Goal: Information Seeking & Learning: Find specific fact

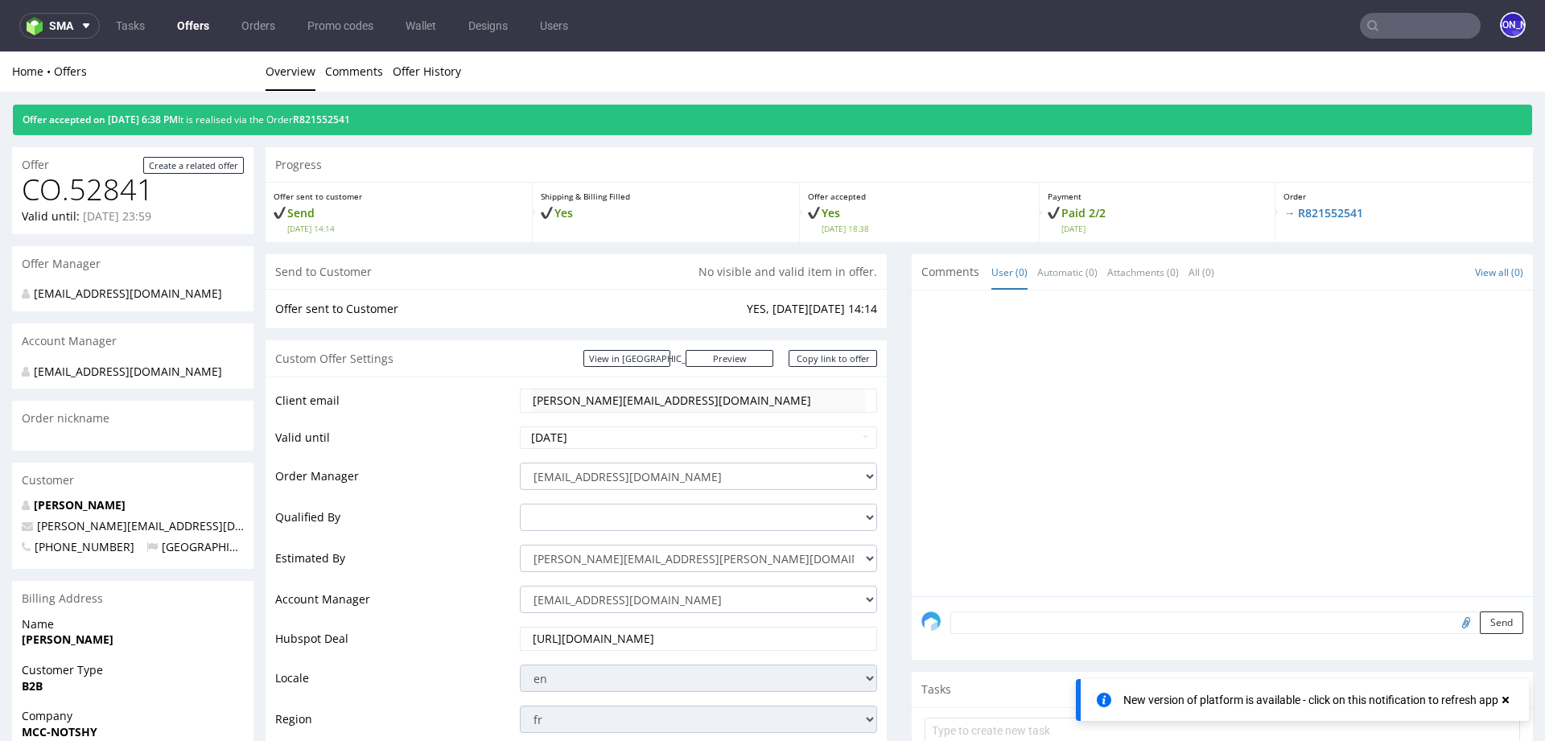
click at [1400, 27] on input "text" at bounding box center [1420, 26] width 121 height 26
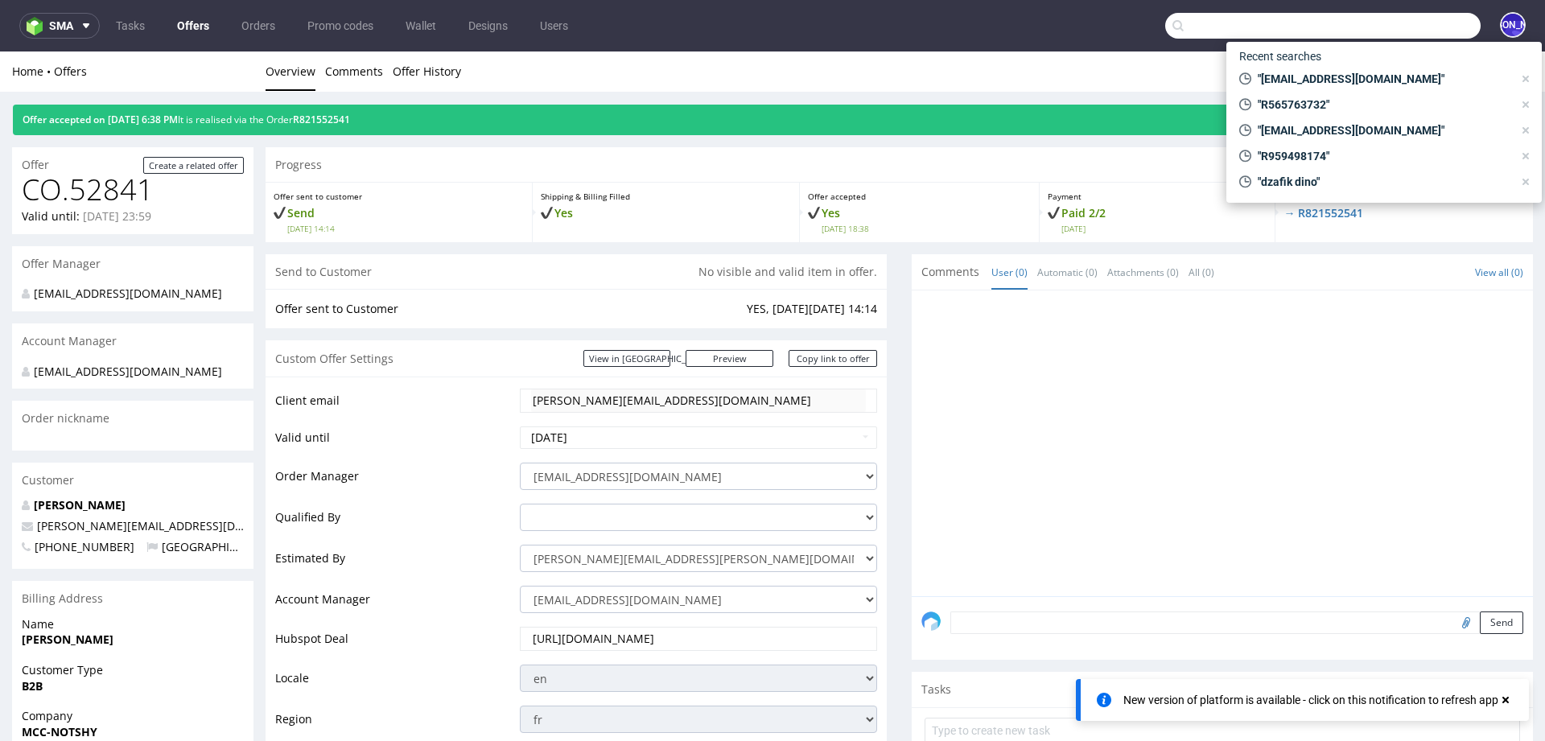
paste input "max@bluemarketmedia.co.uk"
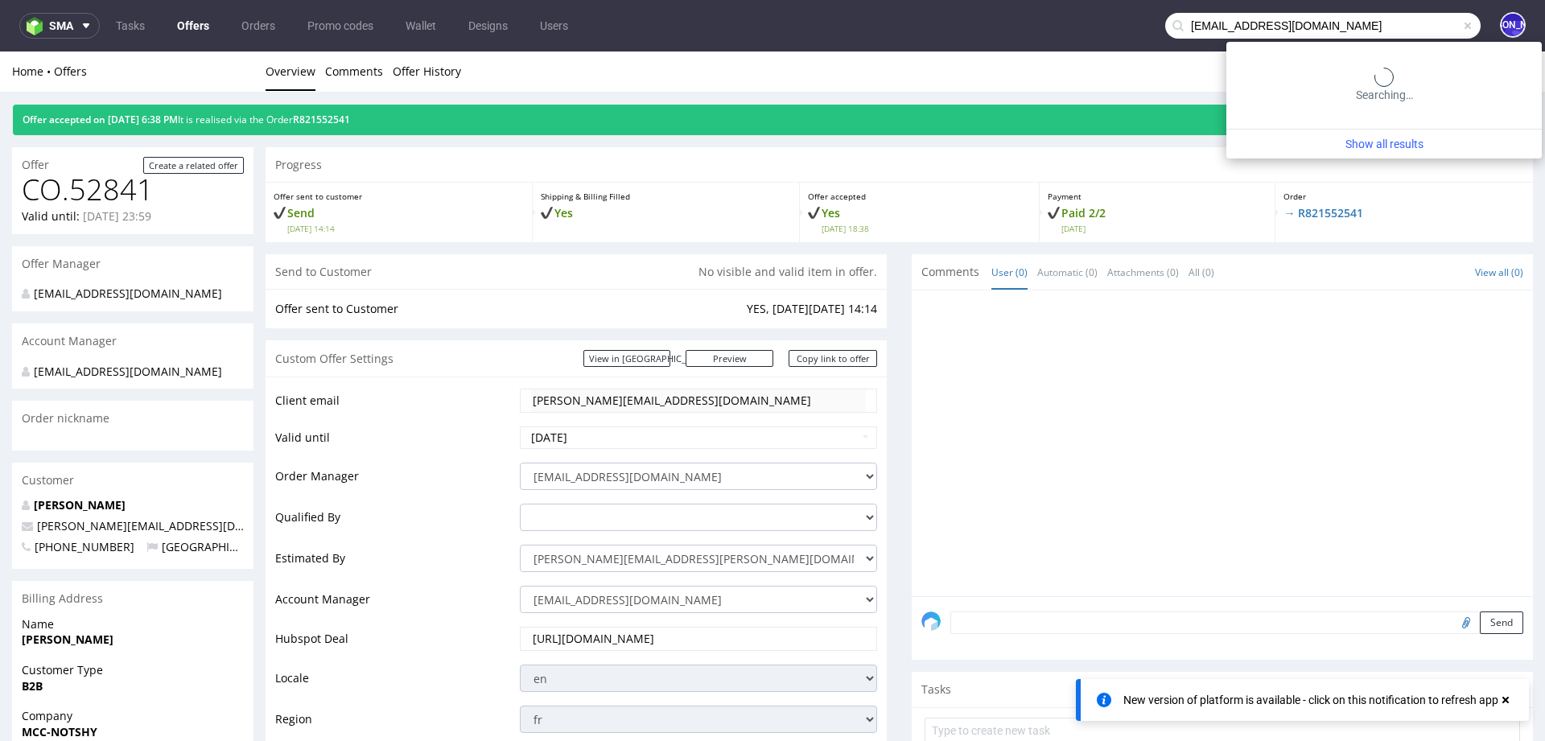
type input "max@bluemarketmedia.co.uk"
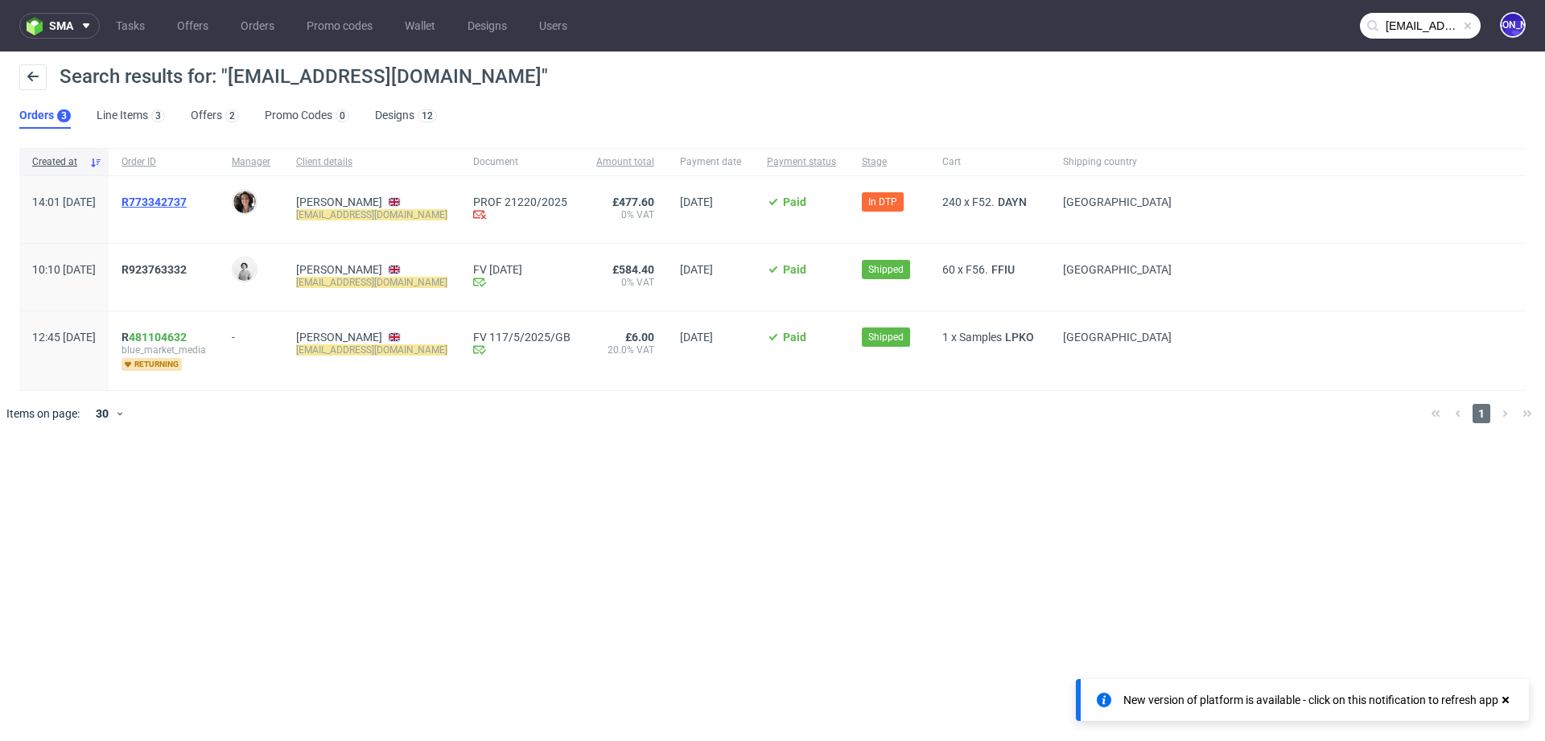
click at [187, 199] on span "R773342737" at bounding box center [153, 202] width 65 height 13
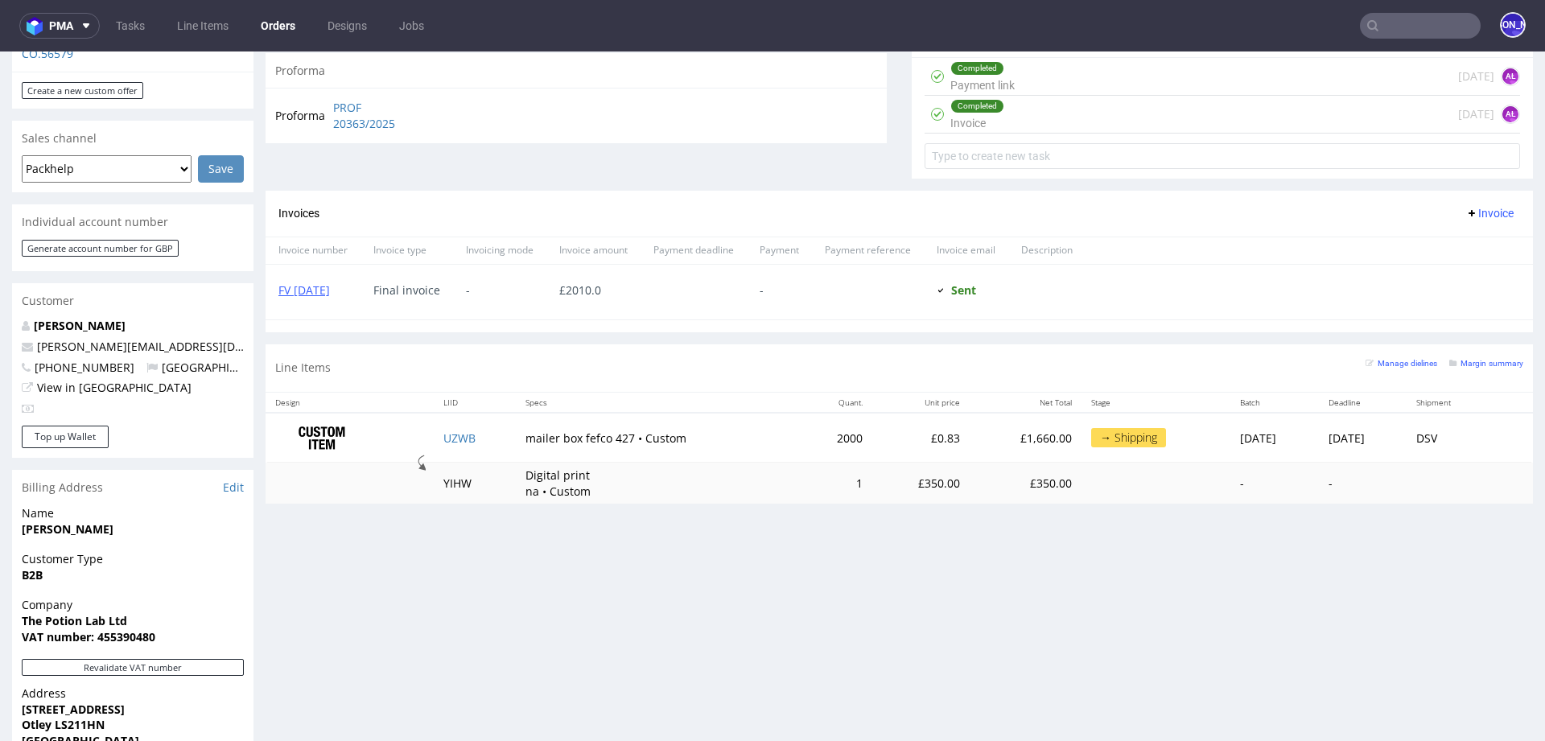
scroll to position [611, 0]
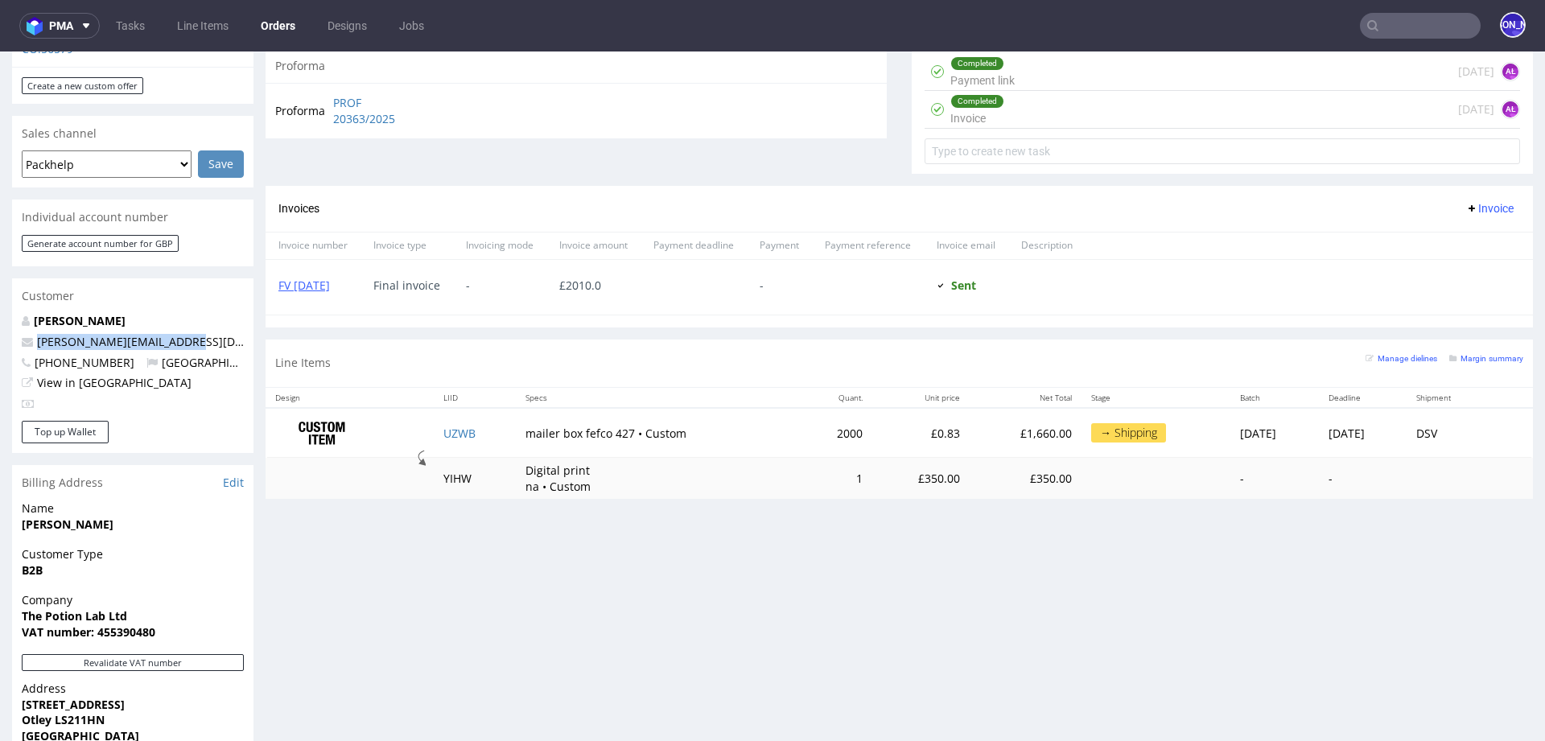
drag, startPoint x: 196, startPoint y: 327, endPoint x: 35, endPoint y: 324, distance: 161.7
click at [35, 334] on p "sophie@thepotionlab.co.uk" at bounding box center [133, 342] width 222 height 16
copy link "sophie@thepotionlab.co.uk"
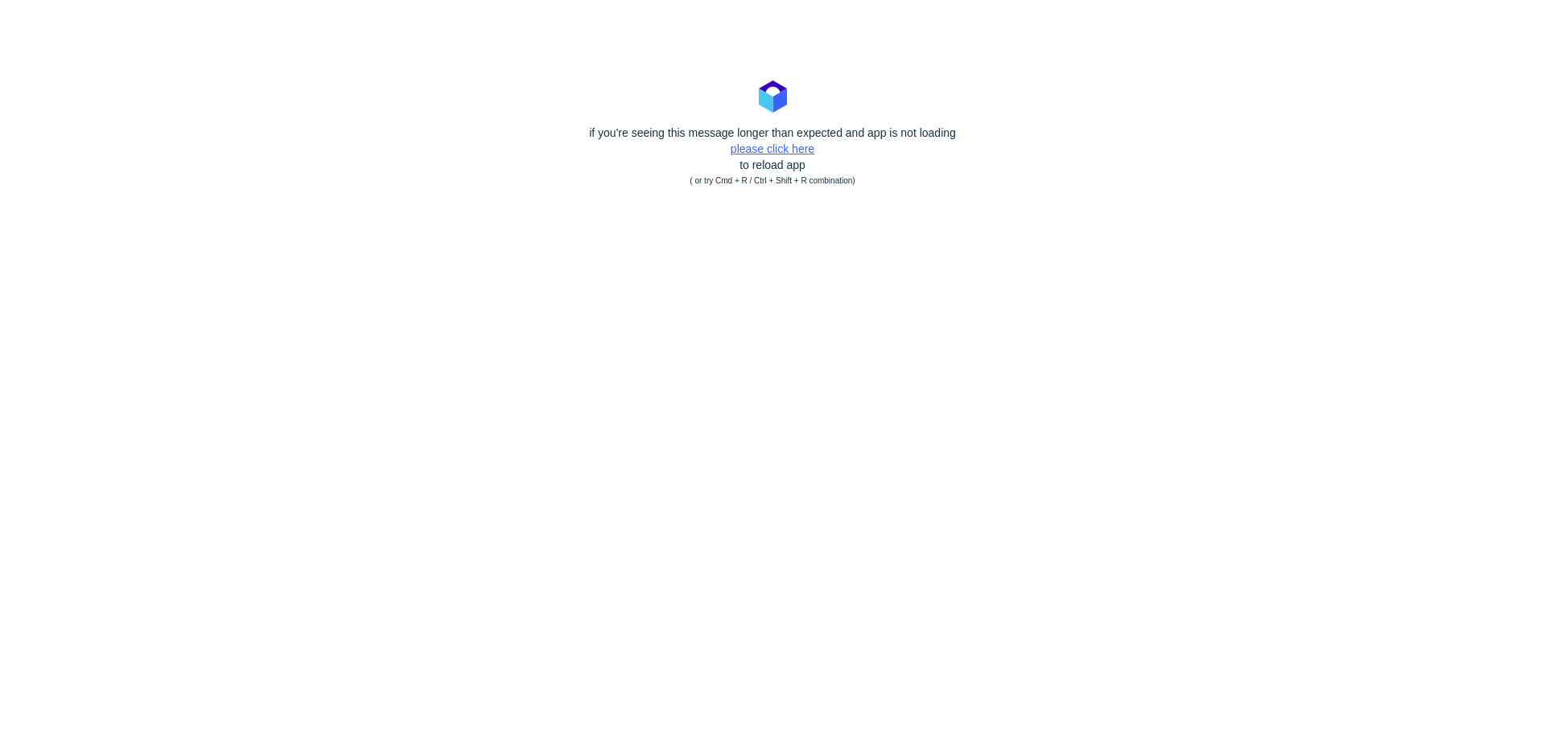
click at [784, 148] on link "please click here" at bounding box center [773, 148] width 84 height 13
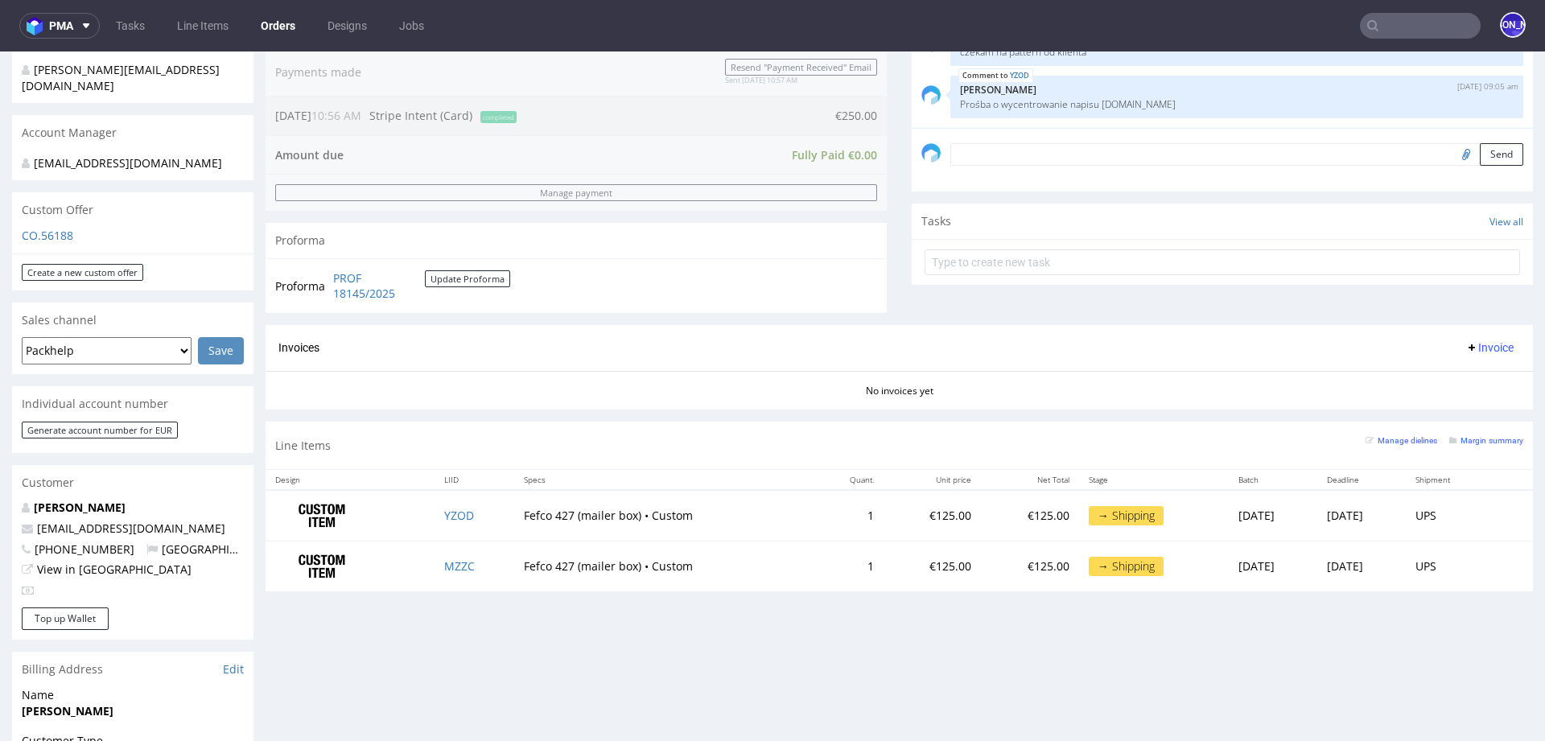
scroll to position [679, 0]
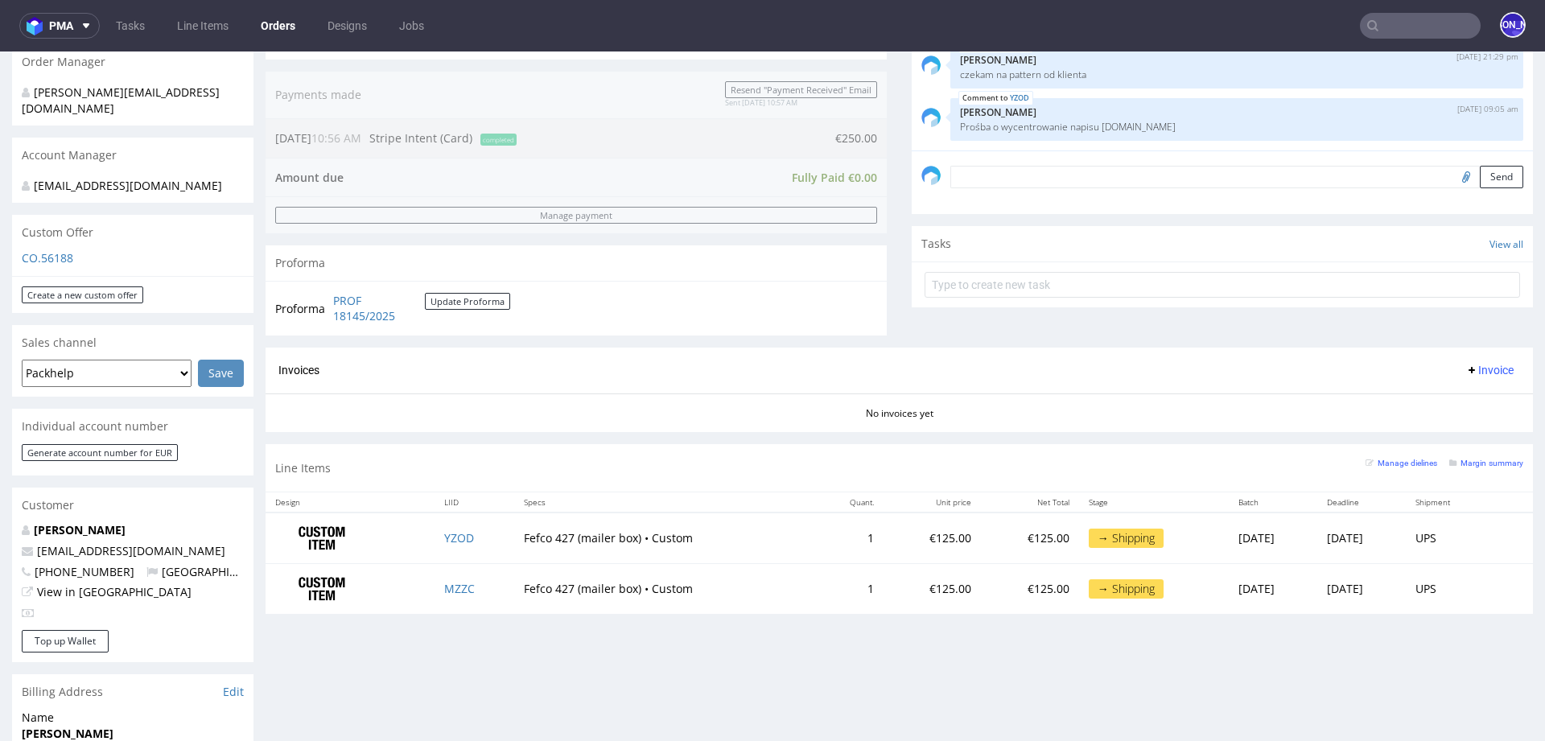
scroll to position [404, 0]
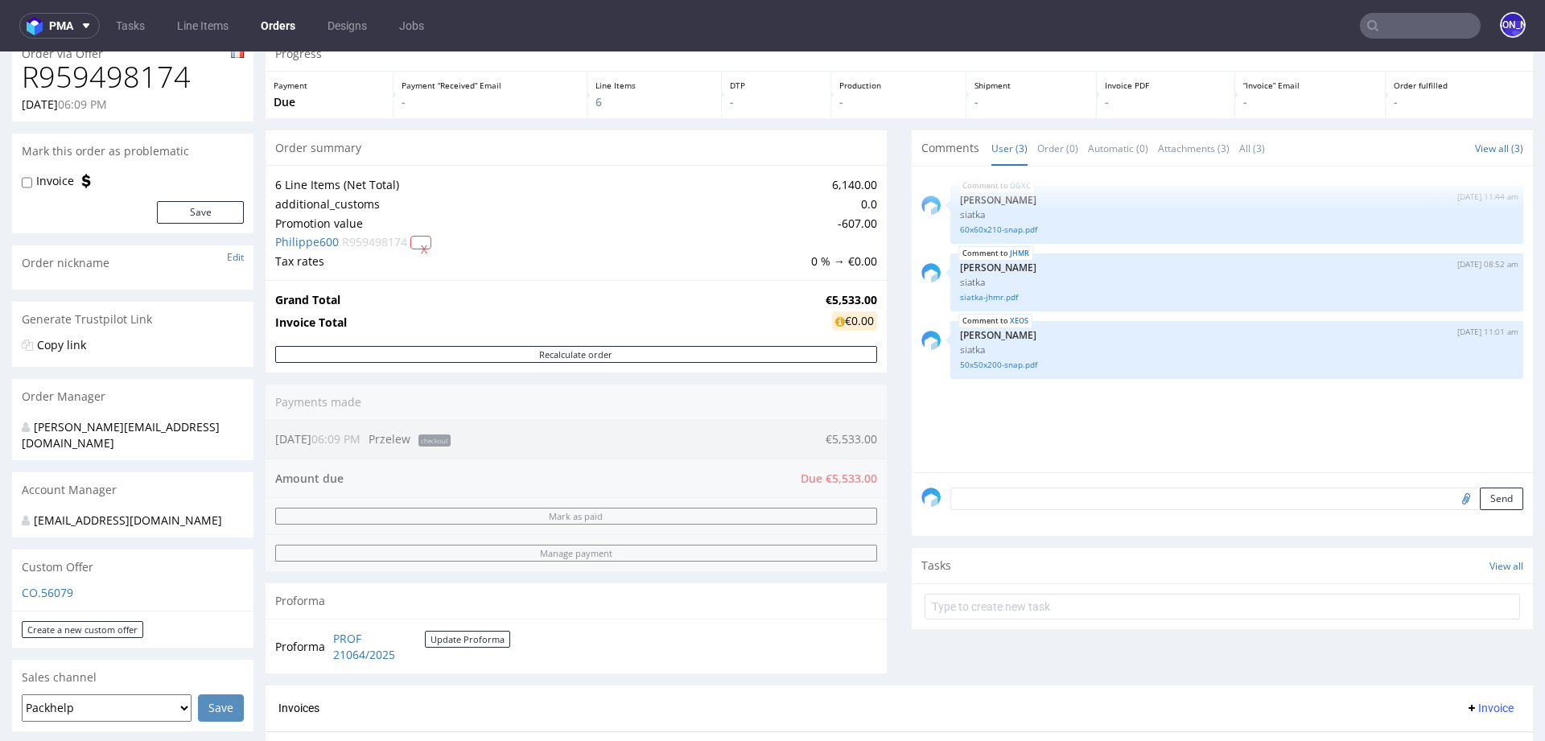
scroll to position [70, 0]
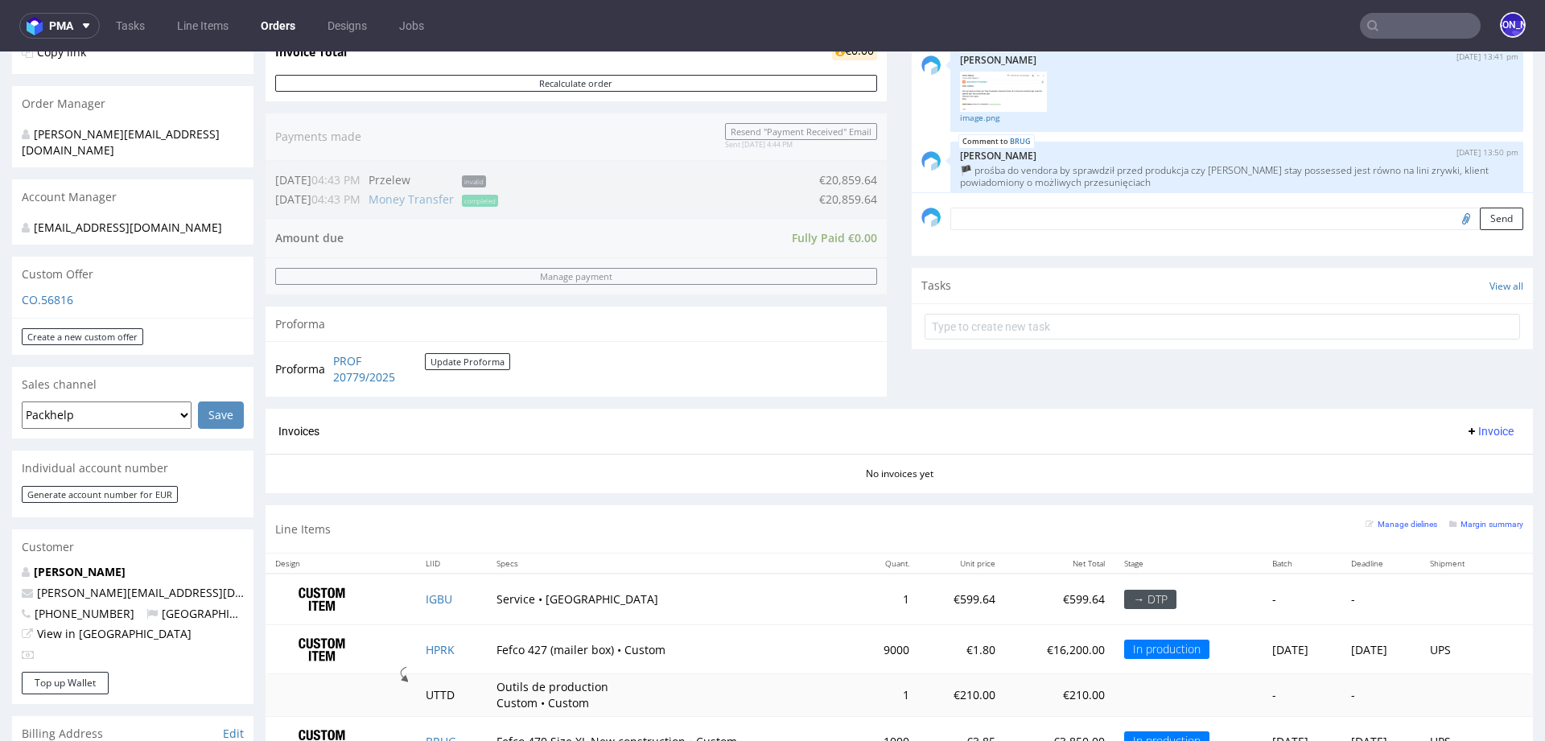
scroll to position [364, 0]
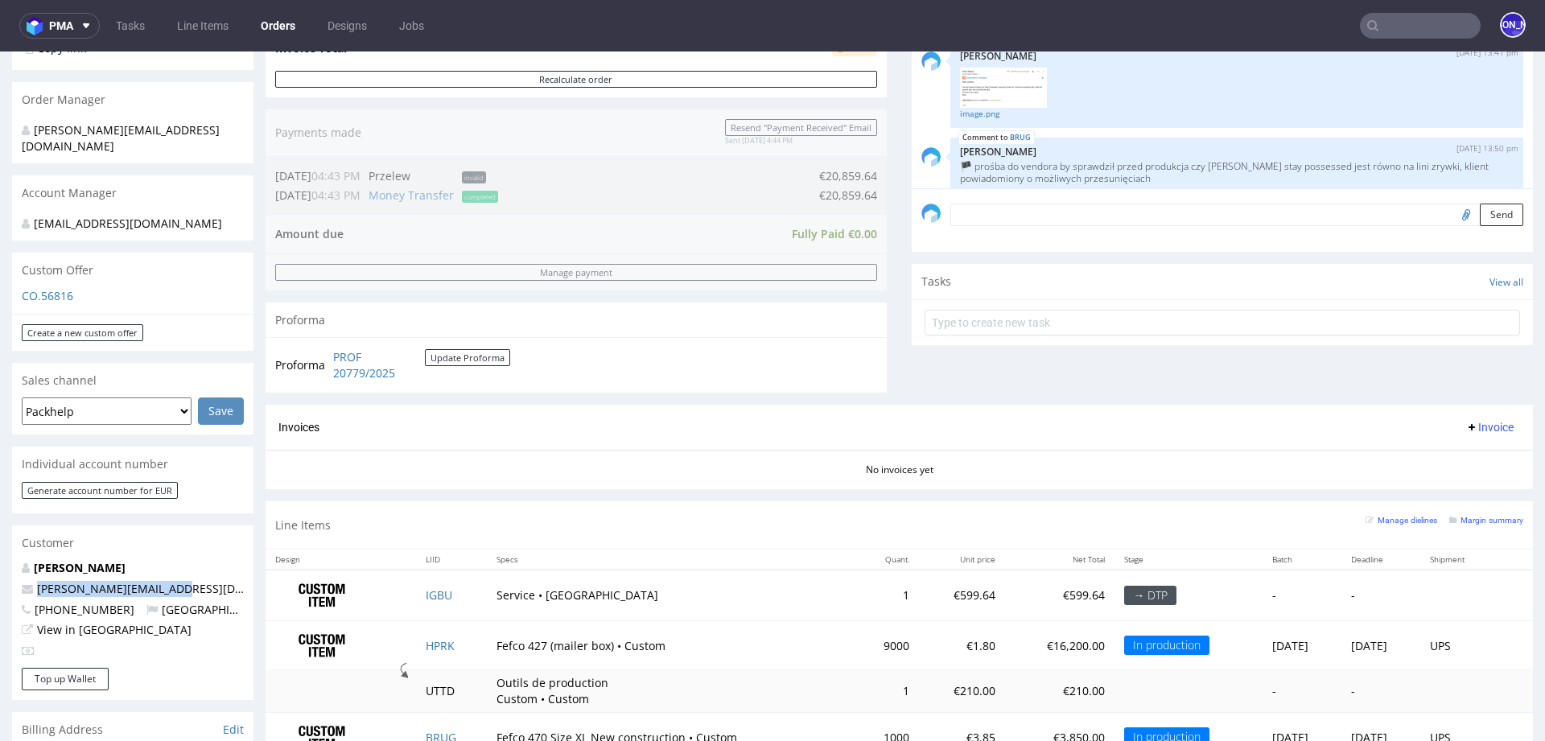
drag, startPoint x: 179, startPoint y: 575, endPoint x: 21, endPoint y: 576, distance: 158.5
click at [22, 581] on p "[PERSON_NAME][EMAIL_ADDRESS][DOMAIN_NAME]" at bounding box center [133, 589] width 222 height 16
copy span "[PERSON_NAME][EMAIL_ADDRESS][DOMAIN_NAME]"
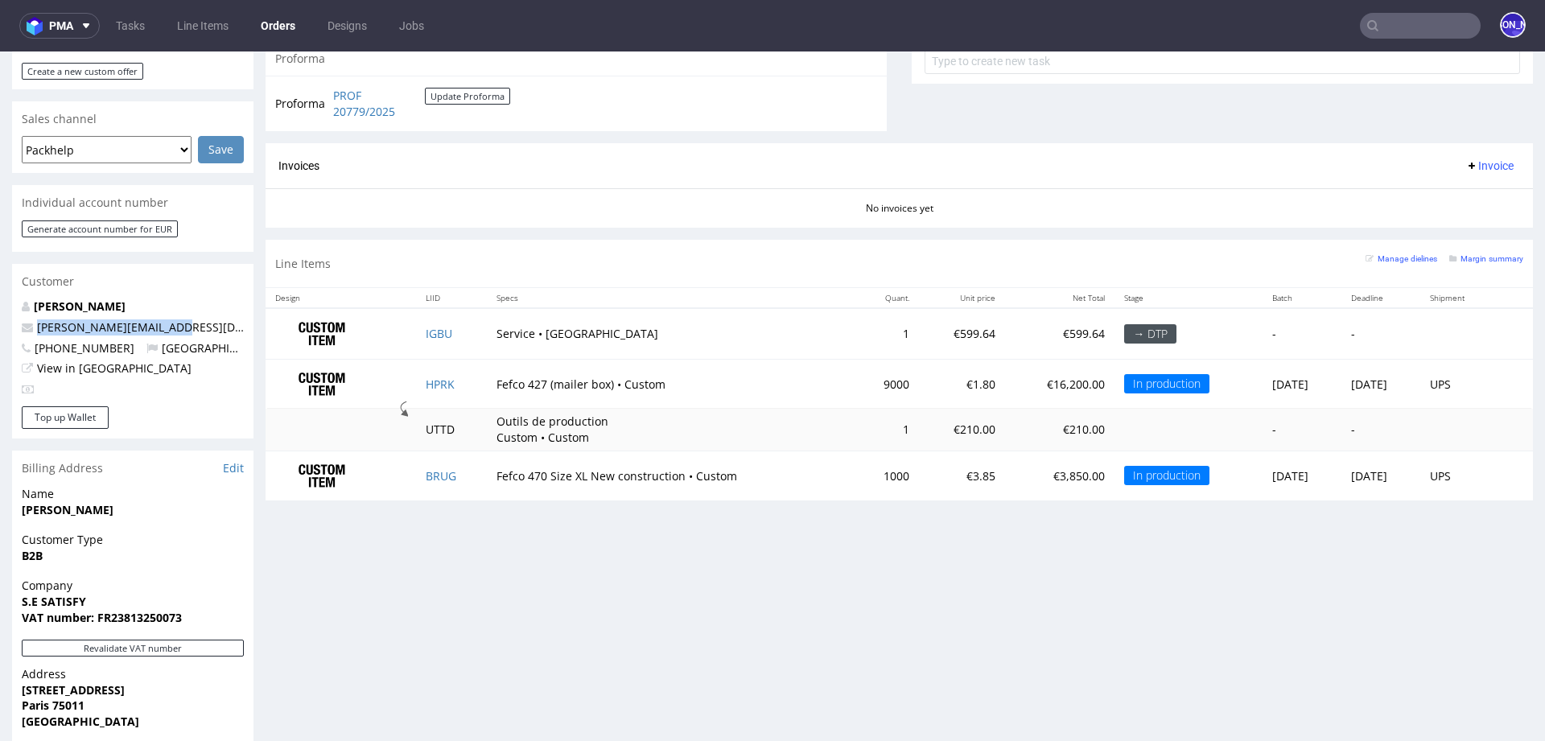
scroll to position [640, 0]
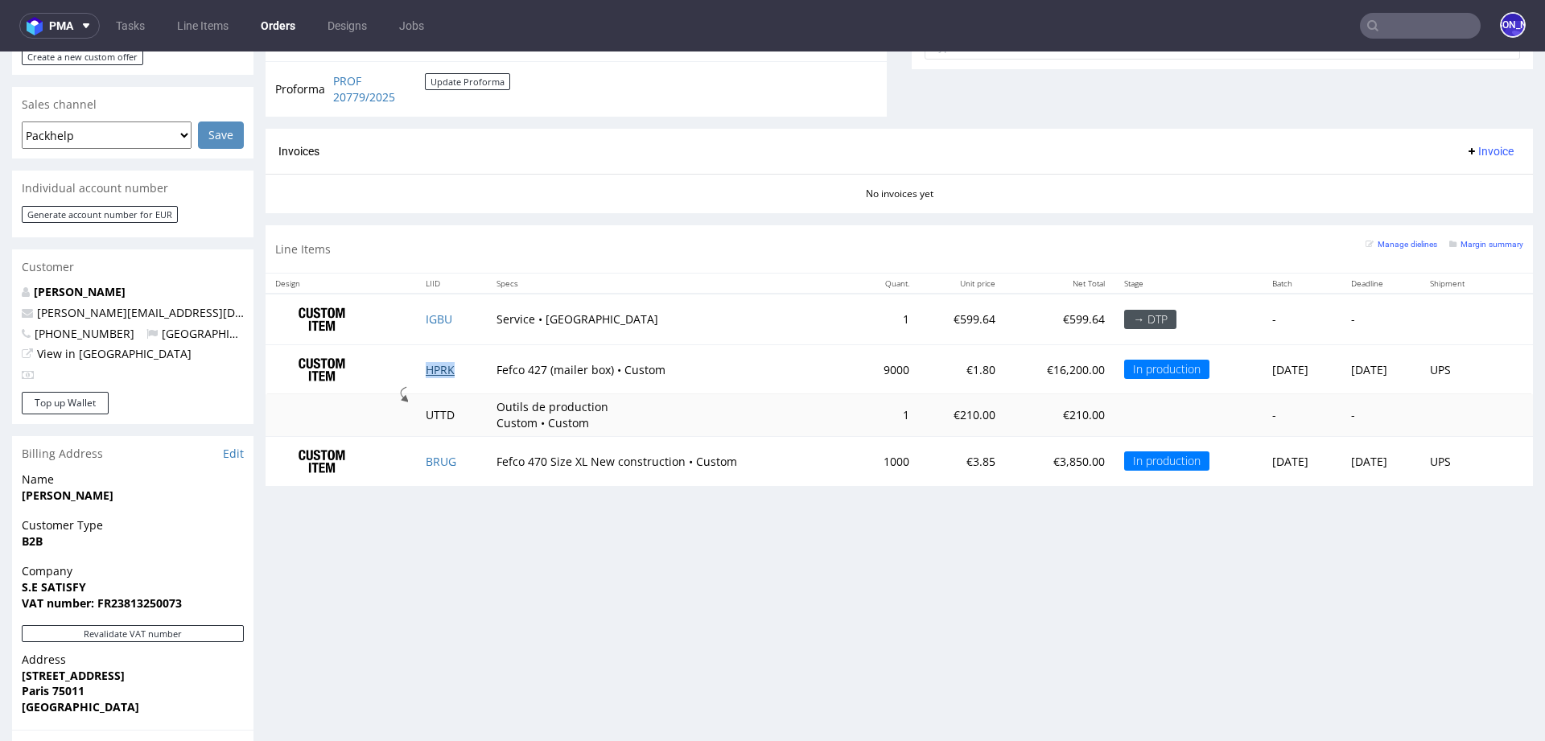
click at [434, 364] on link "HPRK" at bounding box center [440, 369] width 29 height 15
click at [431, 455] on link "BRUG" at bounding box center [441, 461] width 31 height 15
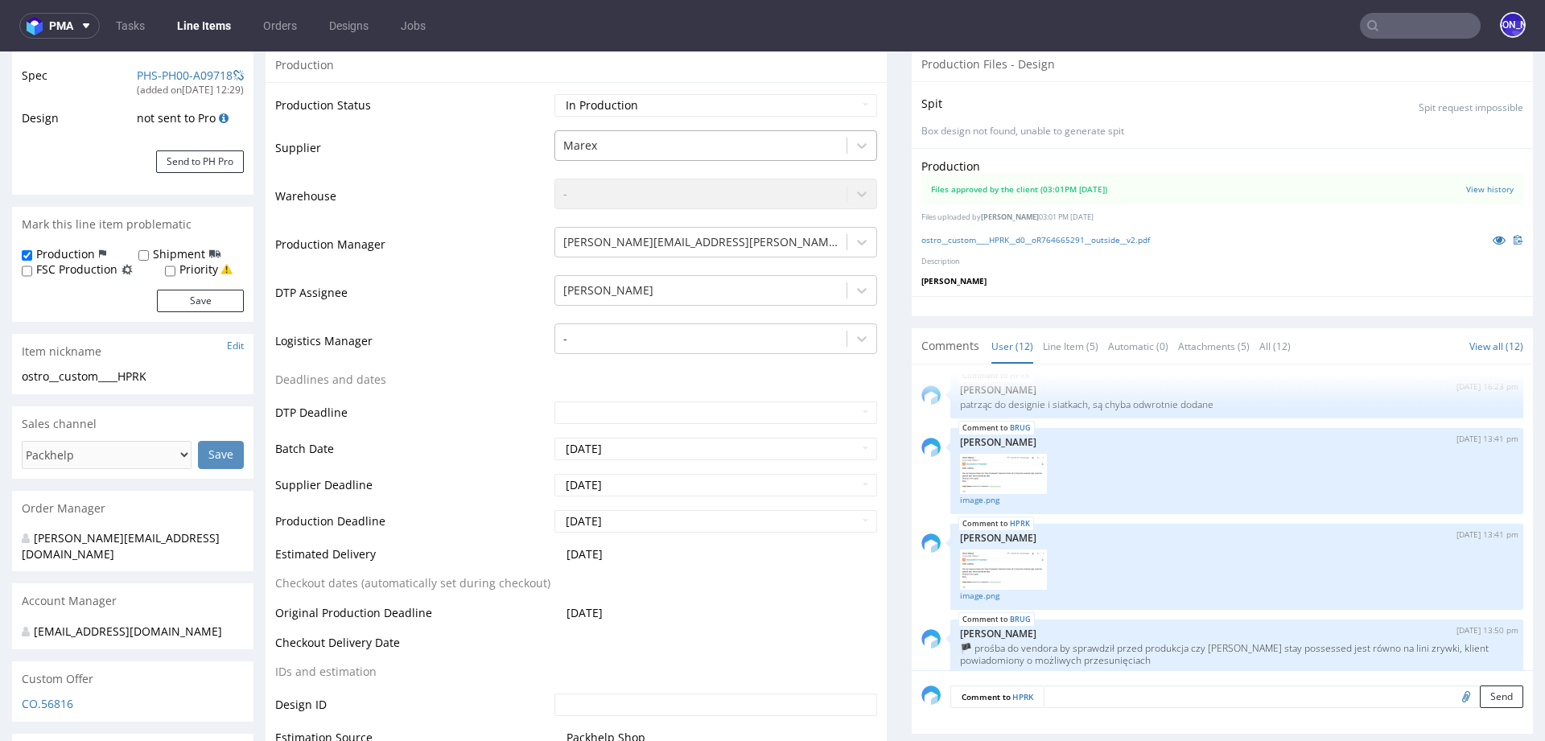
scroll to position [327, 0]
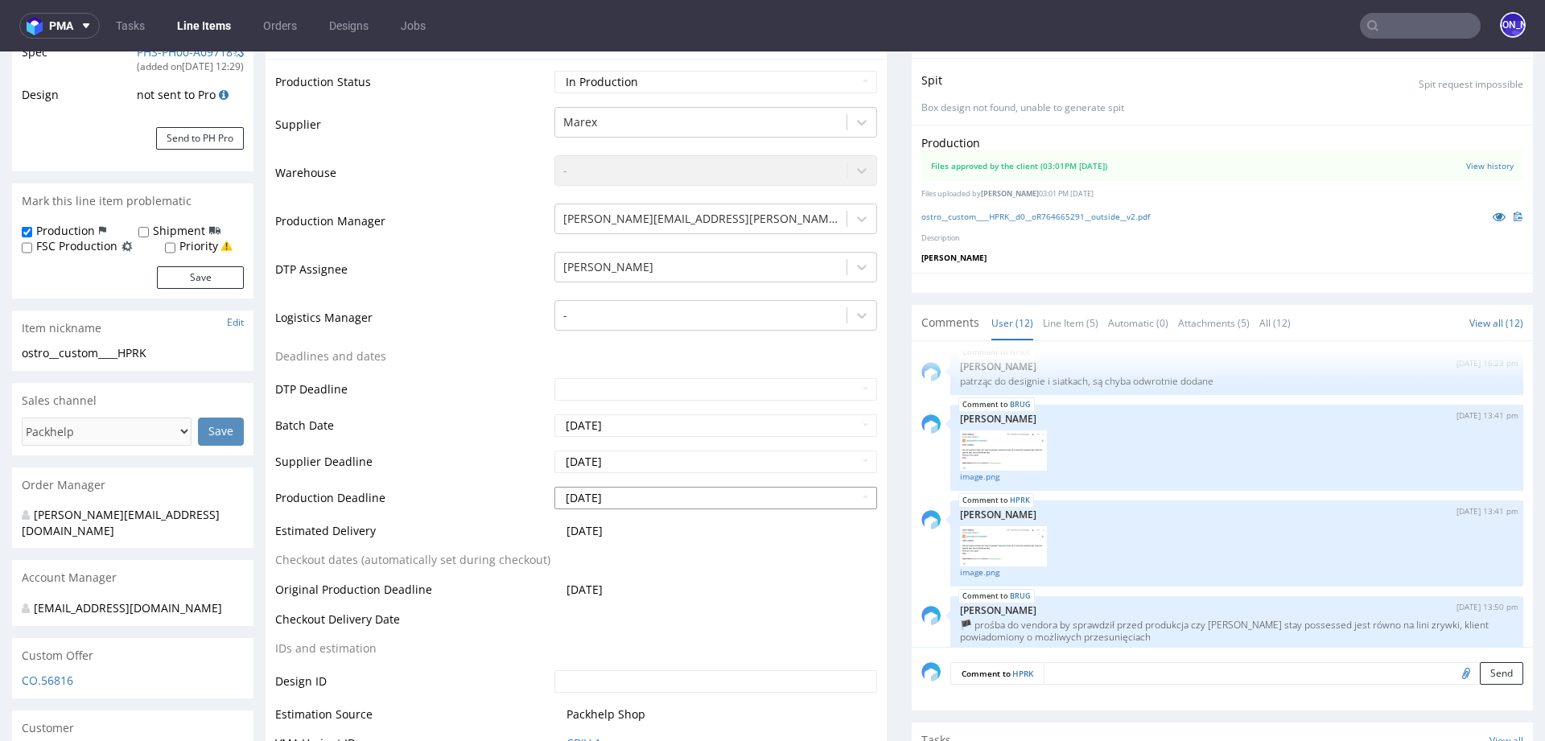
click at [643, 495] on input "[DATE]" at bounding box center [715, 498] width 323 height 23
drag, startPoint x: 643, startPoint y: 495, endPoint x: 540, endPoint y: 503, distance: 103.3
click at [540, 503] on tr "Production Deadline [DATE]" at bounding box center [576, 503] width 602 height 36
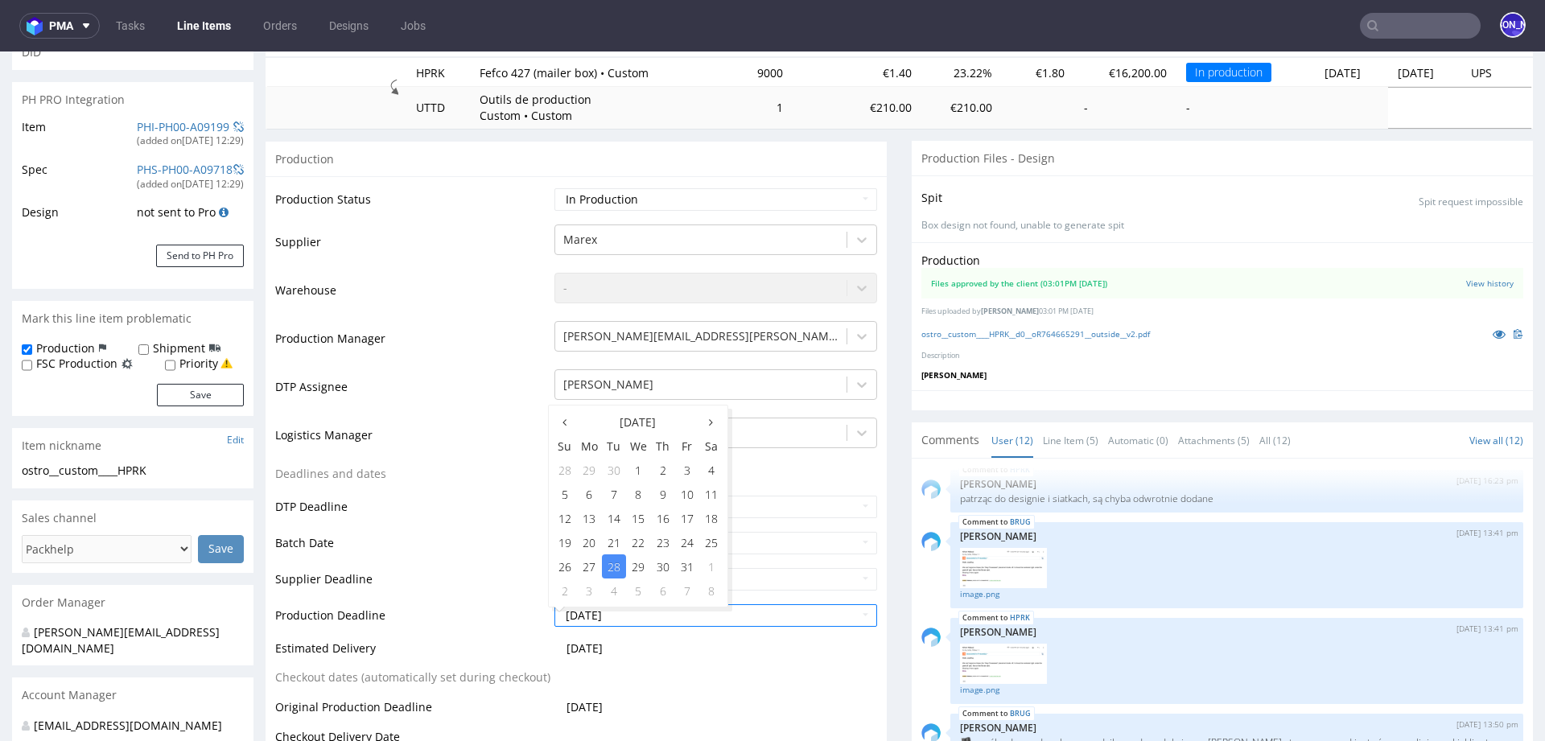
scroll to position [0, 0]
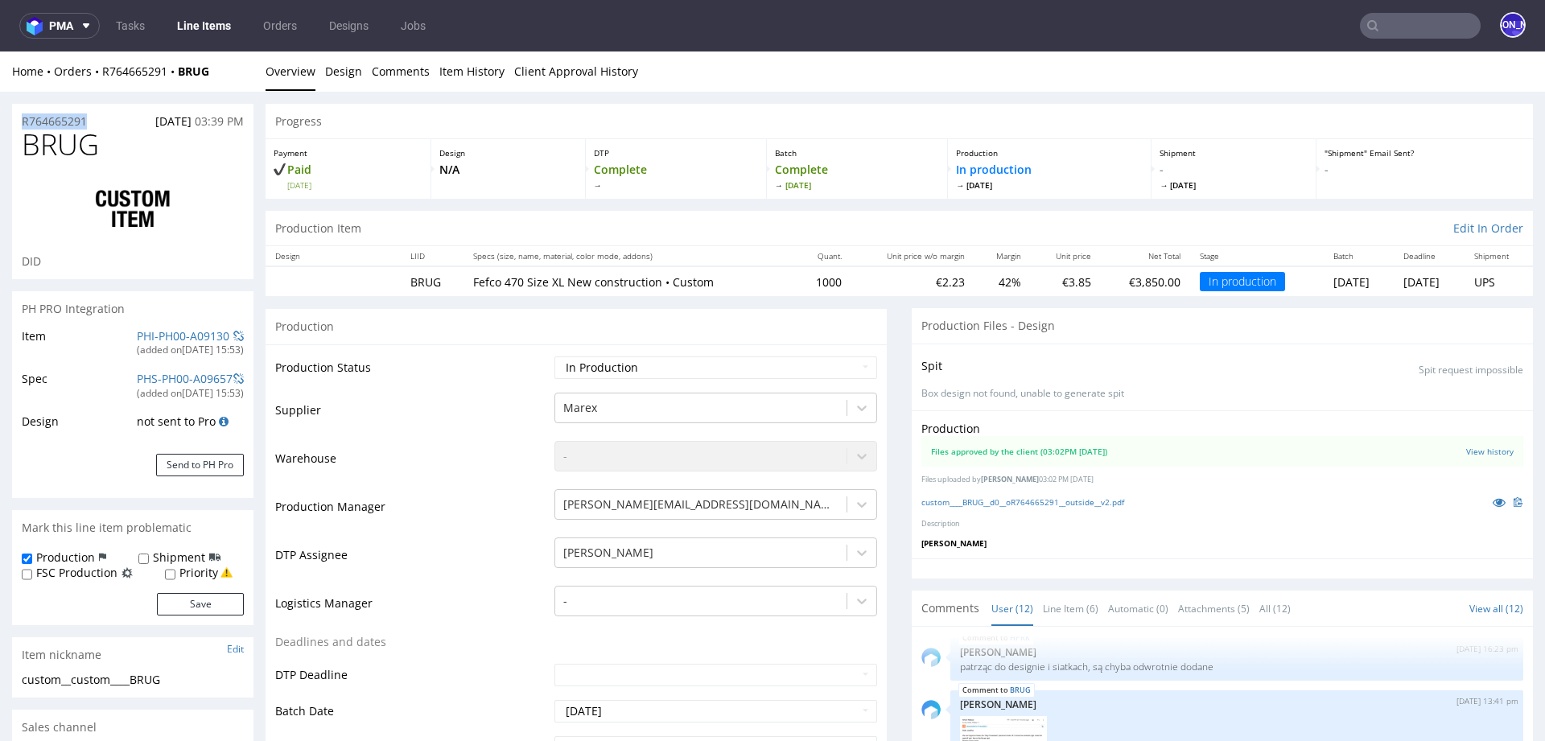
drag, startPoint x: 109, startPoint y: 121, endPoint x: 0, endPoint y: 119, distance: 108.6
copy p "R764665291"
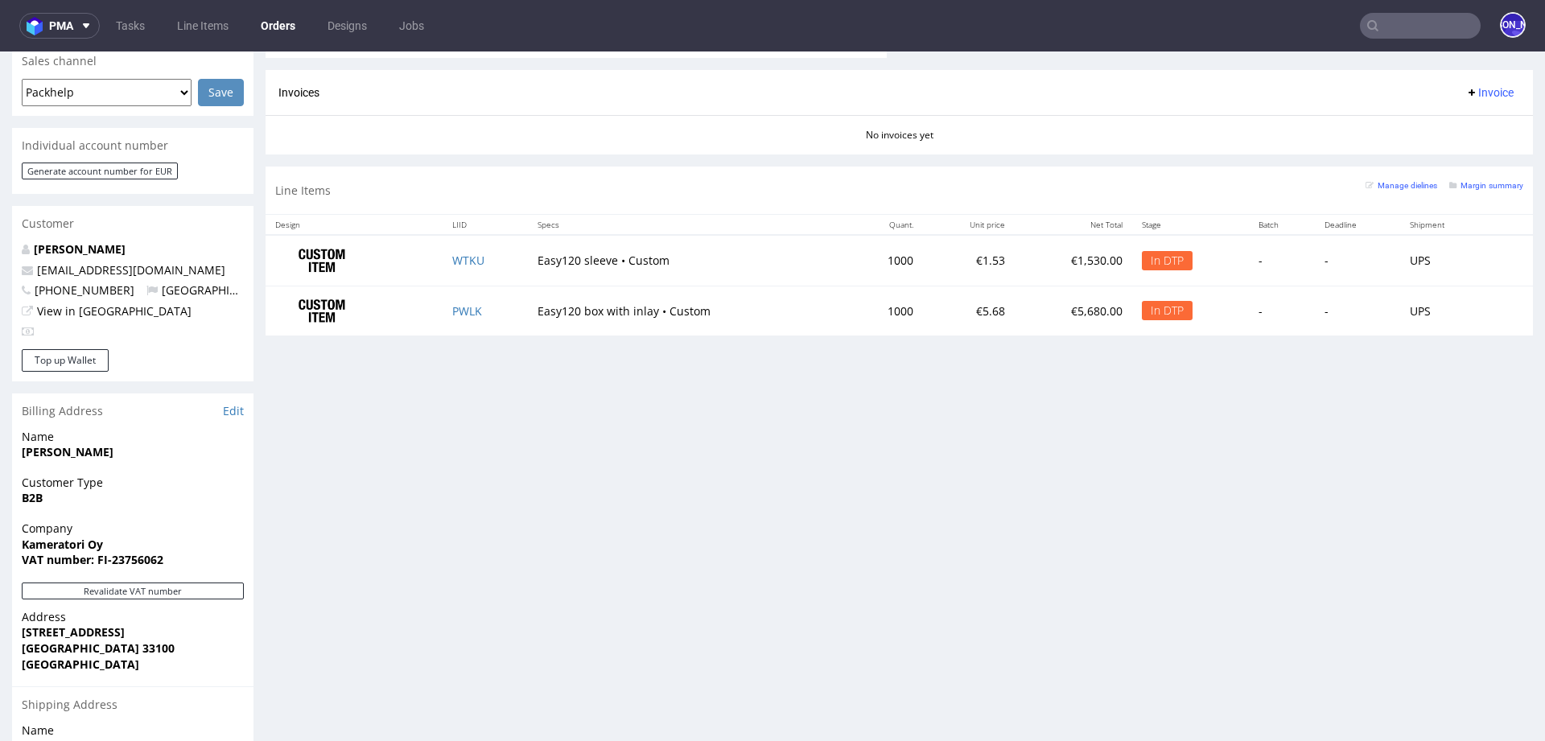
scroll to position [697, 0]
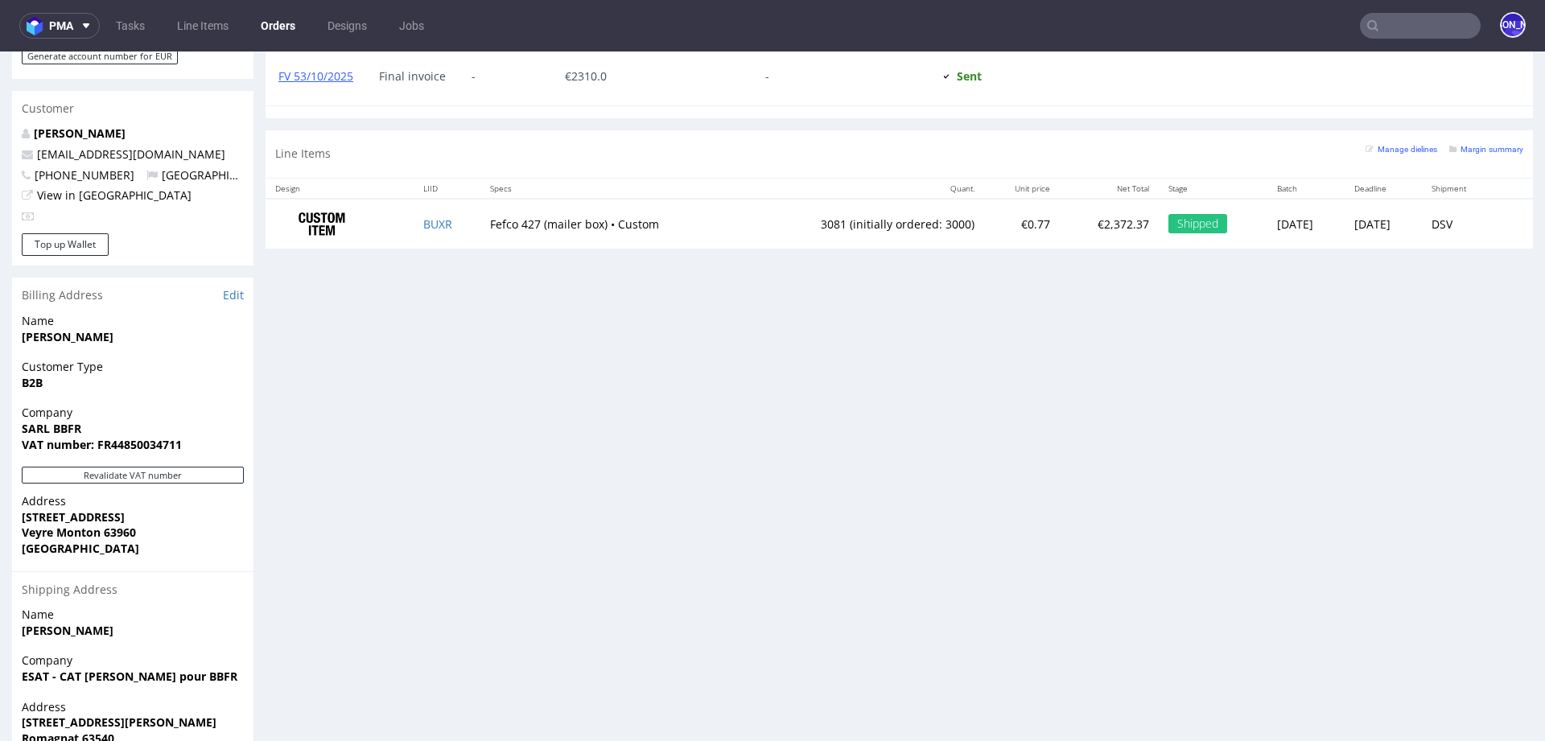
scroll to position [770, 0]
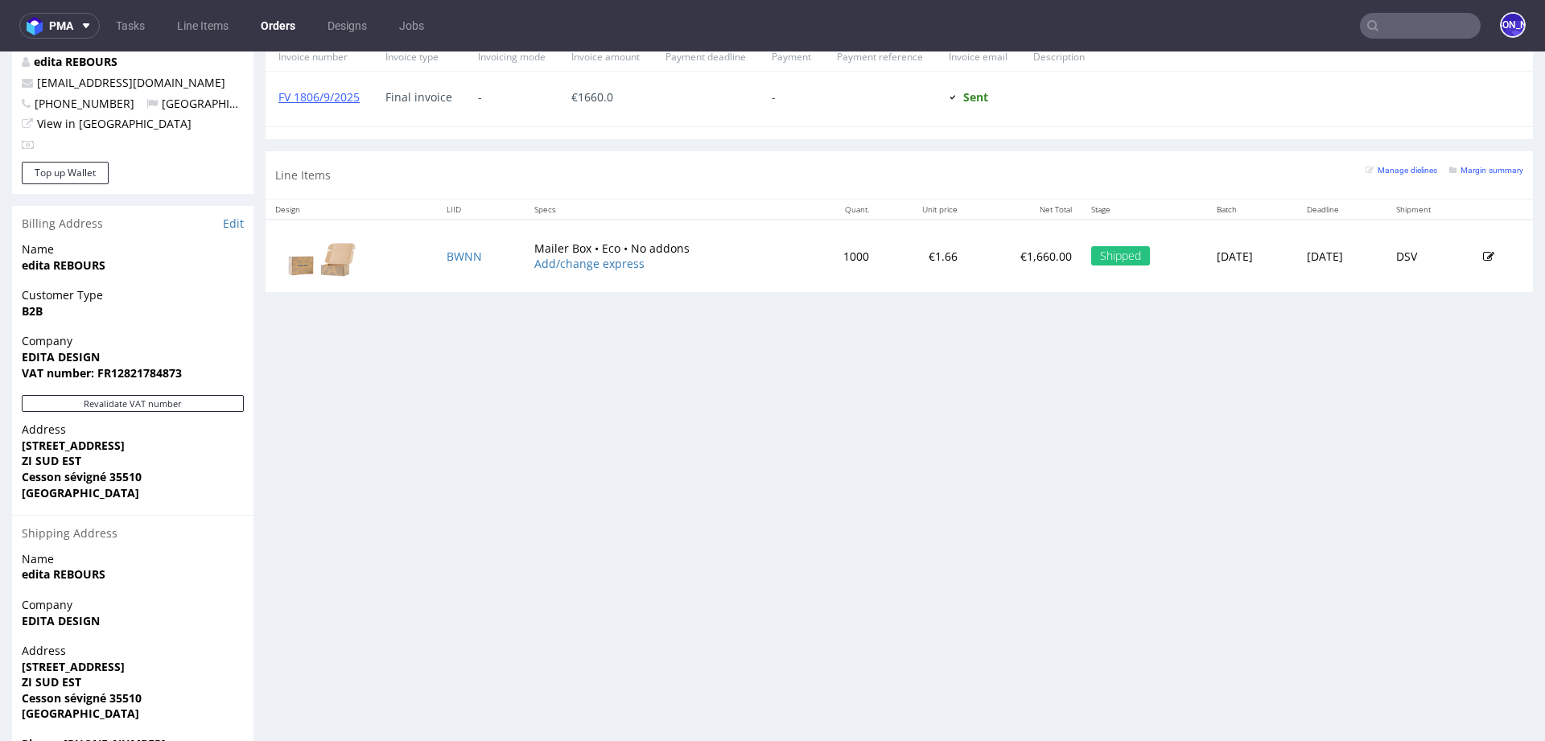
scroll to position [896, 0]
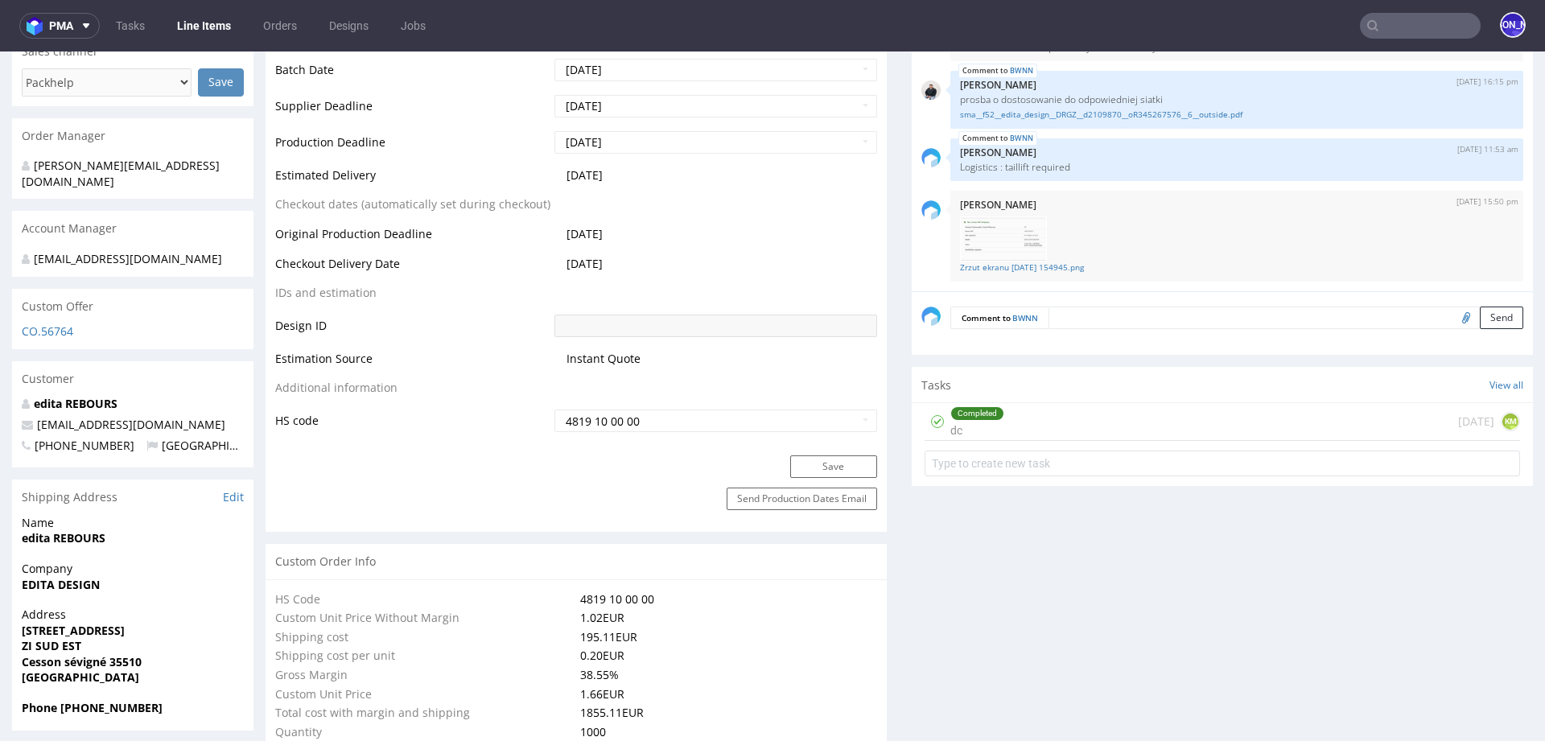
scroll to position [689, 0]
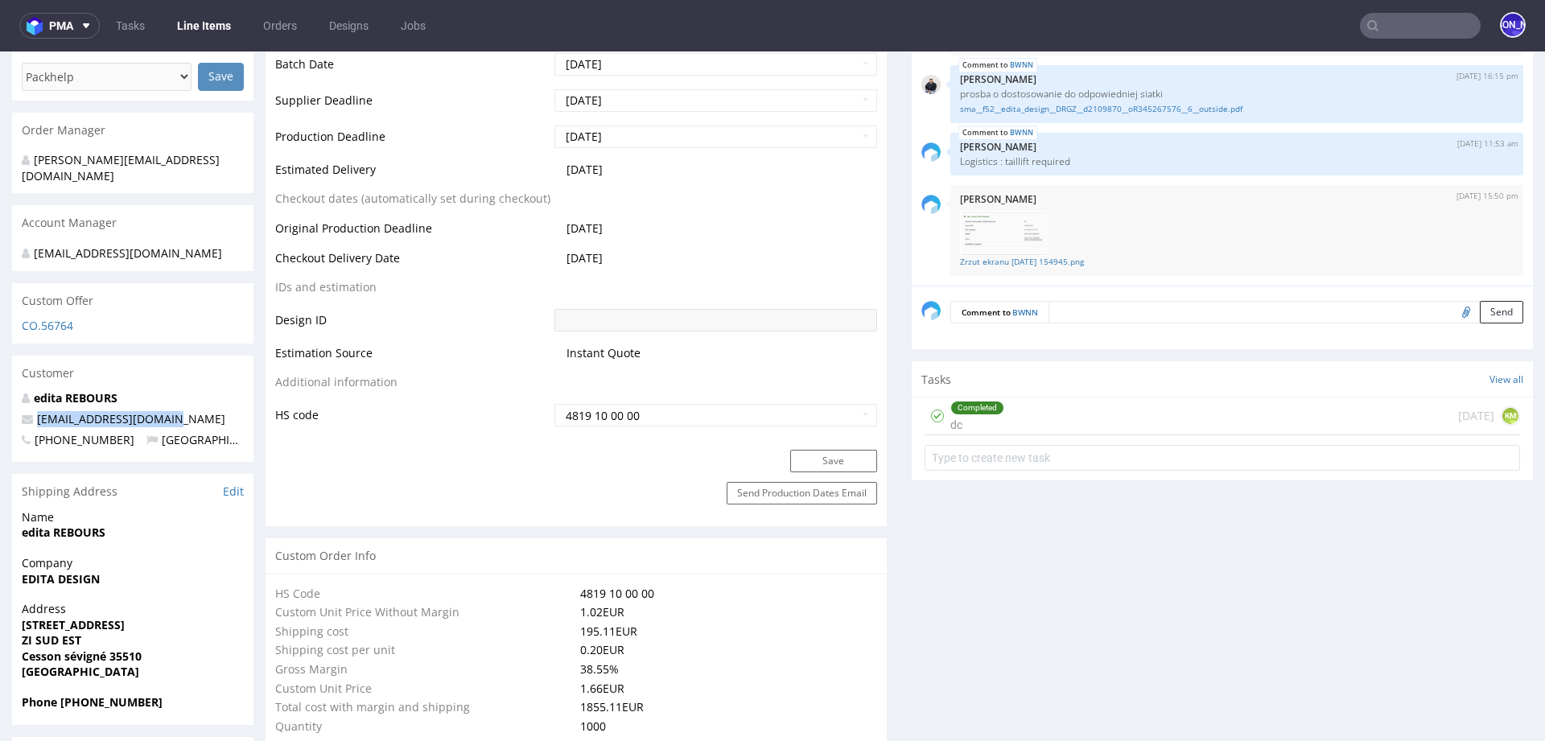
drag, startPoint x: 174, startPoint y: 401, endPoint x: 30, endPoint y: 399, distance: 144.0
click at [30, 411] on p "edita.rebours@adrex.fr" at bounding box center [133, 419] width 222 height 16
copy span "edita.rebours@adrex.fr"
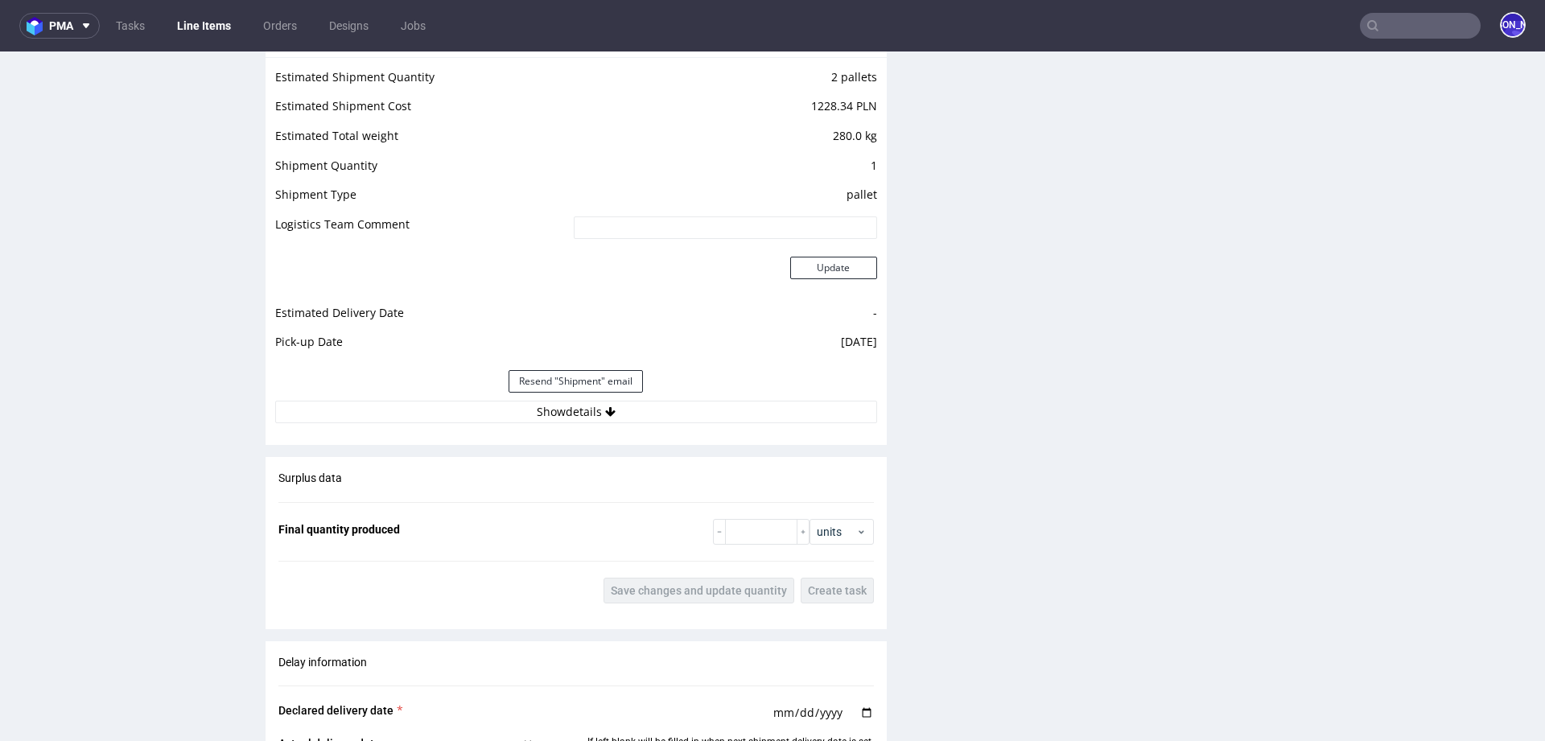
scroll to position [2177, 0]
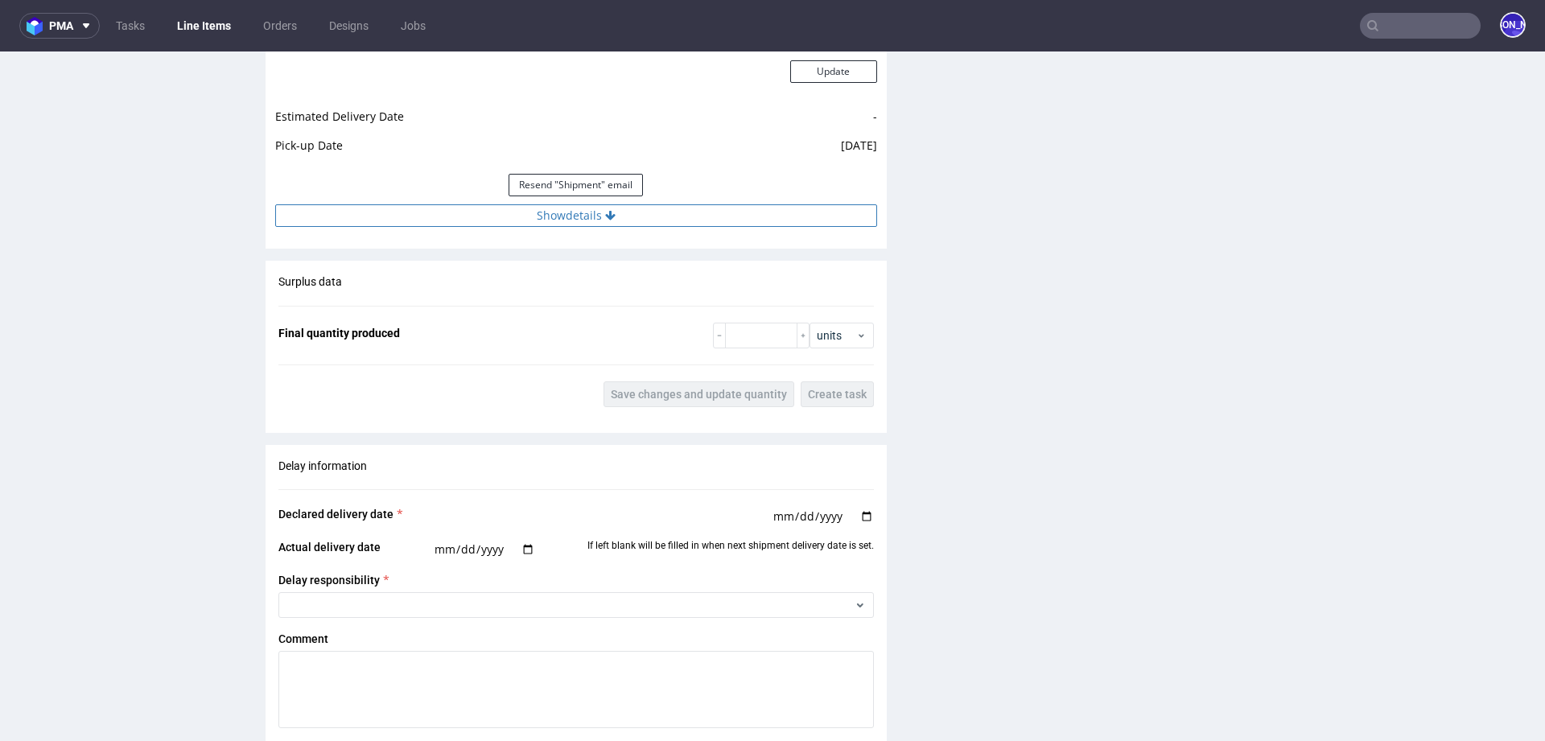
click at [612, 214] on button "Show details" at bounding box center [576, 215] width 602 height 23
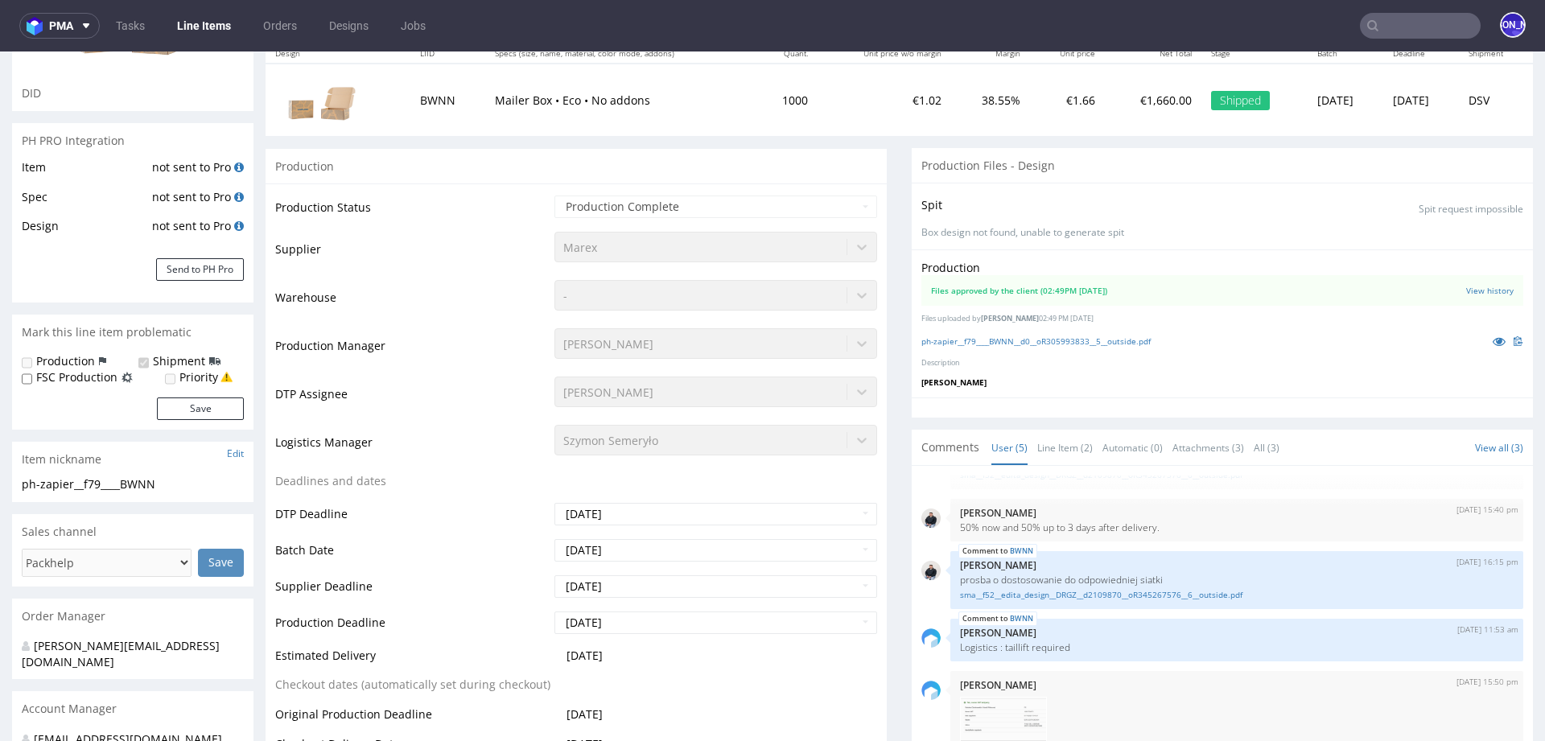
scroll to position [0, 0]
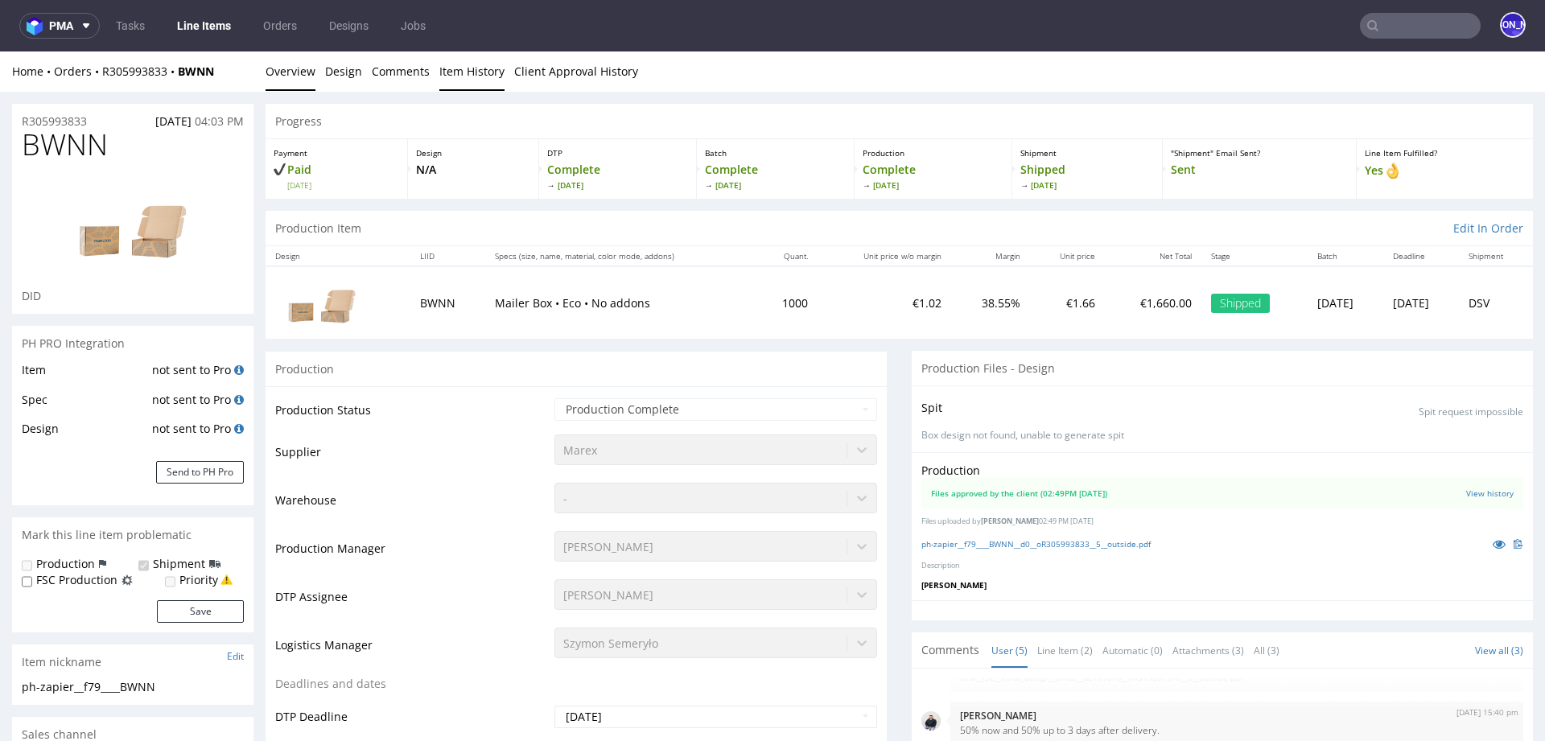
click at [471, 70] on link "Item History" at bounding box center [471, 70] width 65 height 39
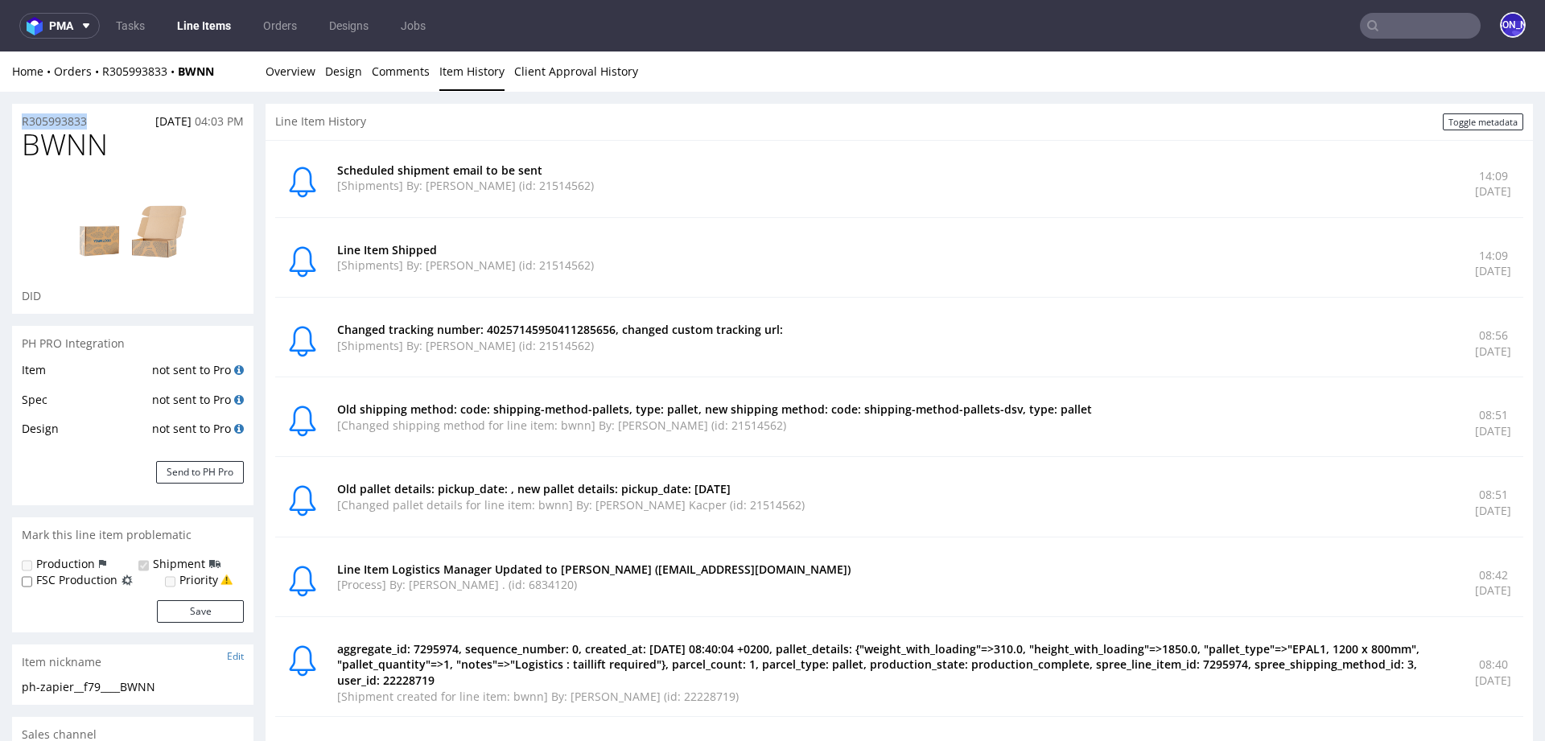
drag, startPoint x: 105, startPoint y: 123, endPoint x: 0, endPoint y: 123, distance: 104.6
copy p "R305993833"
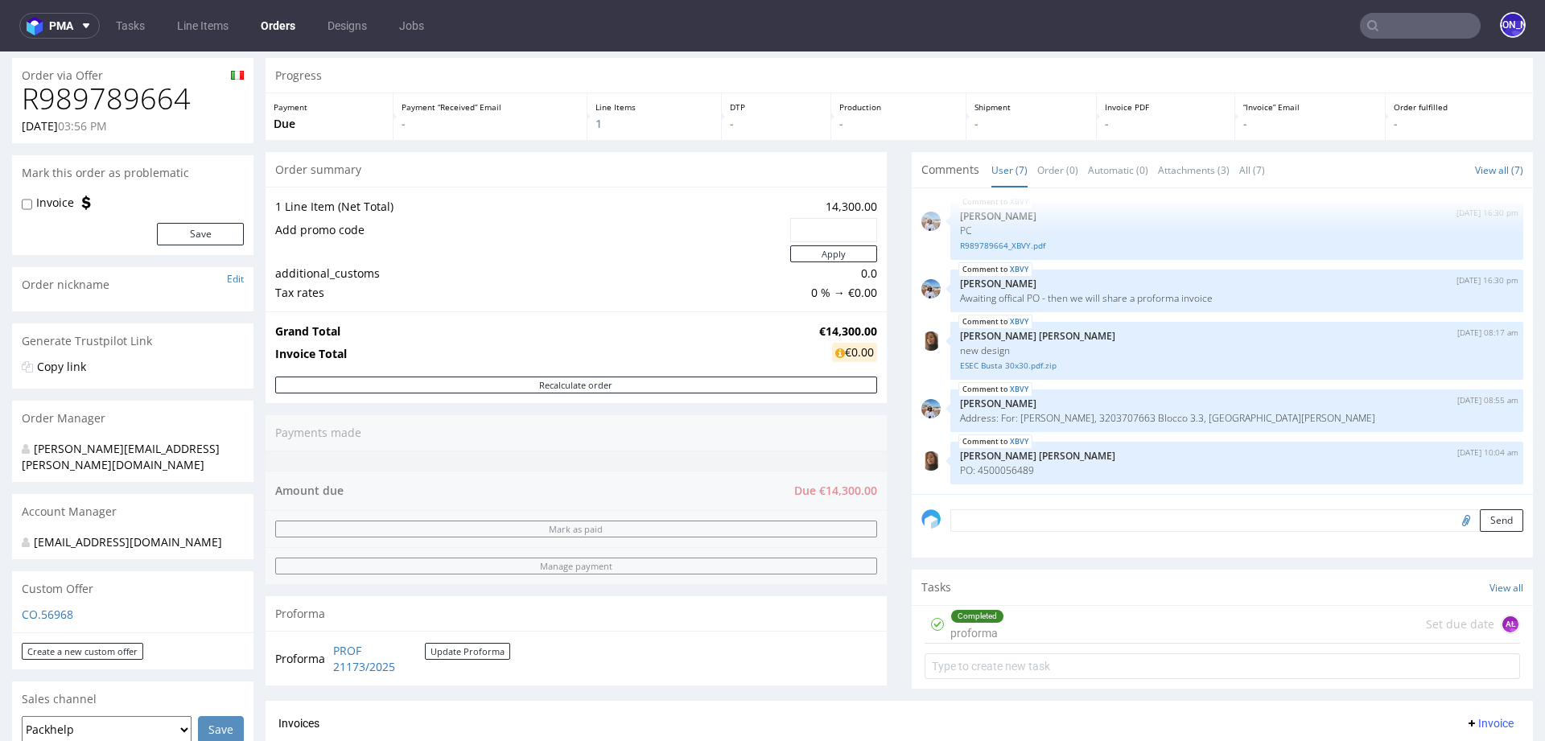
scroll to position [111, 0]
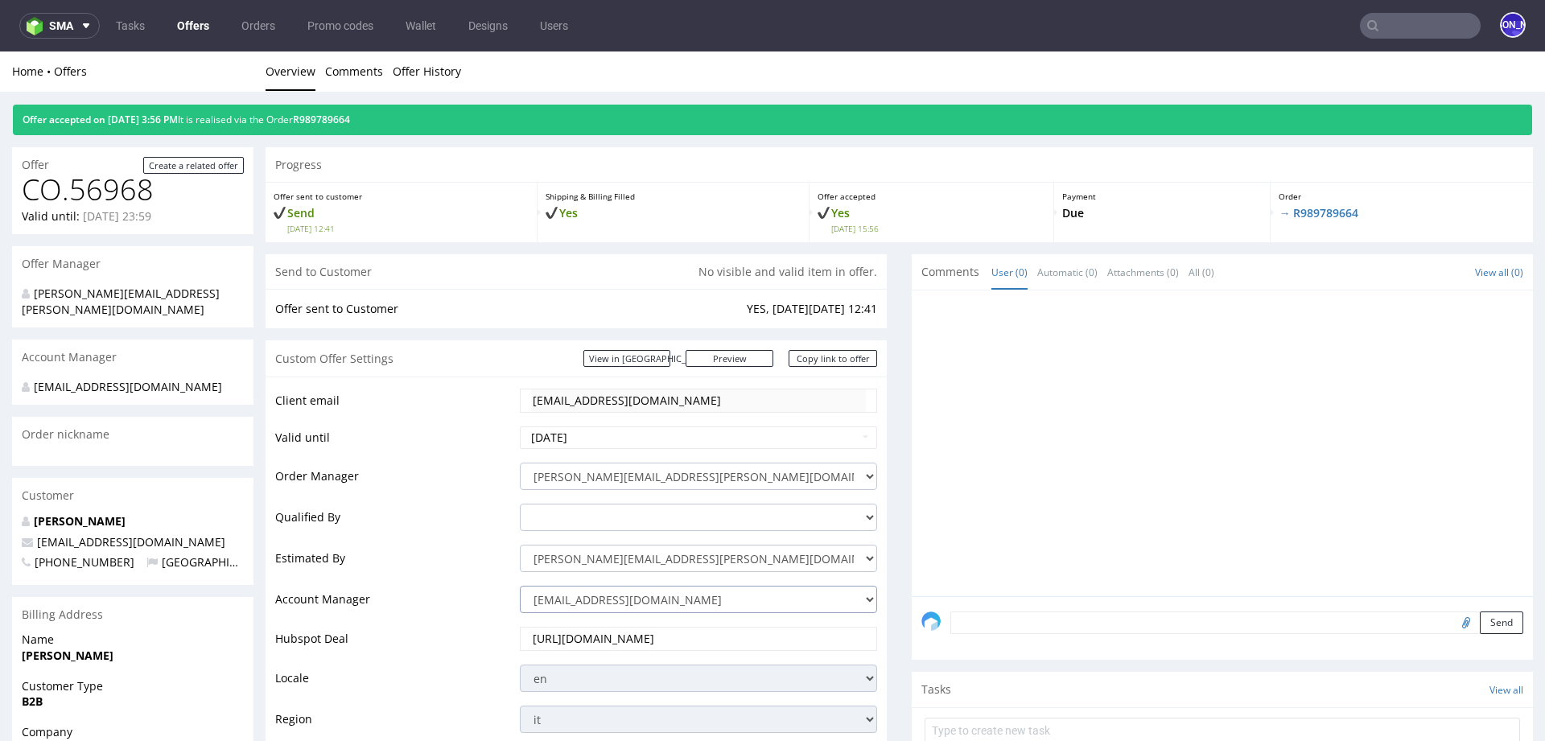
click at [653, 601] on select "jozefina.owczarek@packhelp.com adrian.margula@packhelp.com alex.lemee@packhelp.…" at bounding box center [698, 599] width 357 height 27
select select "4535285"
click at [520, 586] on select "jozefina.owczarek@packhelp.com adrian.margula@packhelp.com alex.lemee@packhelp.…" at bounding box center [698, 599] width 357 height 27
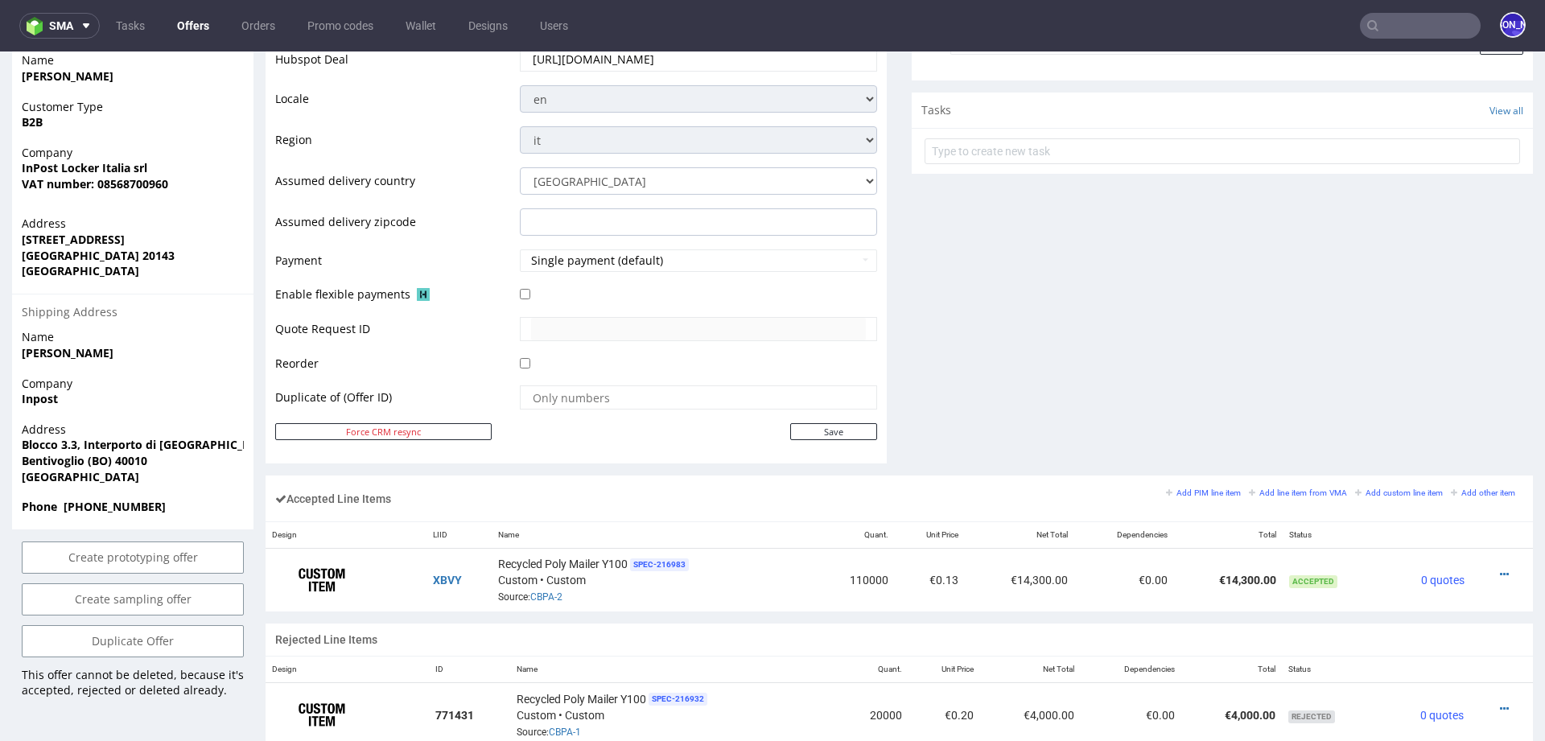
scroll to position [584, 0]
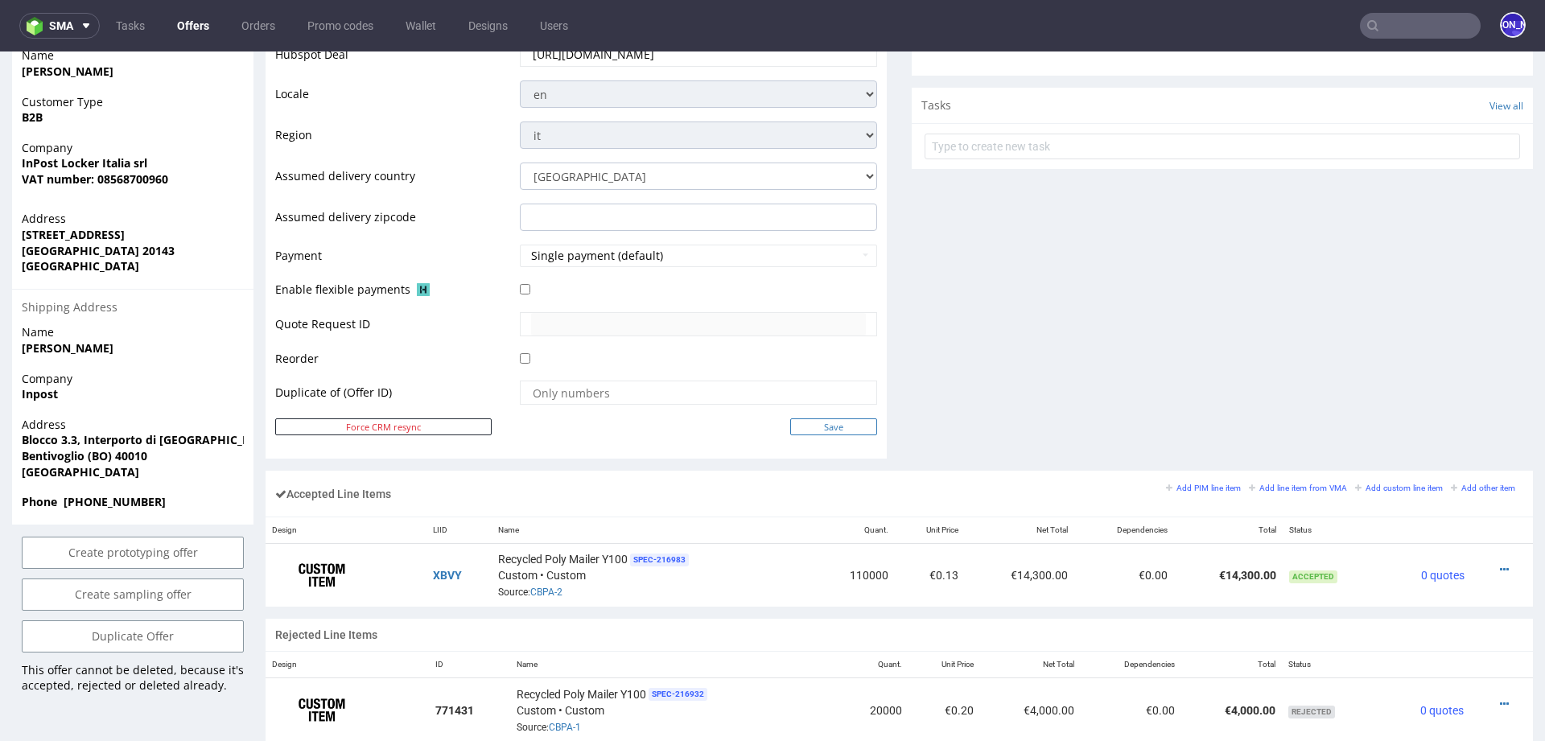
click at [798, 424] on input "Save" at bounding box center [833, 426] width 87 height 17
type input "In progress..."
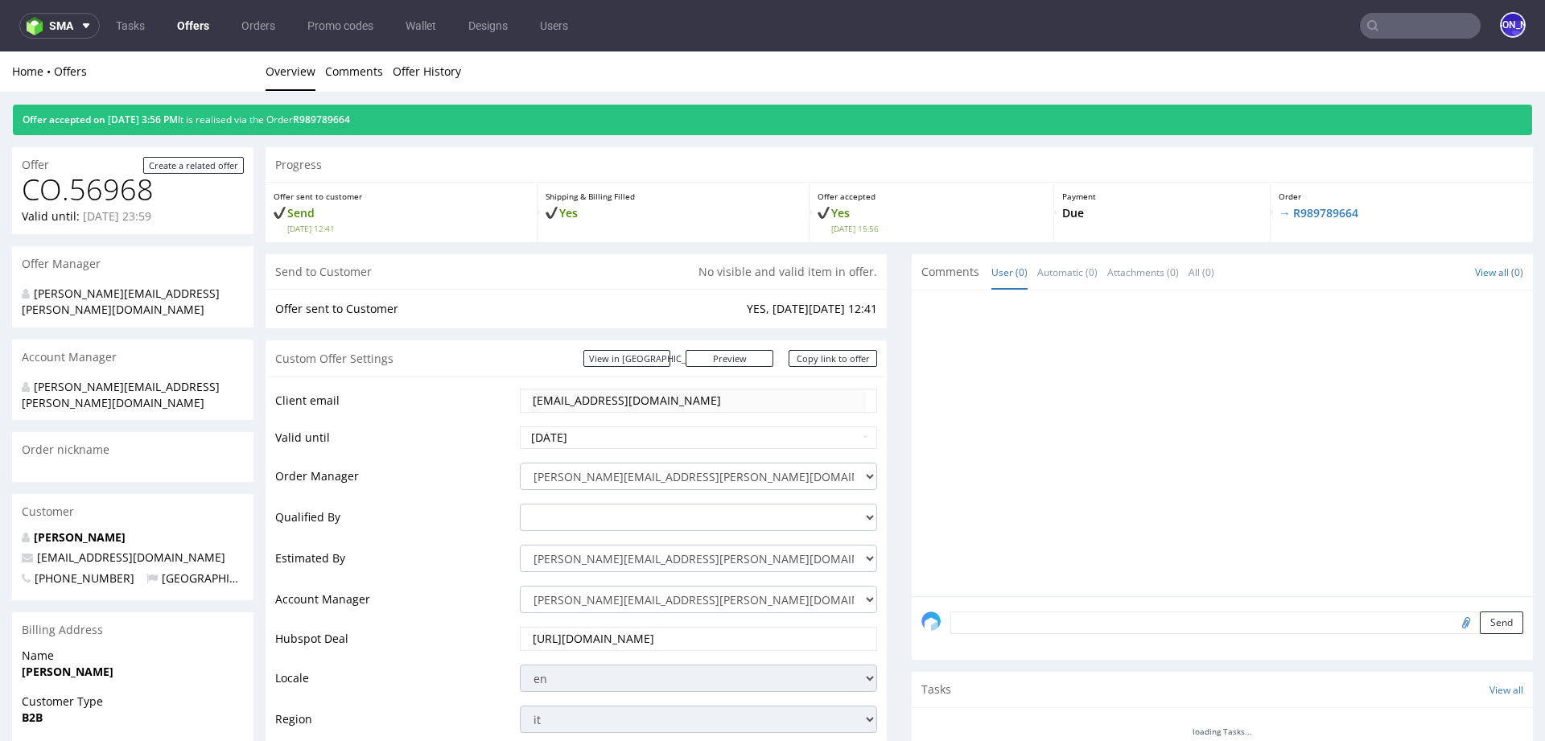
scroll to position [0, 0]
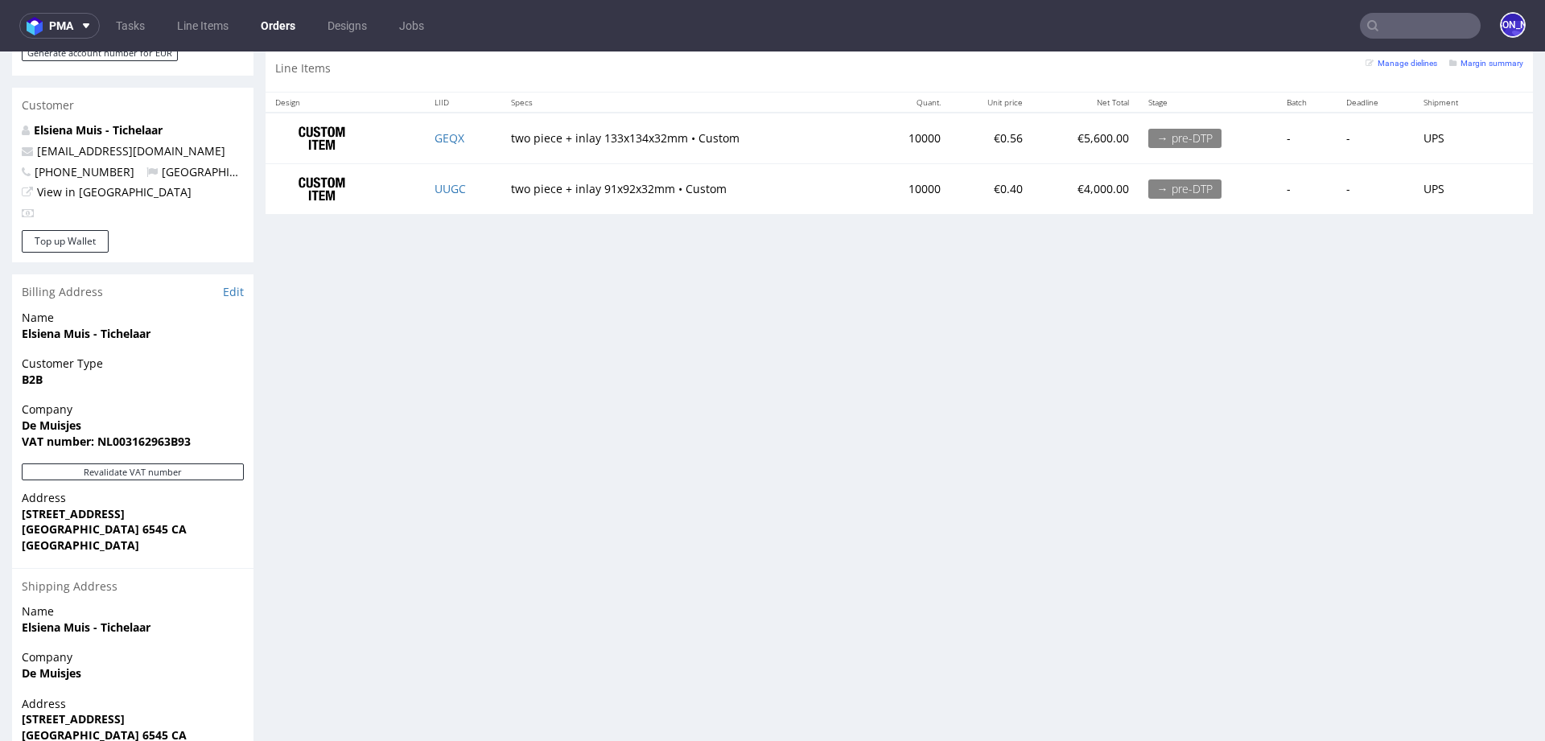
scroll to position [868, 0]
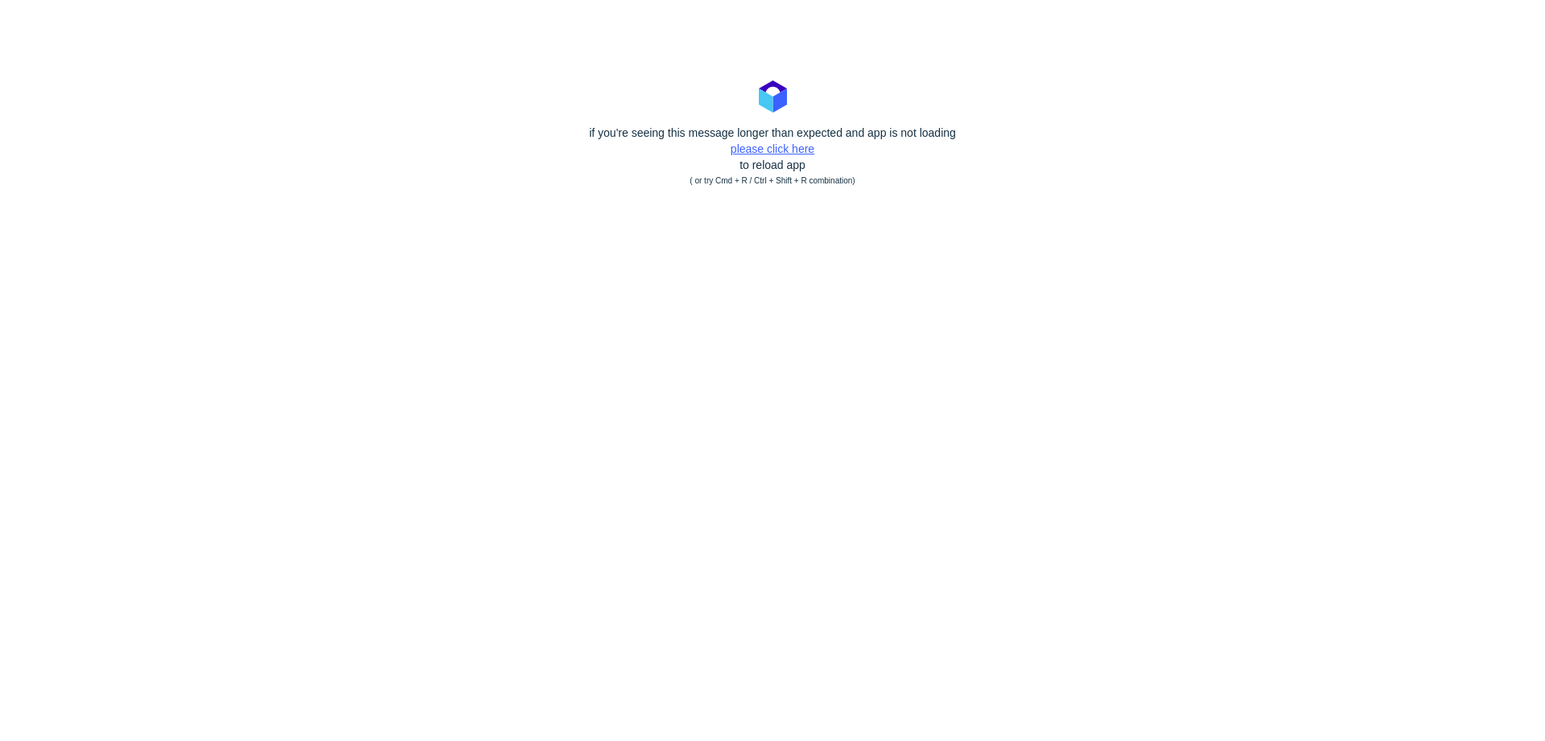
click at [760, 146] on link "please click here" at bounding box center [773, 148] width 84 height 13
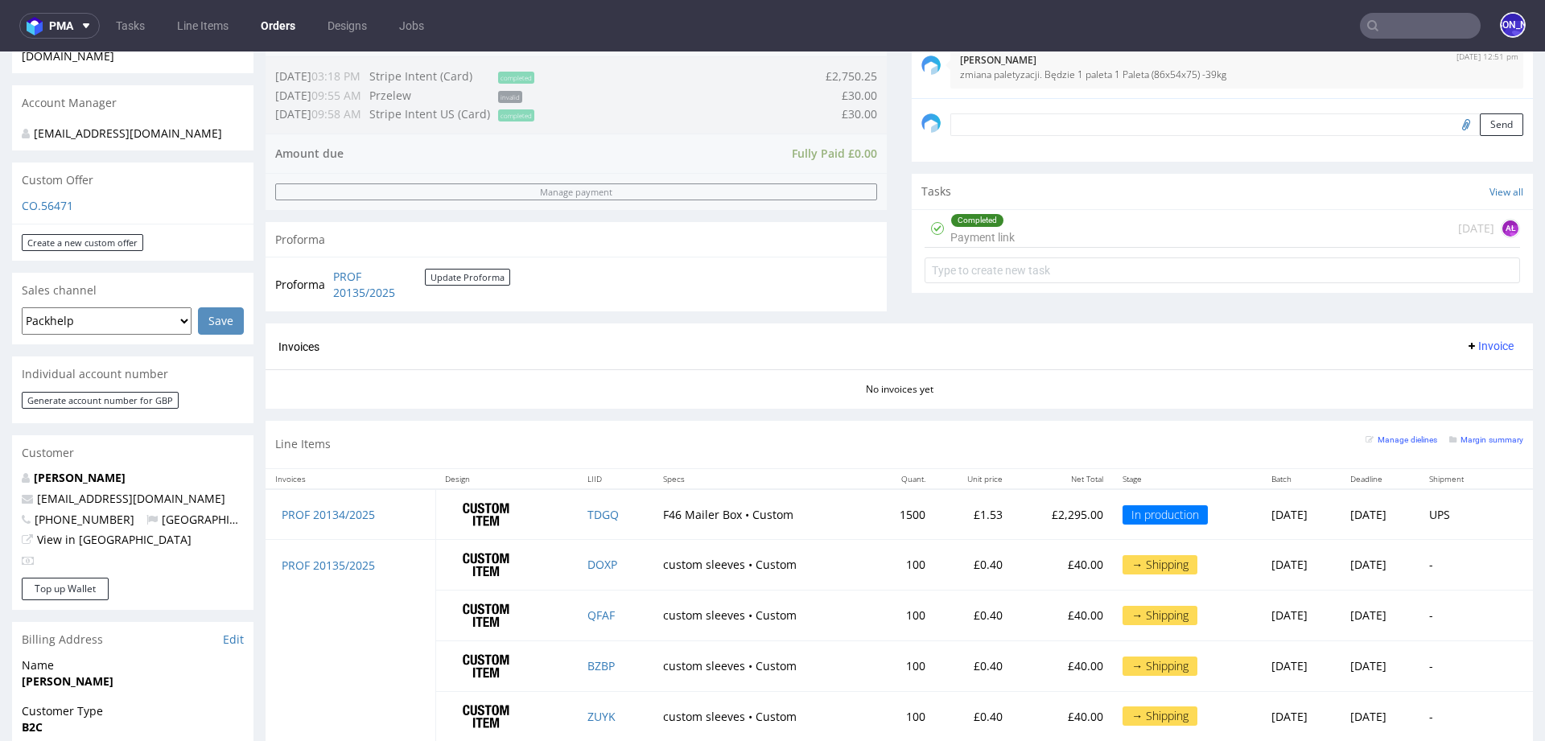
scroll to position [507, 0]
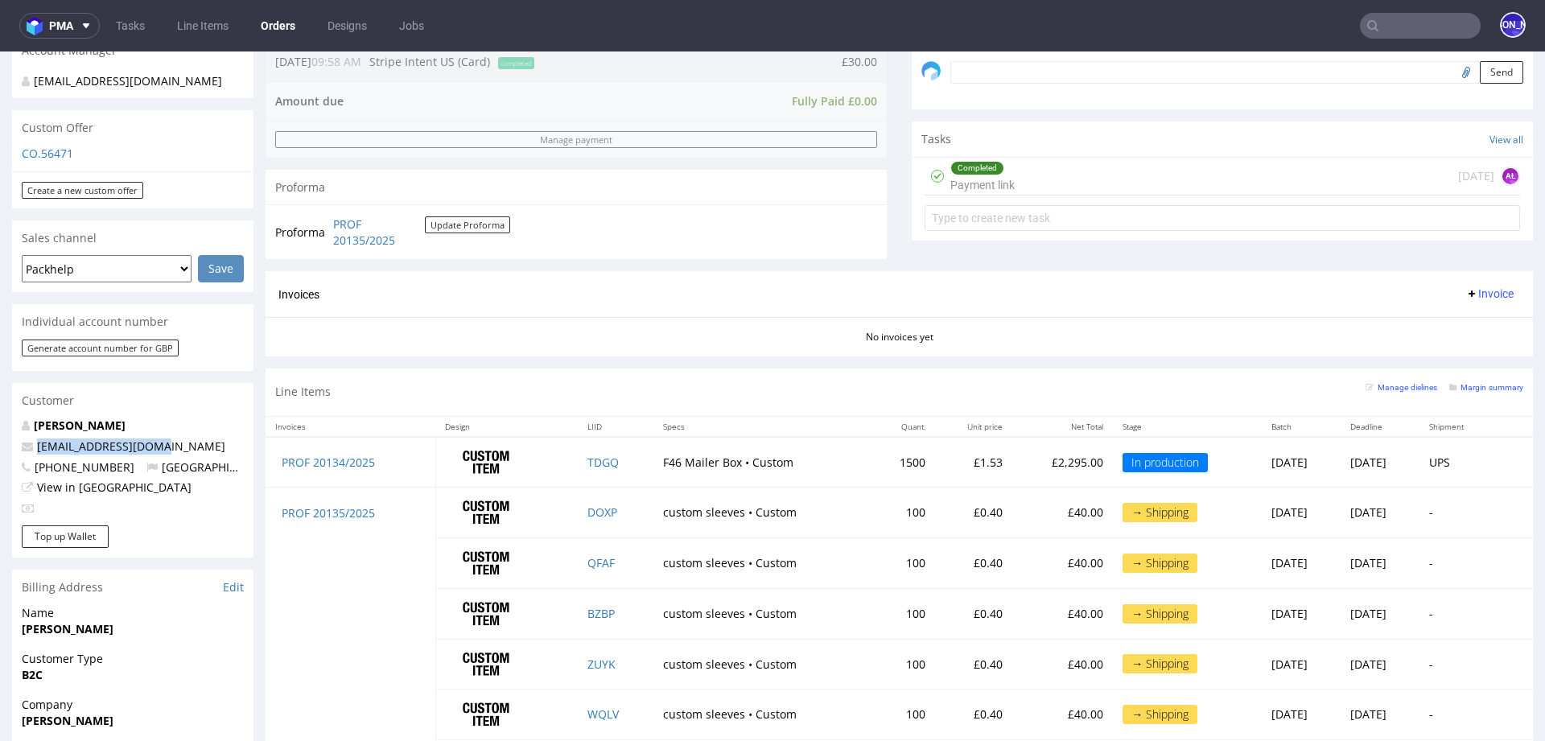
drag, startPoint x: 167, startPoint y: 434, endPoint x: 24, endPoint y: 434, distance: 143.2
click at [24, 439] on p "kmhelstrip@yahoo.com" at bounding box center [133, 447] width 222 height 16
copy span "kmhelstrip@yahoo.com"
click at [1410, 26] on input "text" at bounding box center [1420, 26] width 121 height 26
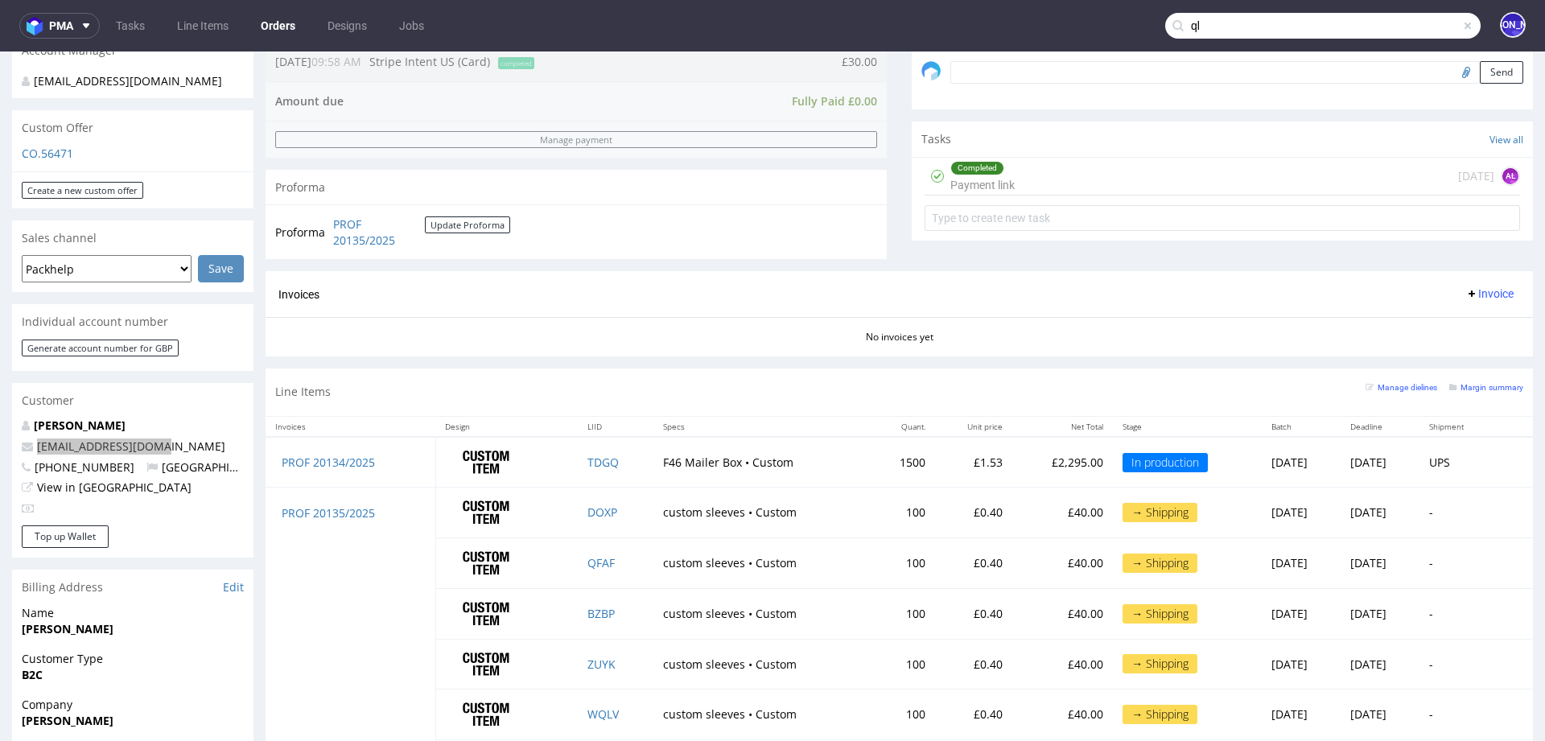
type input "q"
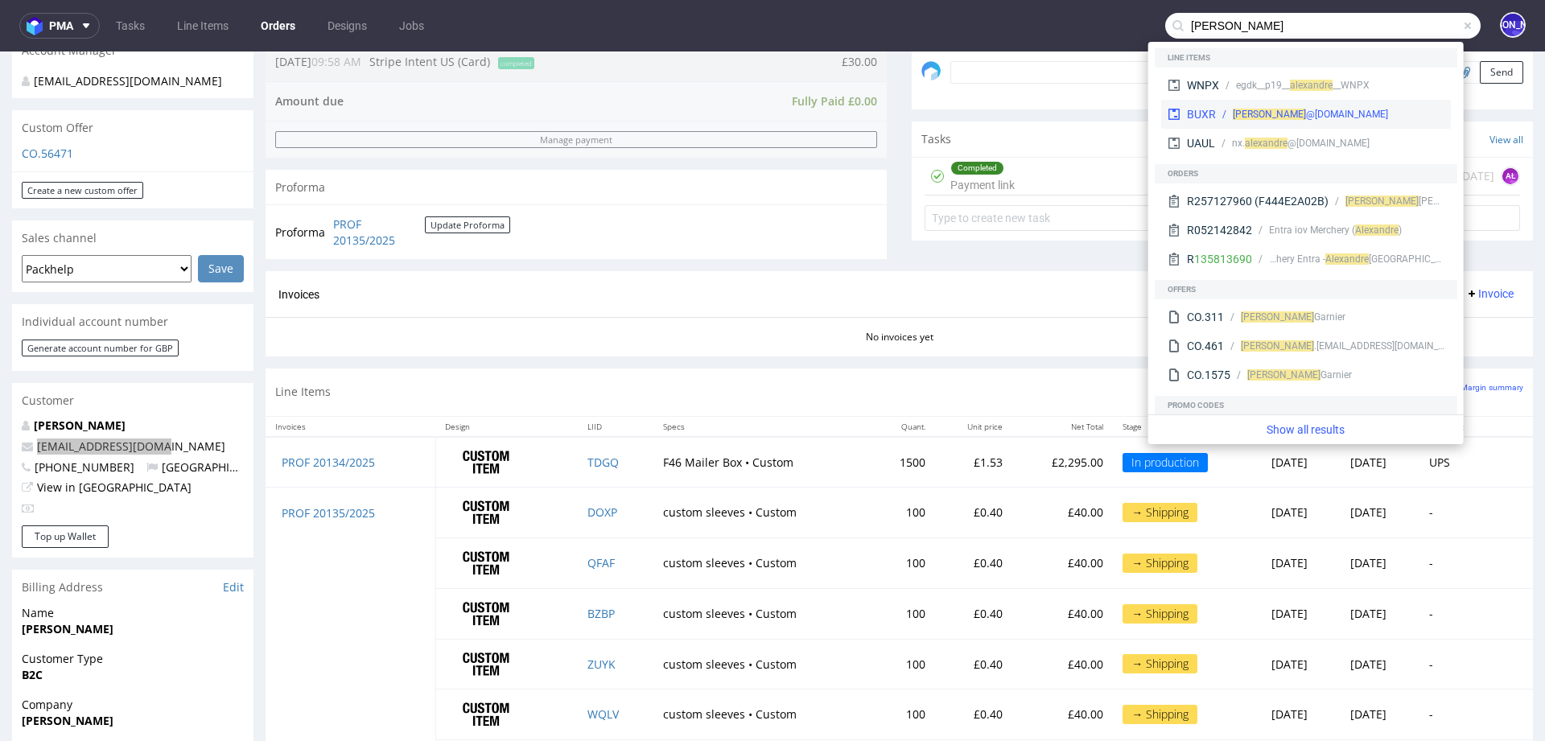
type input "alexandre"
click at [1250, 108] on div "alexandre @manufacturedesbebesfrancais.fr" at bounding box center [1310, 114] width 155 height 14
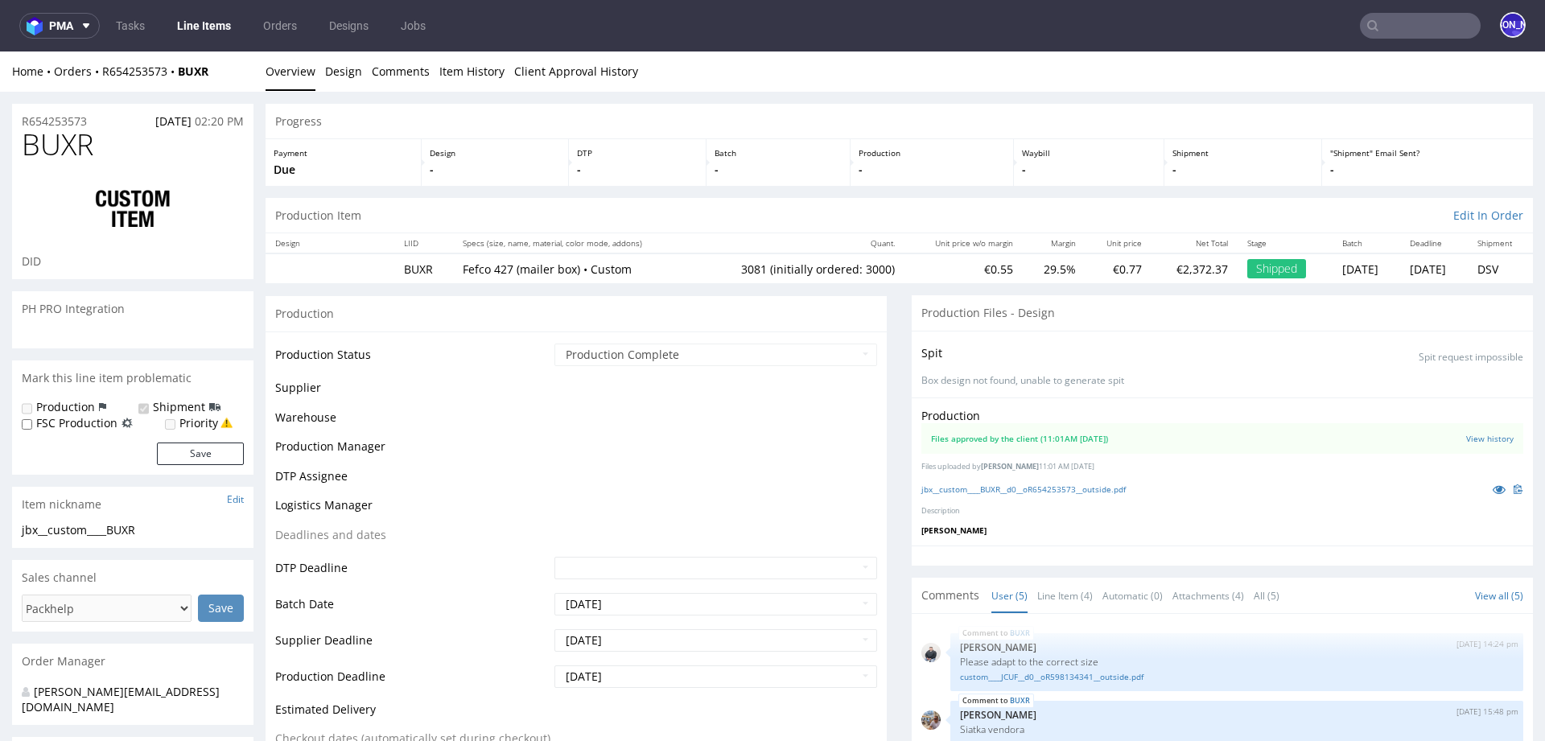
scroll to position [66, 0]
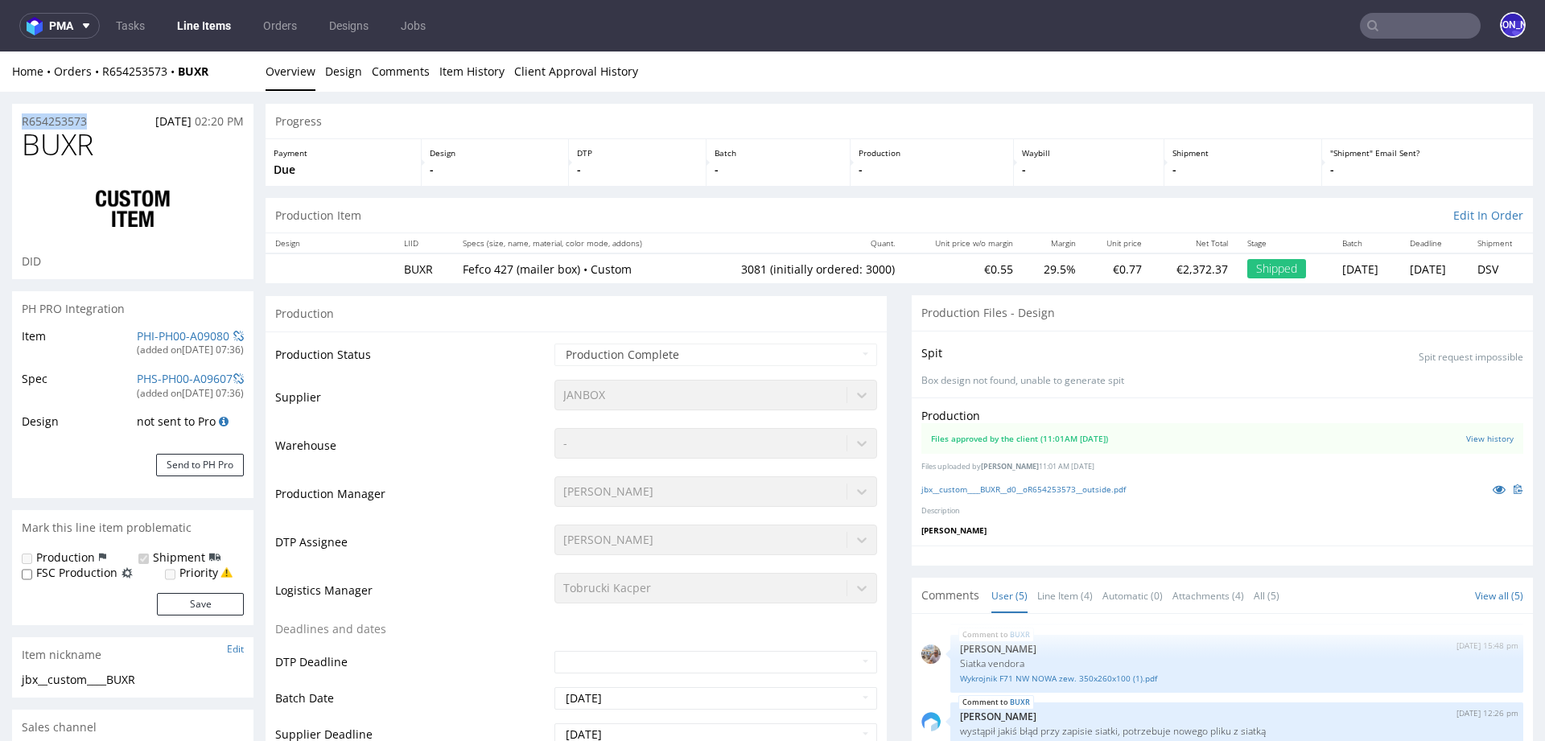
drag, startPoint x: 106, startPoint y: 126, endPoint x: 0, endPoint y: 124, distance: 106.2
copy p "R654253573"
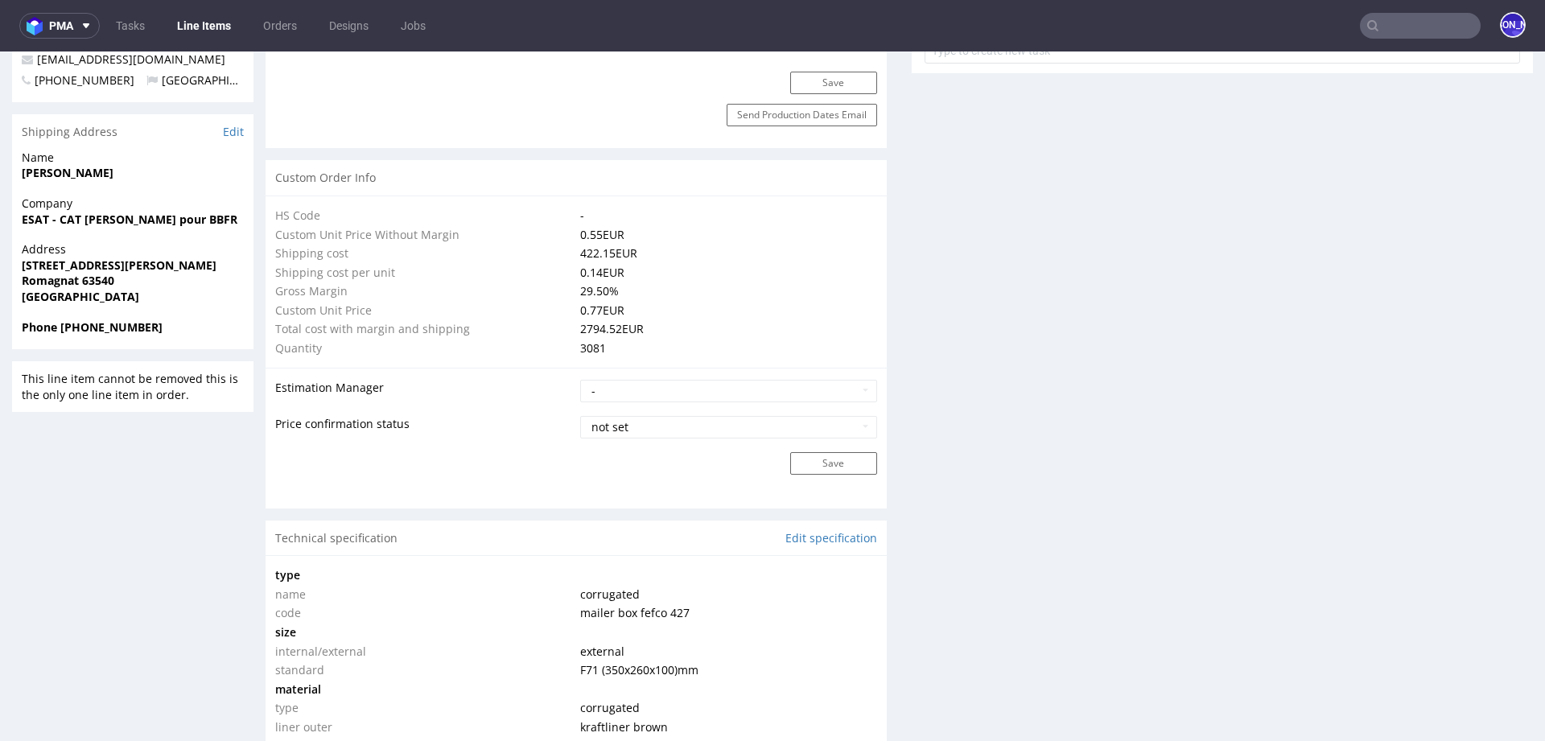
scroll to position [0, 0]
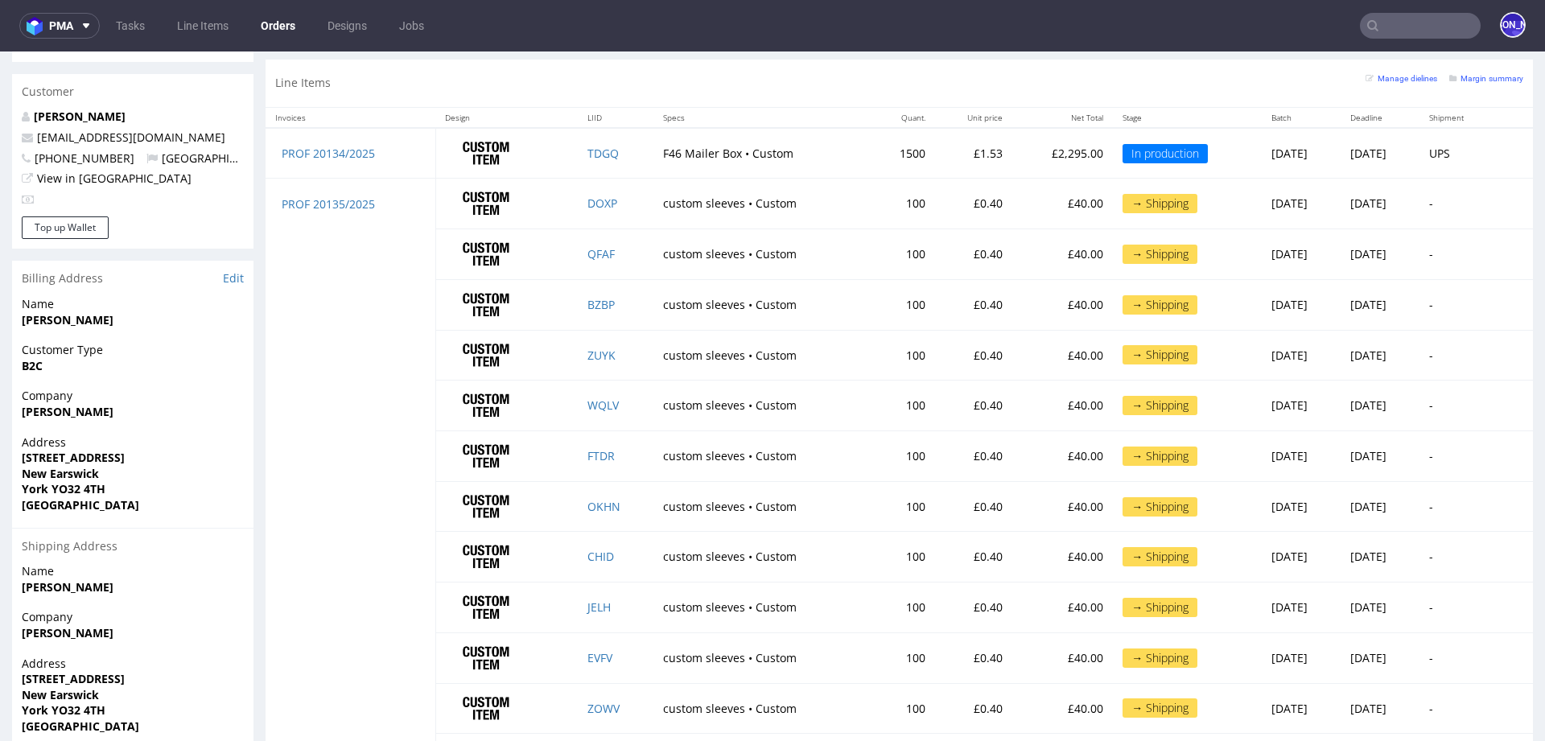
scroll to position [714, 0]
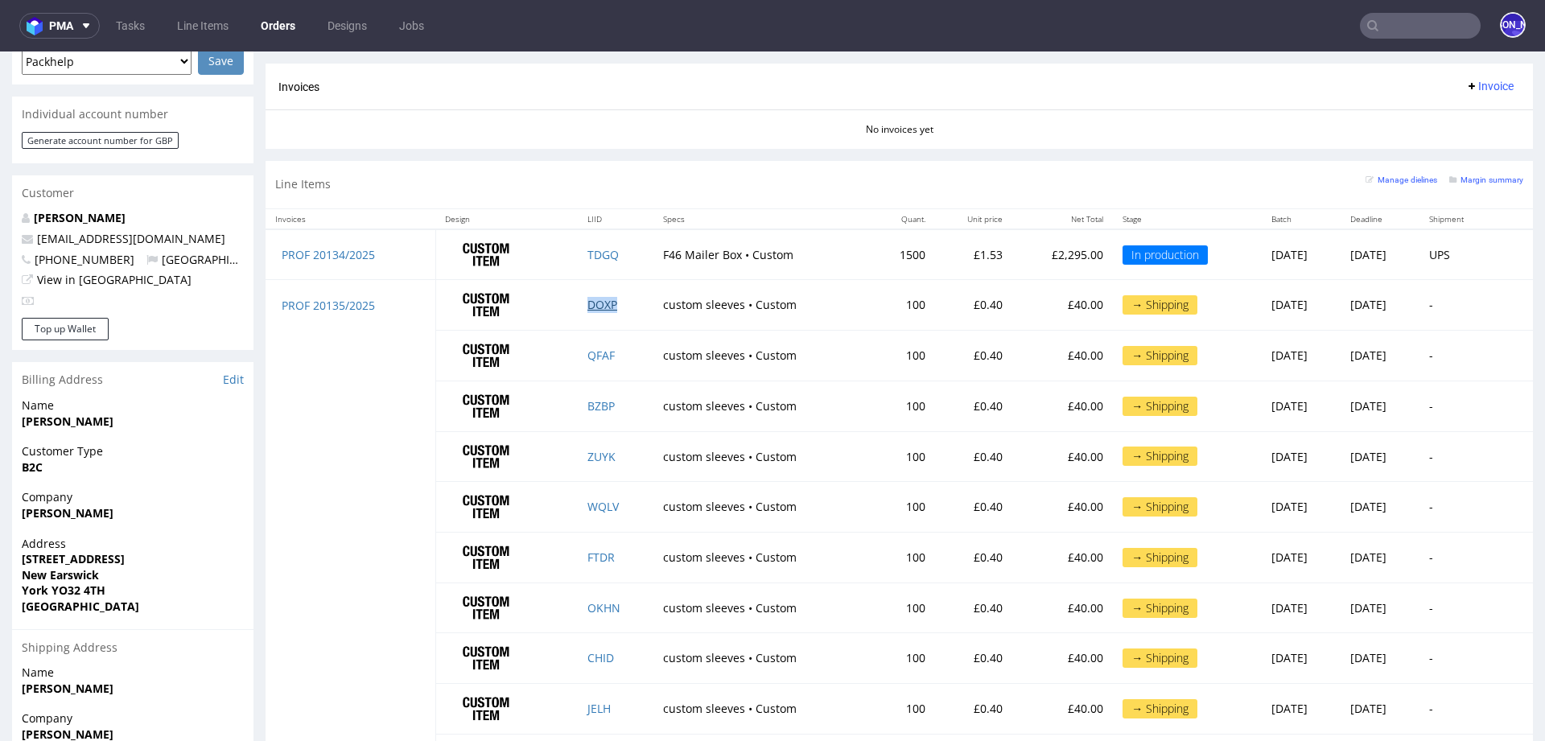
click at [587, 299] on link "DOXP" at bounding box center [602, 304] width 30 height 15
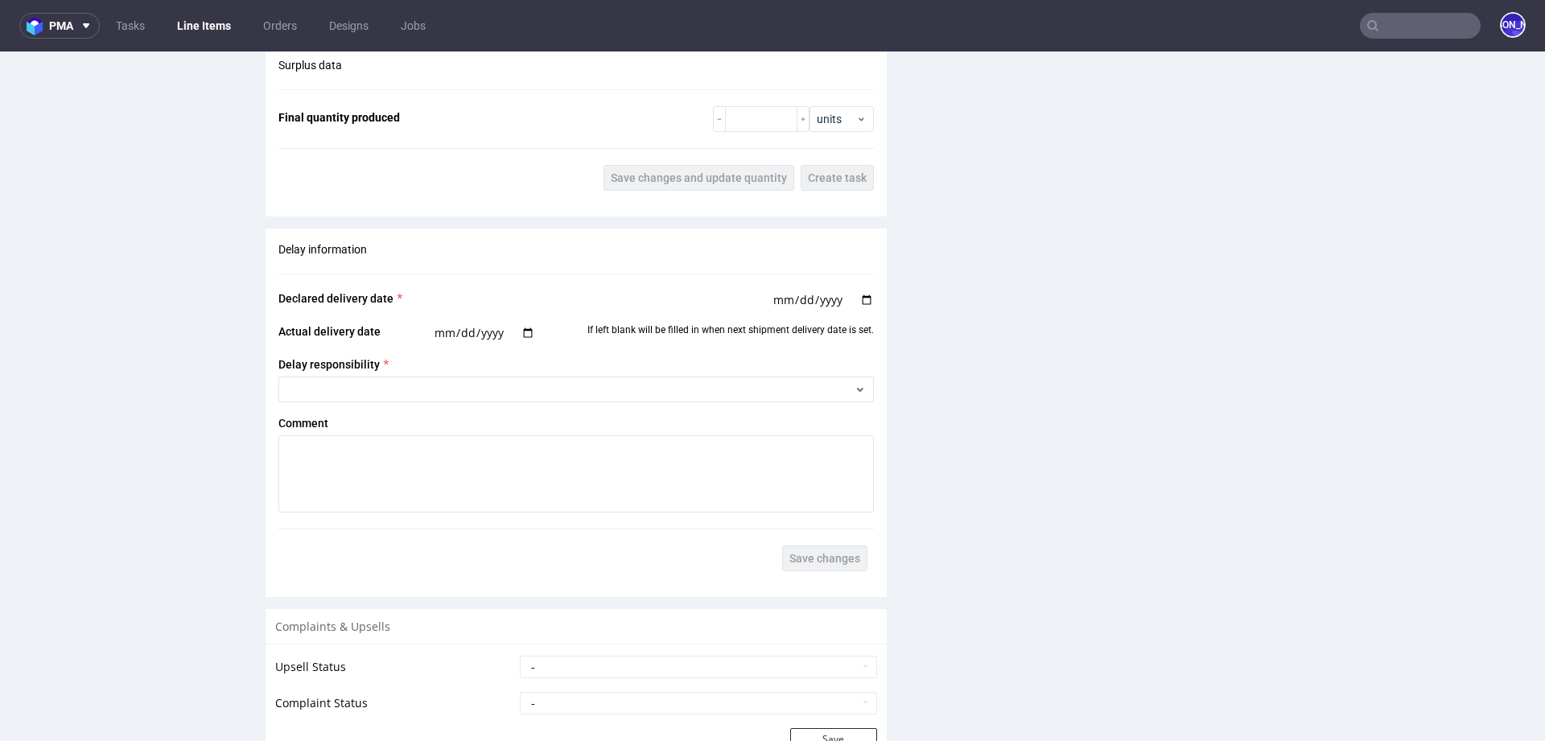
scroll to position [3185, 0]
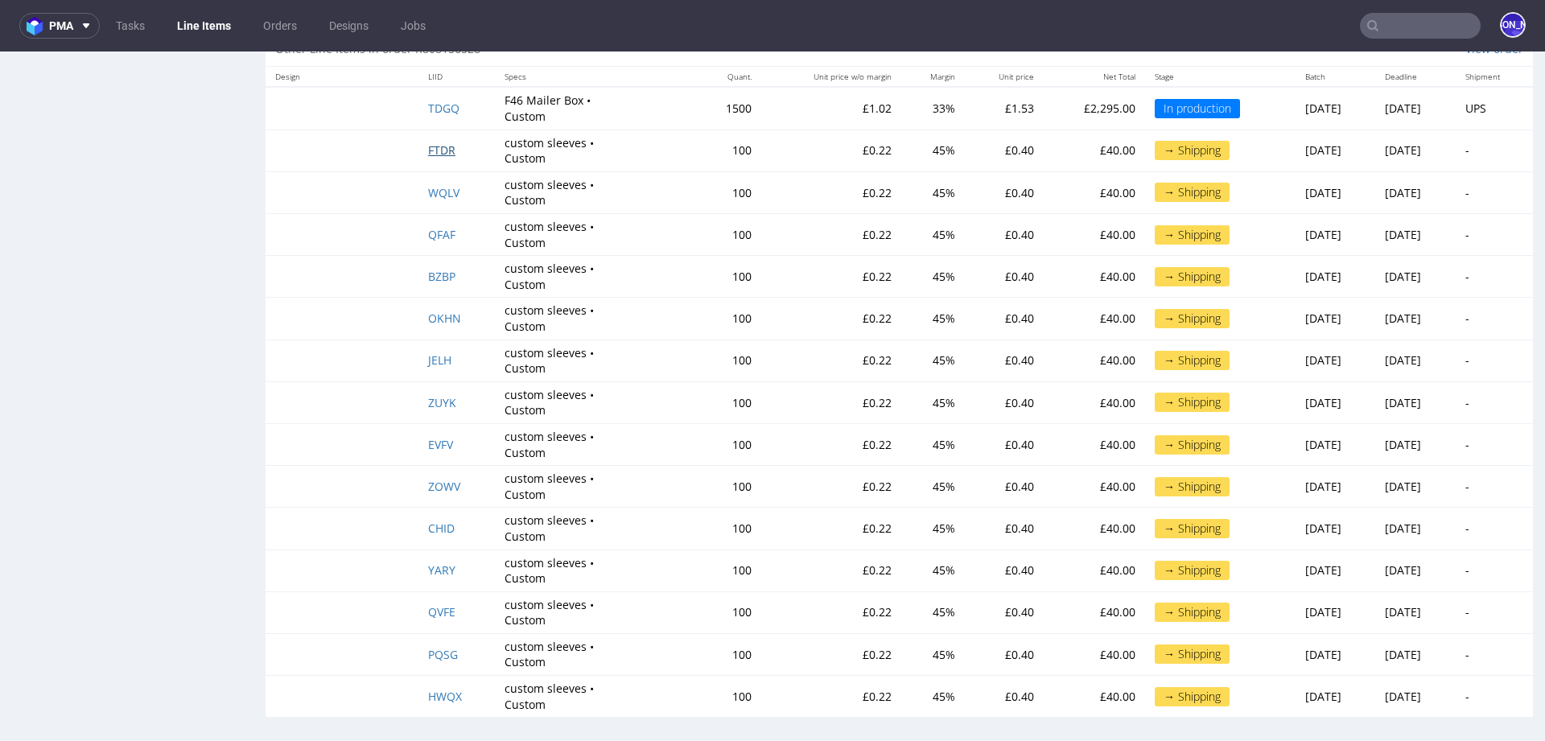
click at [428, 147] on span "FTDR" at bounding box center [441, 149] width 27 height 15
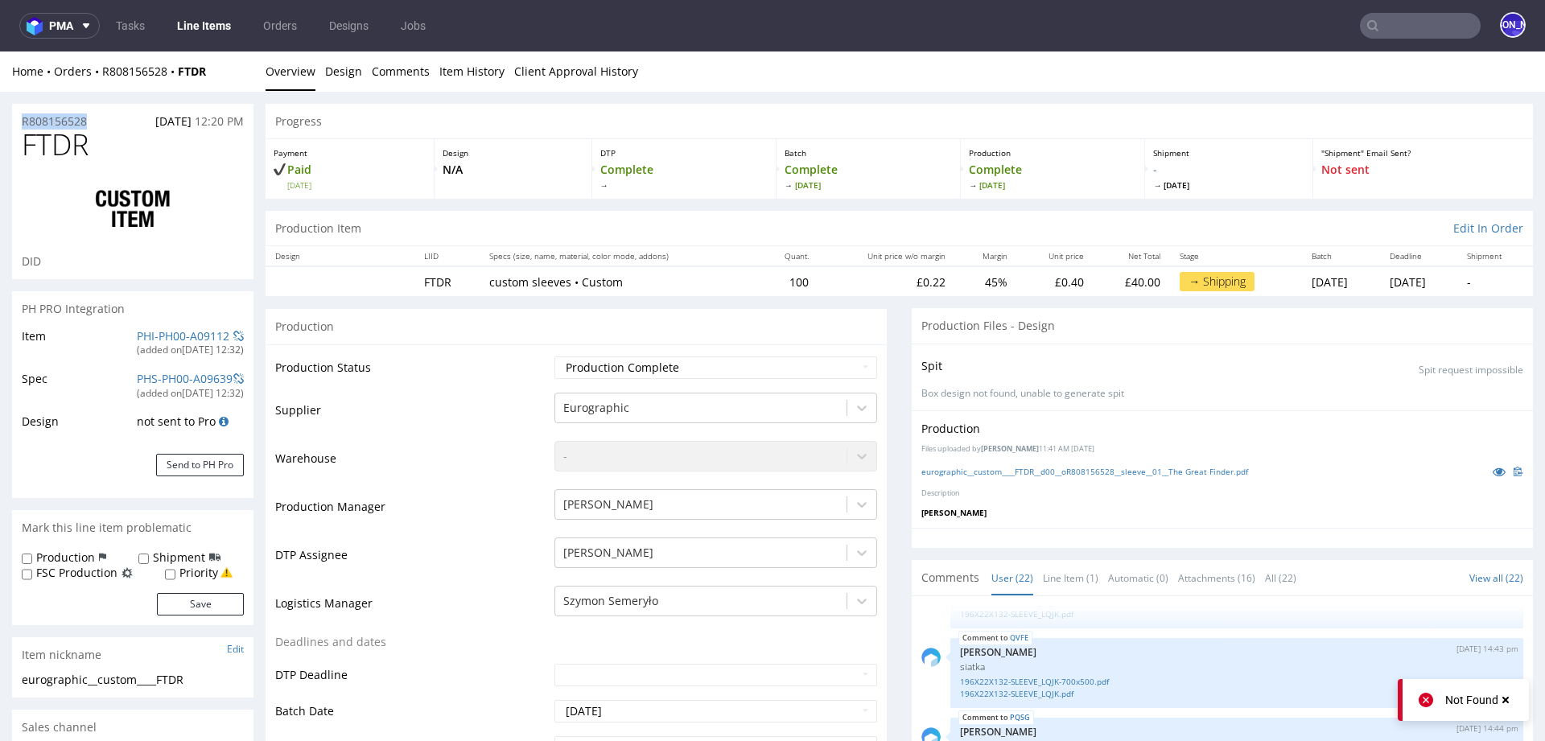
drag, startPoint x: 105, startPoint y: 116, endPoint x: 0, endPoint y: 116, distance: 105.4
copy p "R808156528"
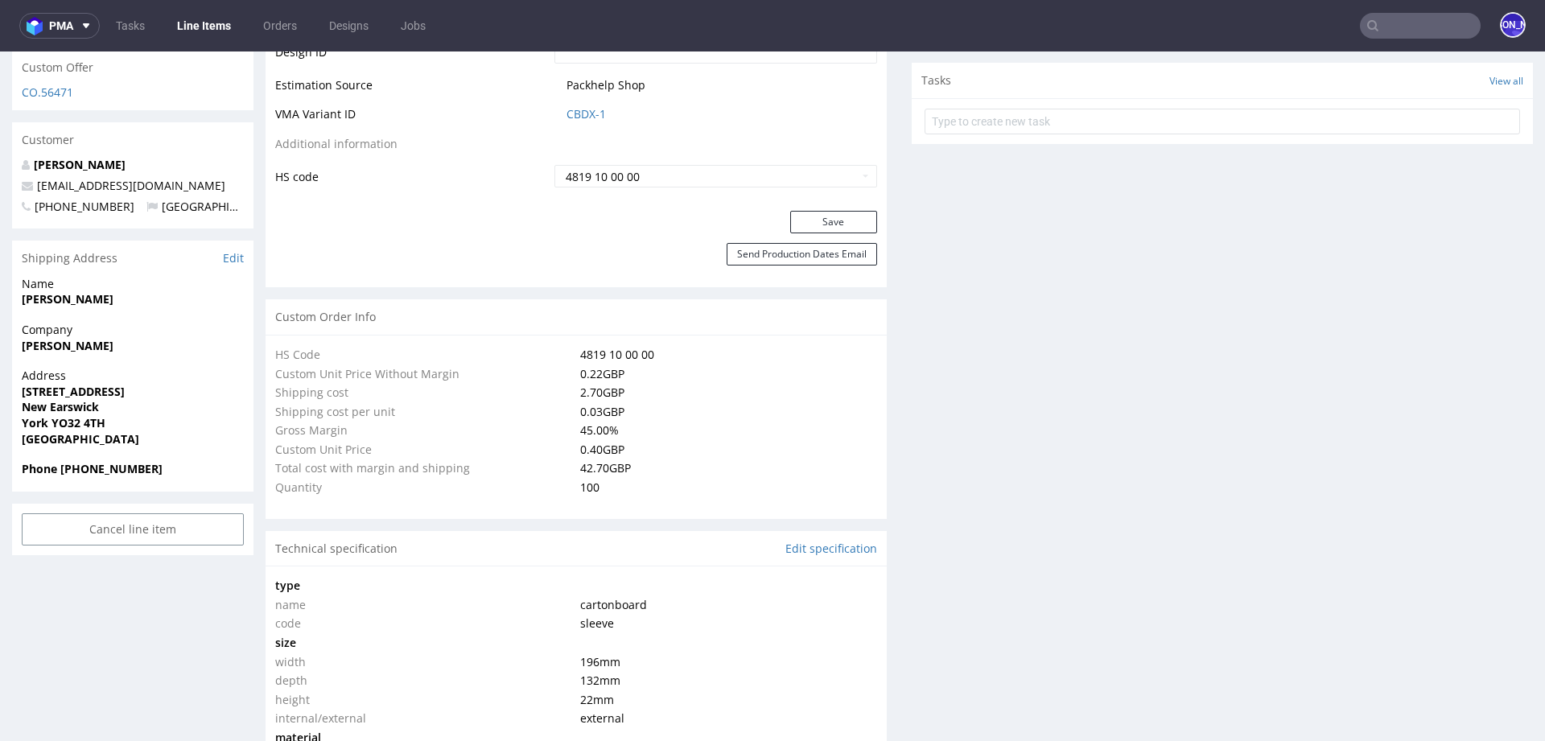
scroll to position [912, 0]
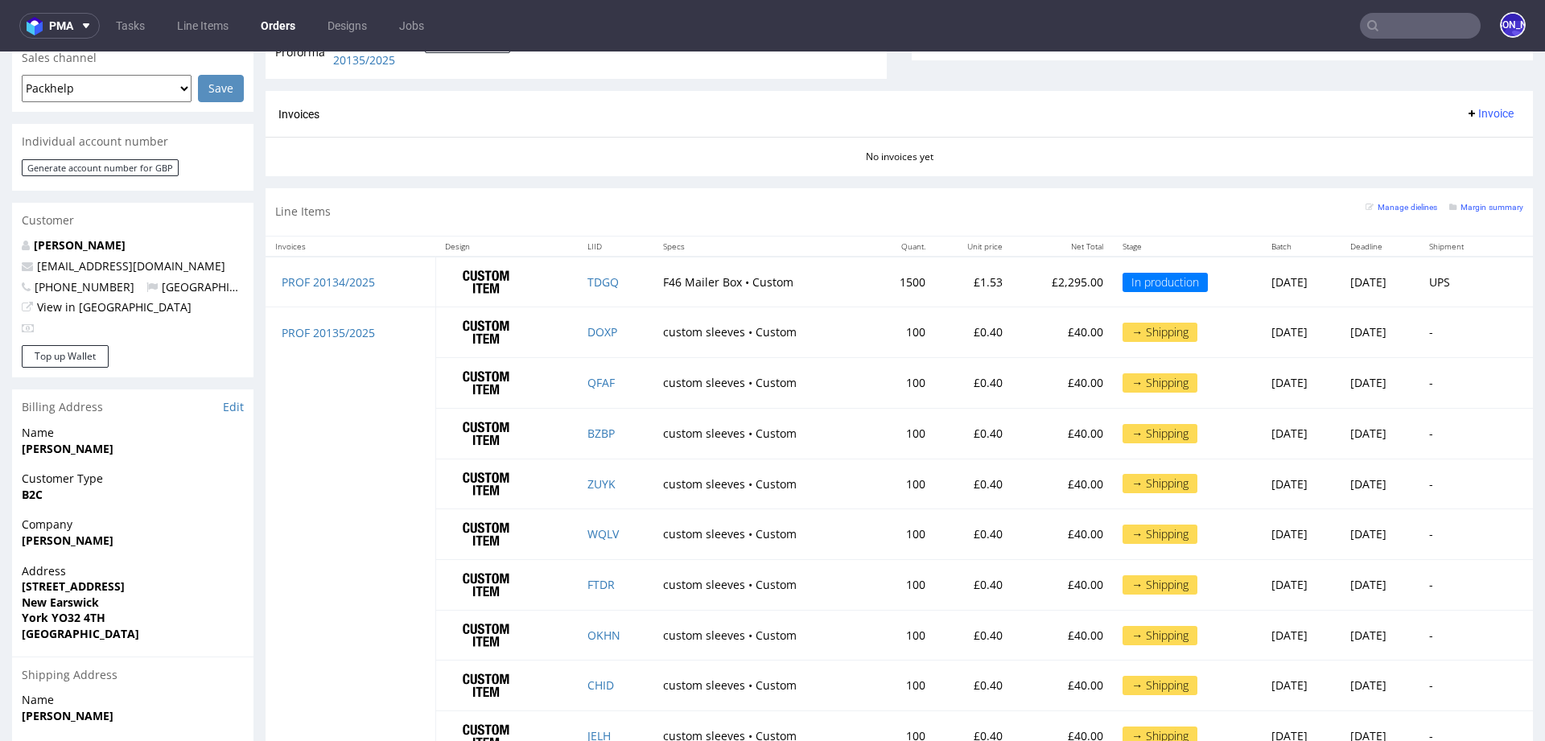
scroll to position [879, 0]
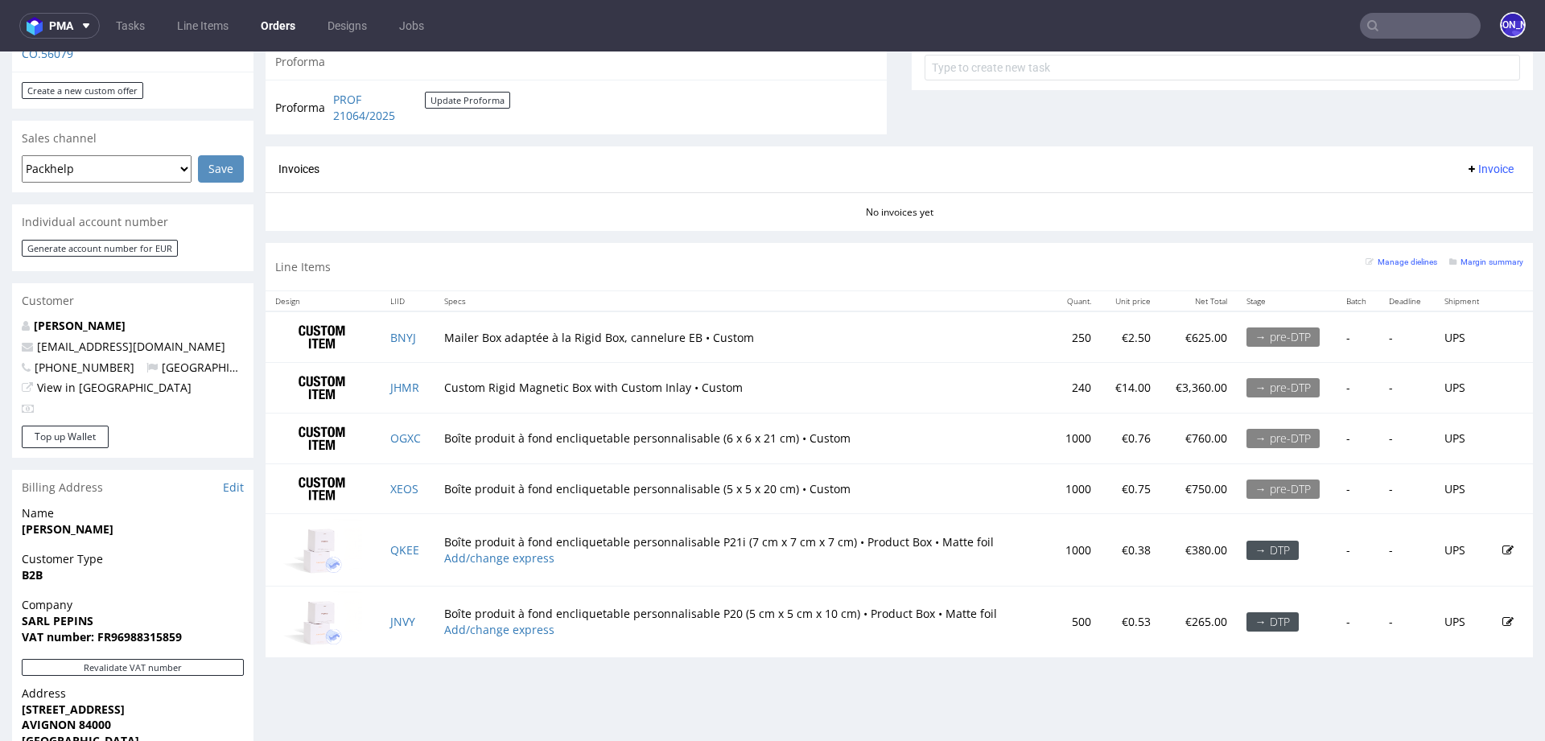
scroll to position [612, 0]
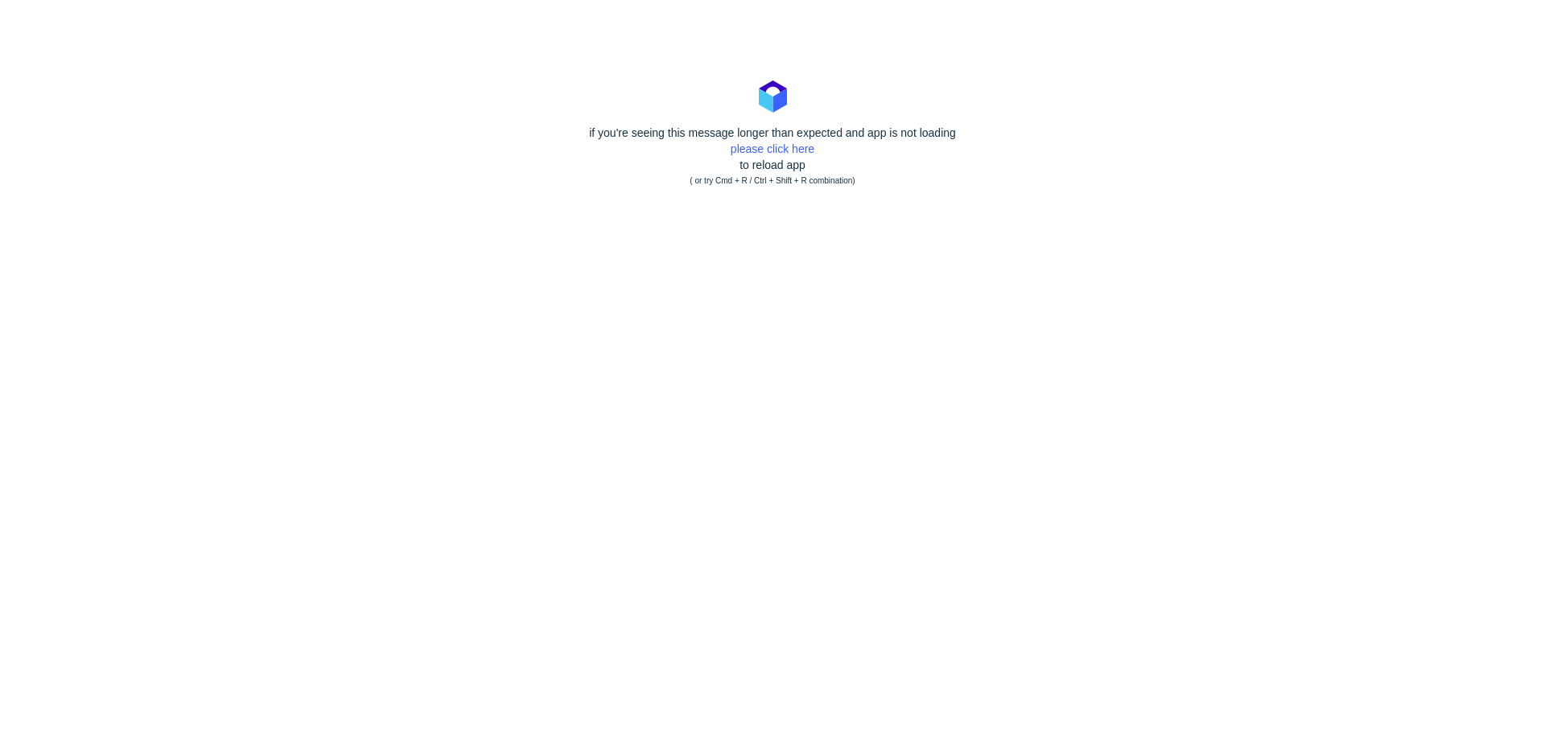
click at [753, 155] on div "if you're seeing this message longer than expected and app is not loading pleas…" at bounding box center [772, 157] width 1545 height 64
click at [755, 150] on link "please click here" at bounding box center [773, 148] width 84 height 13
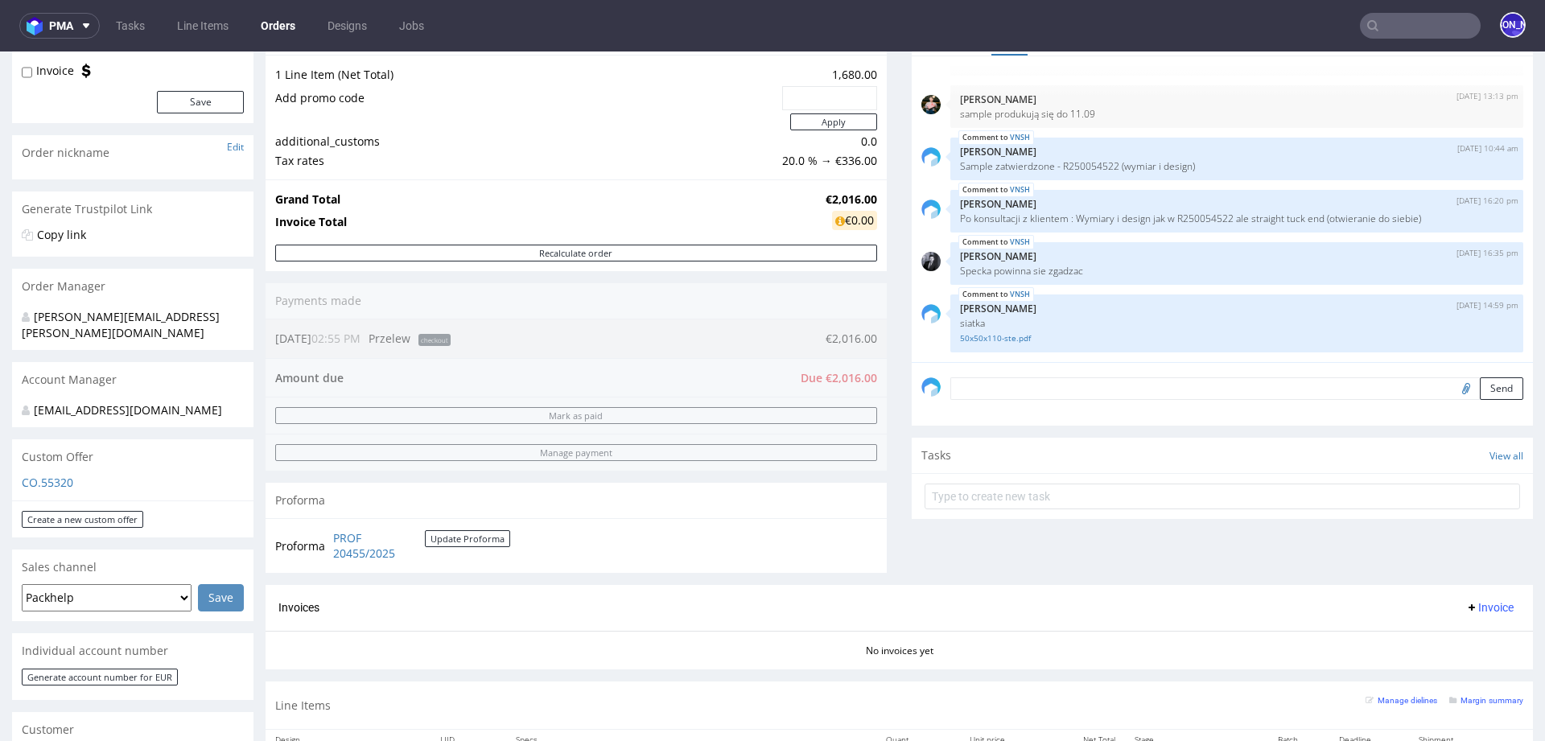
scroll to position [172, 0]
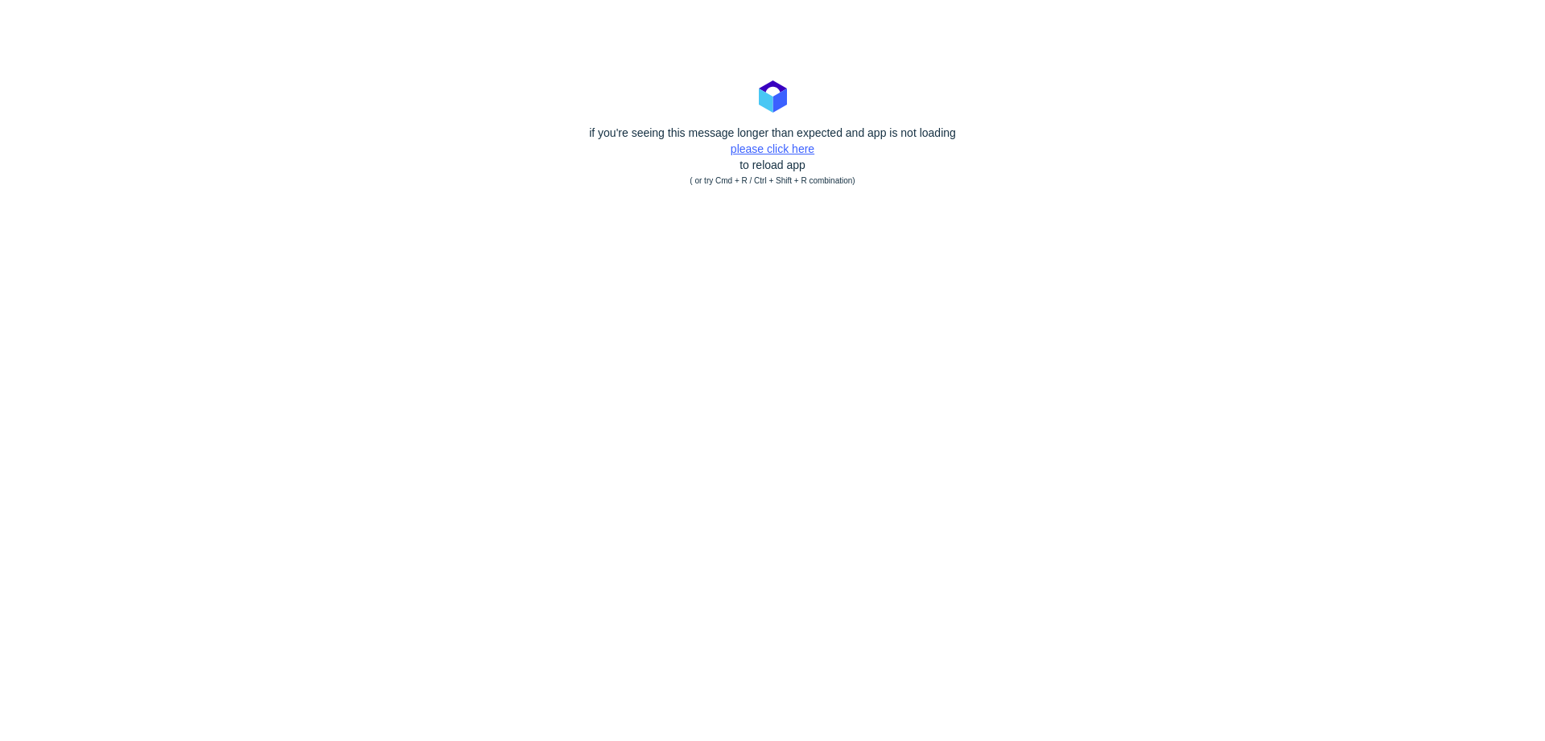
click at [769, 147] on link "please click here" at bounding box center [773, 148] width 84 height 13
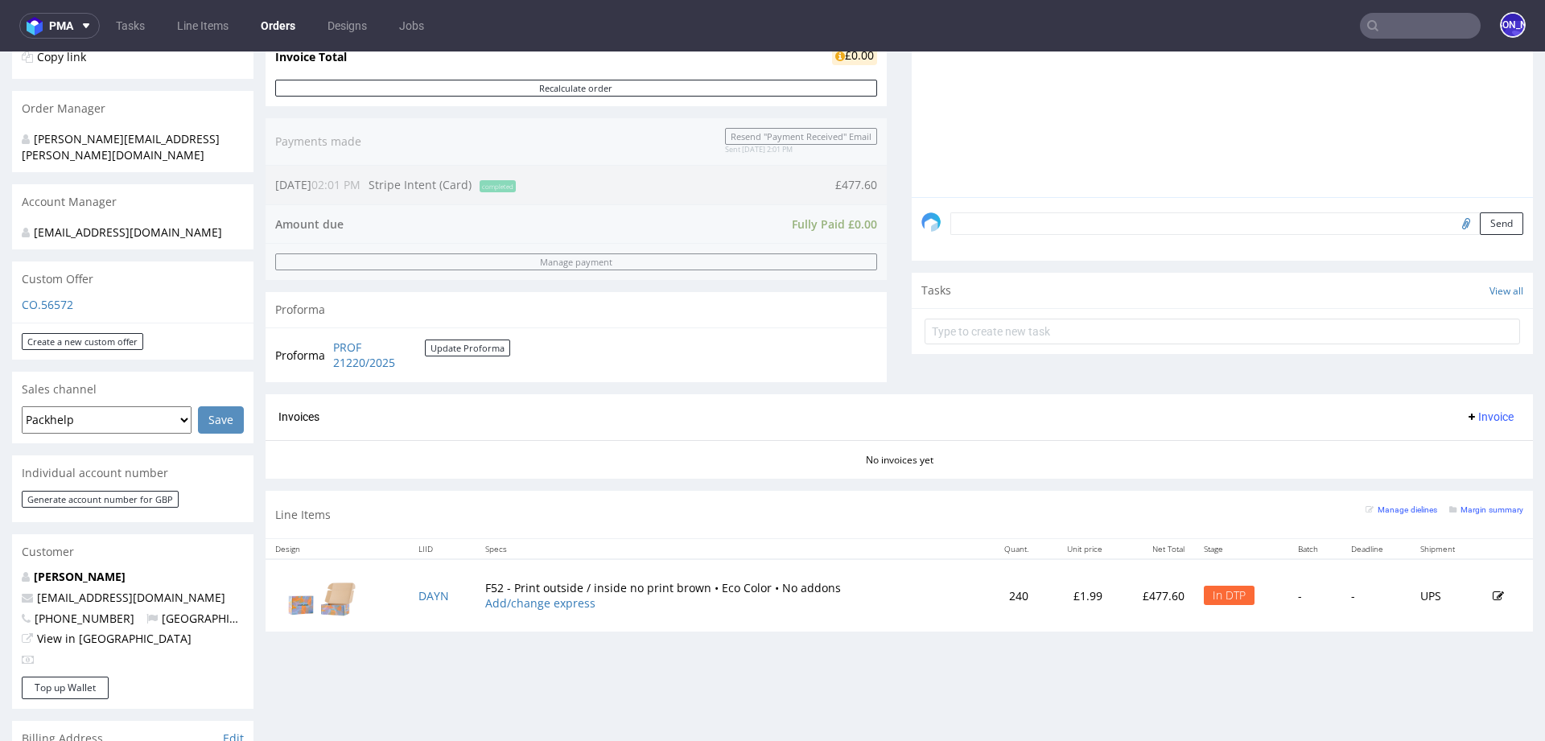
scroll to position [475, 0]
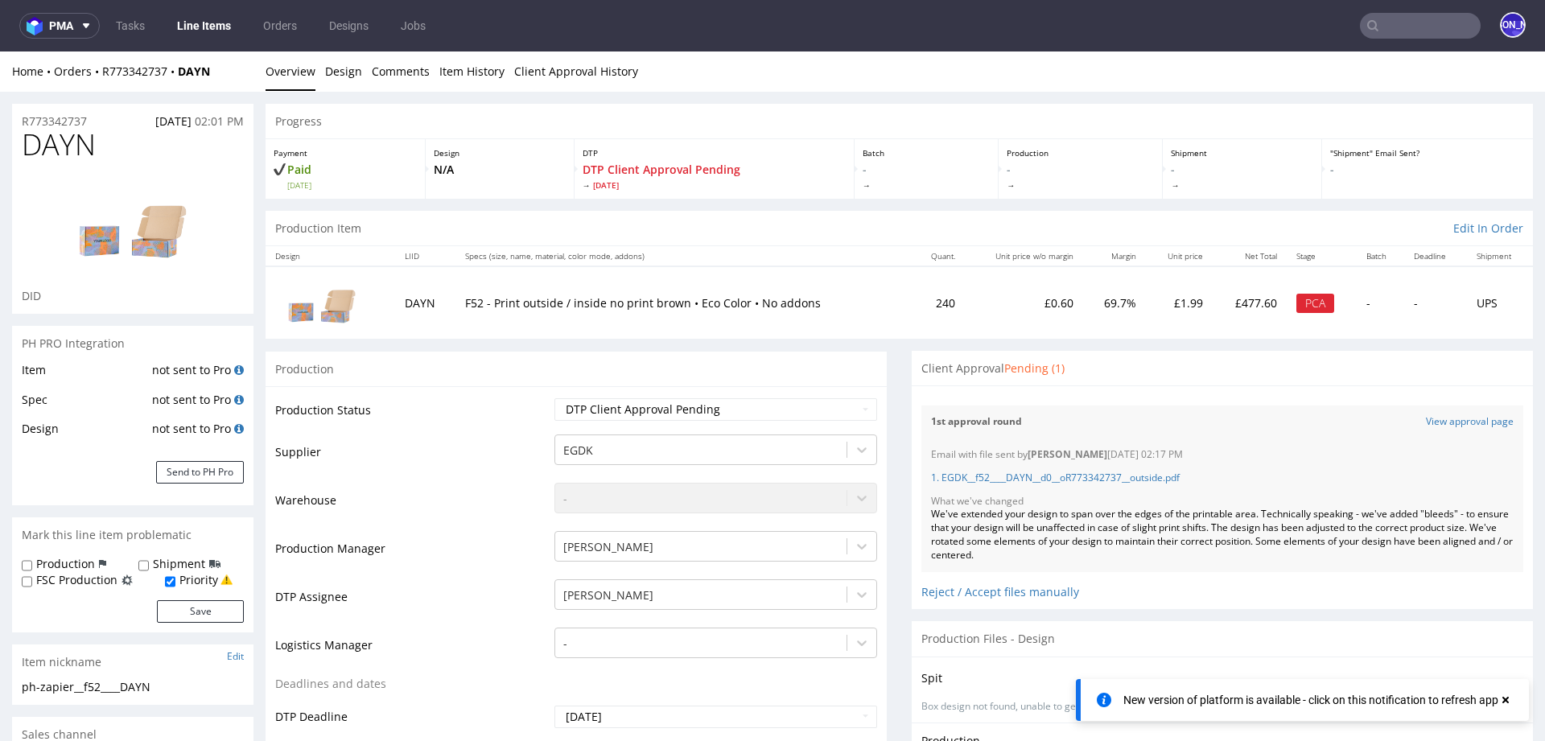
click at [1393, 13] on input "text" at bounding box center [1420, 26] width 121 height 26
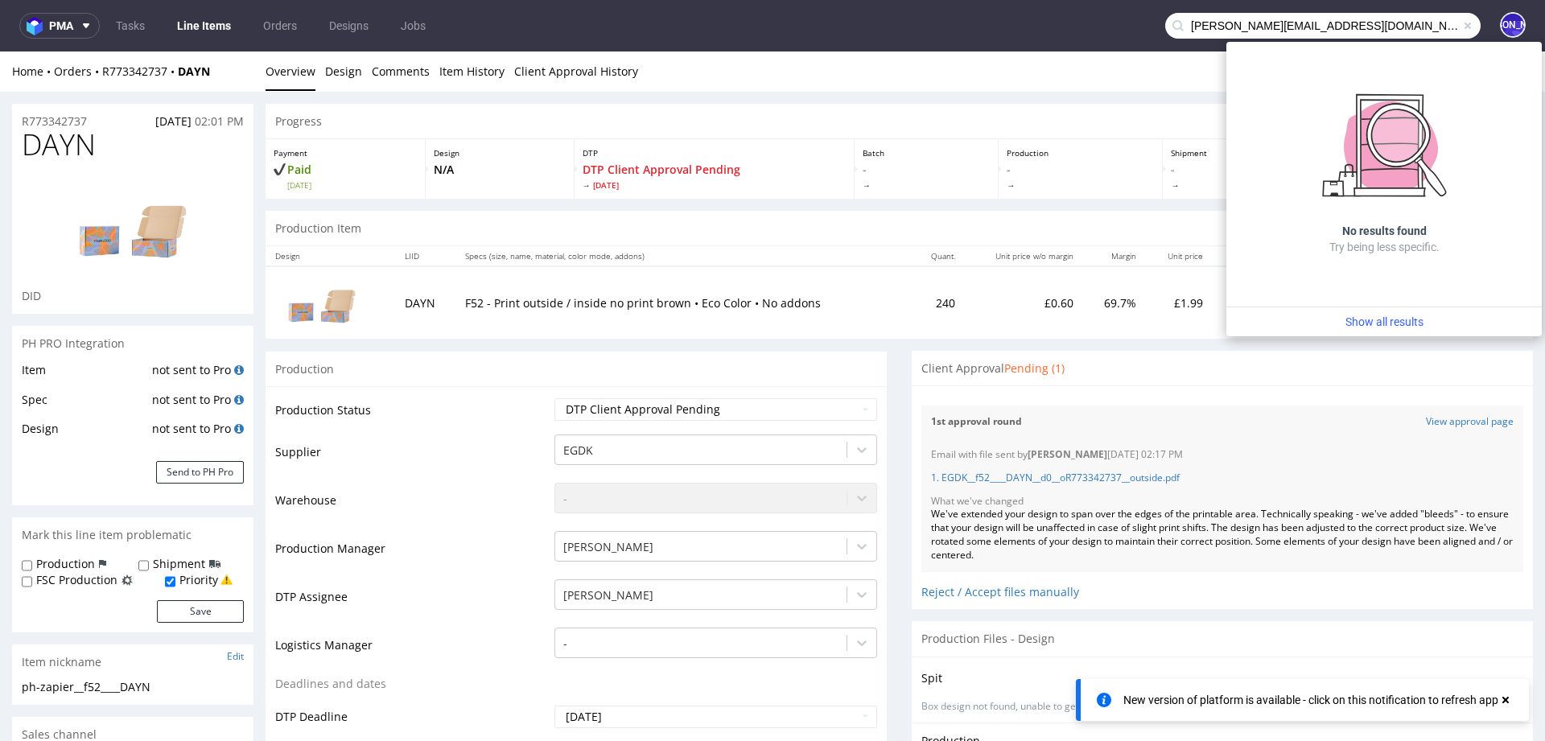
click at [1180, 16] on input "Paul@justamazingbv.com" at bounding box center [1322, 26] width 315 height 26
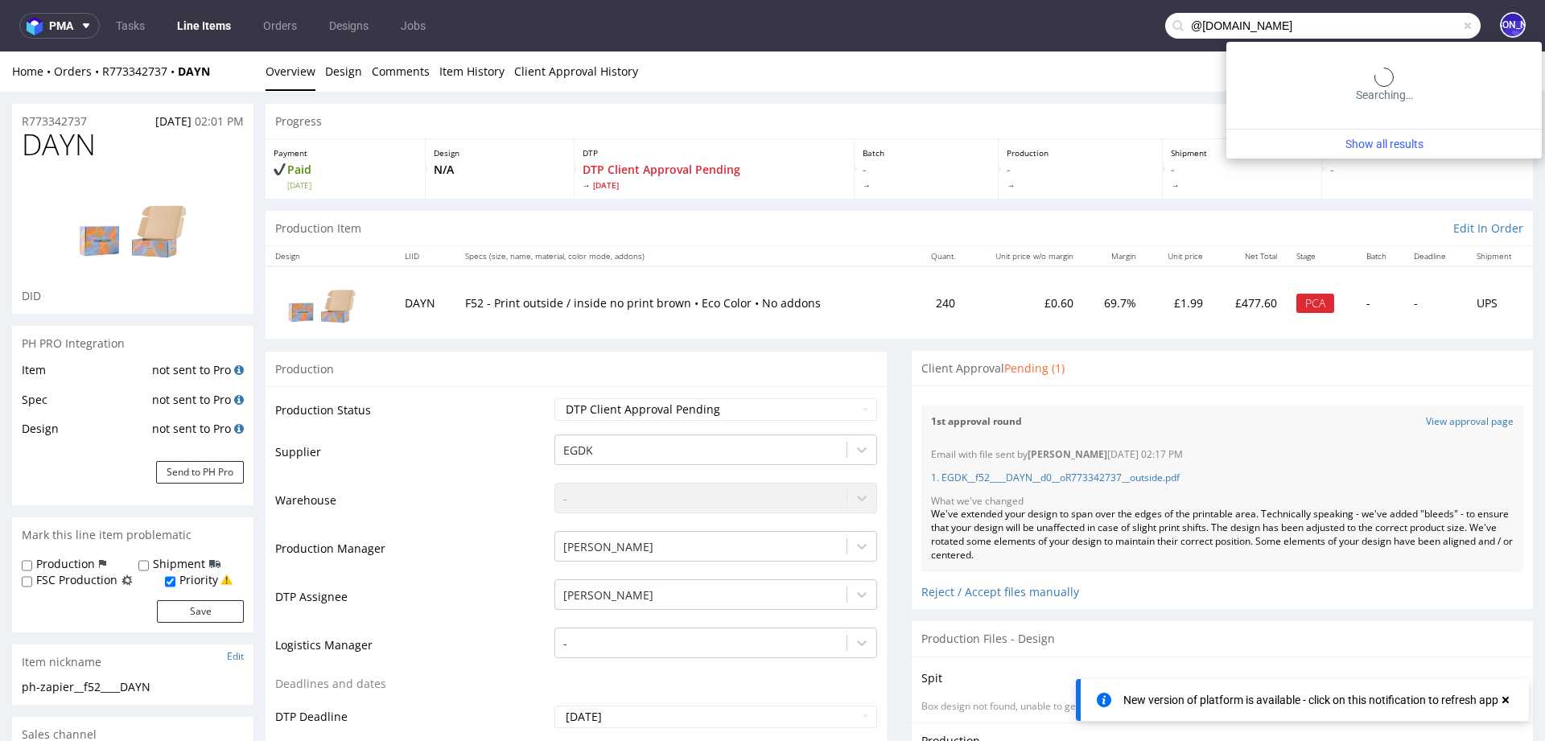
type input "@[DOMAIN_NAME]"
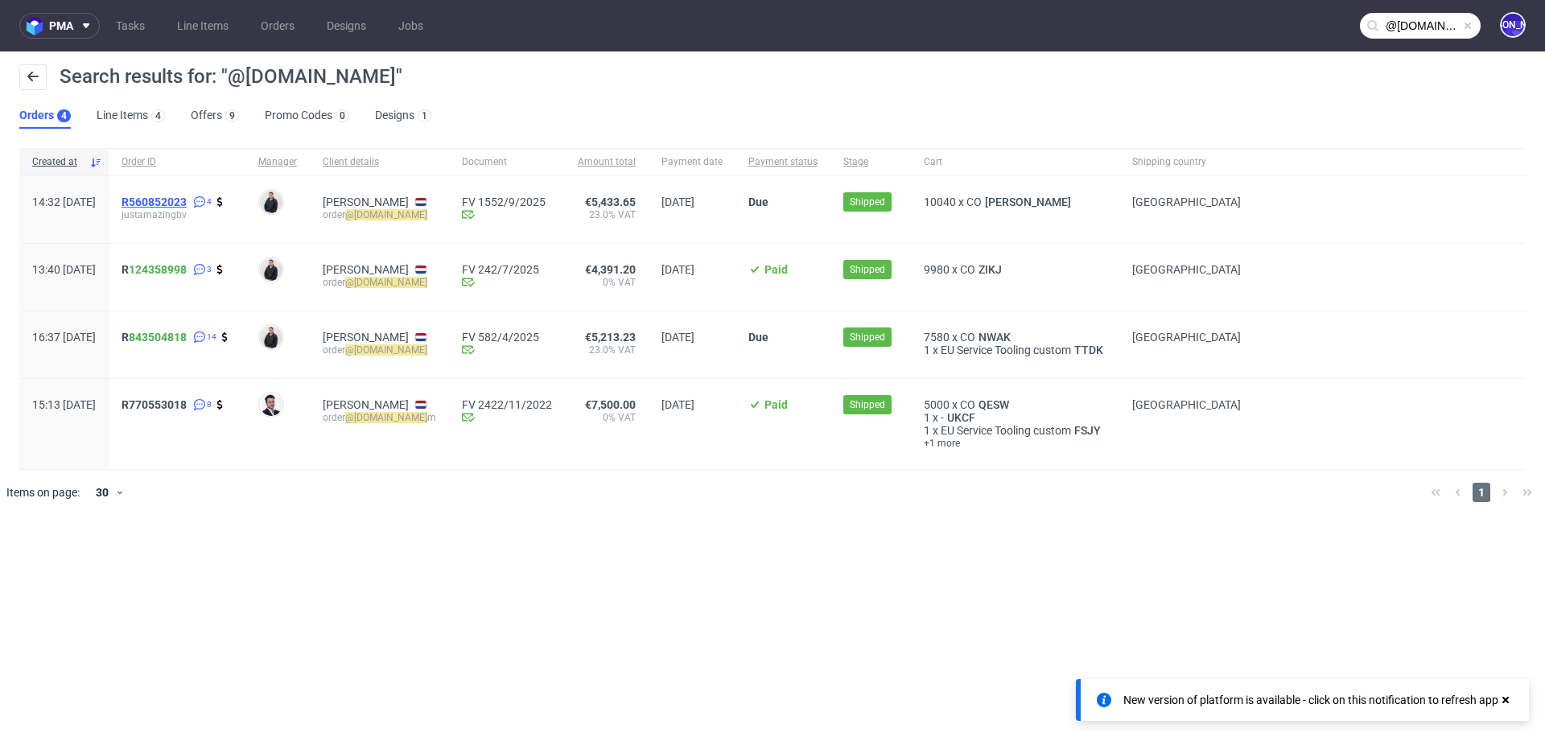
click at [187, 200] on span "R560852023" at bounding box center [153, 202] width 65 height 13
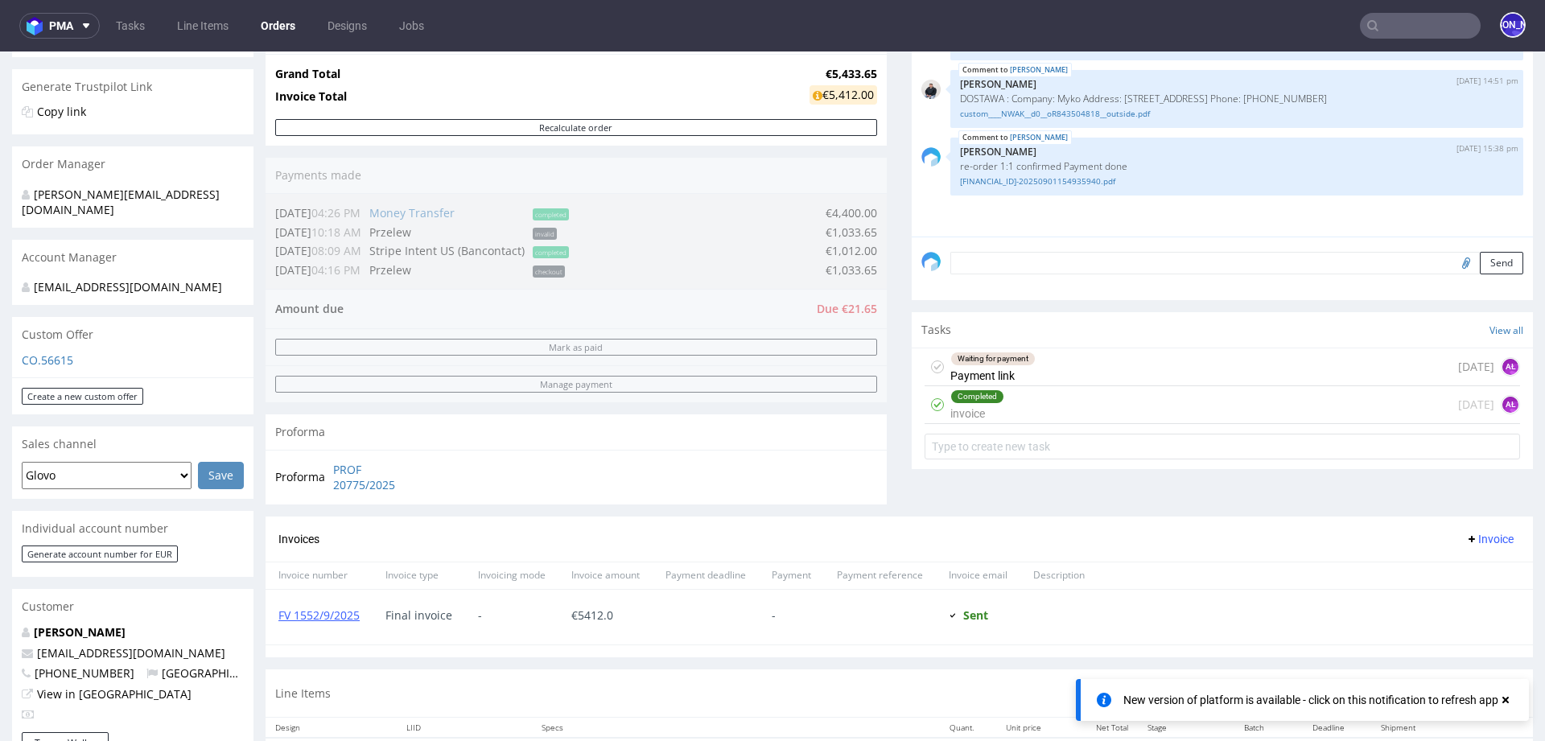
scroll to position [592, 0]
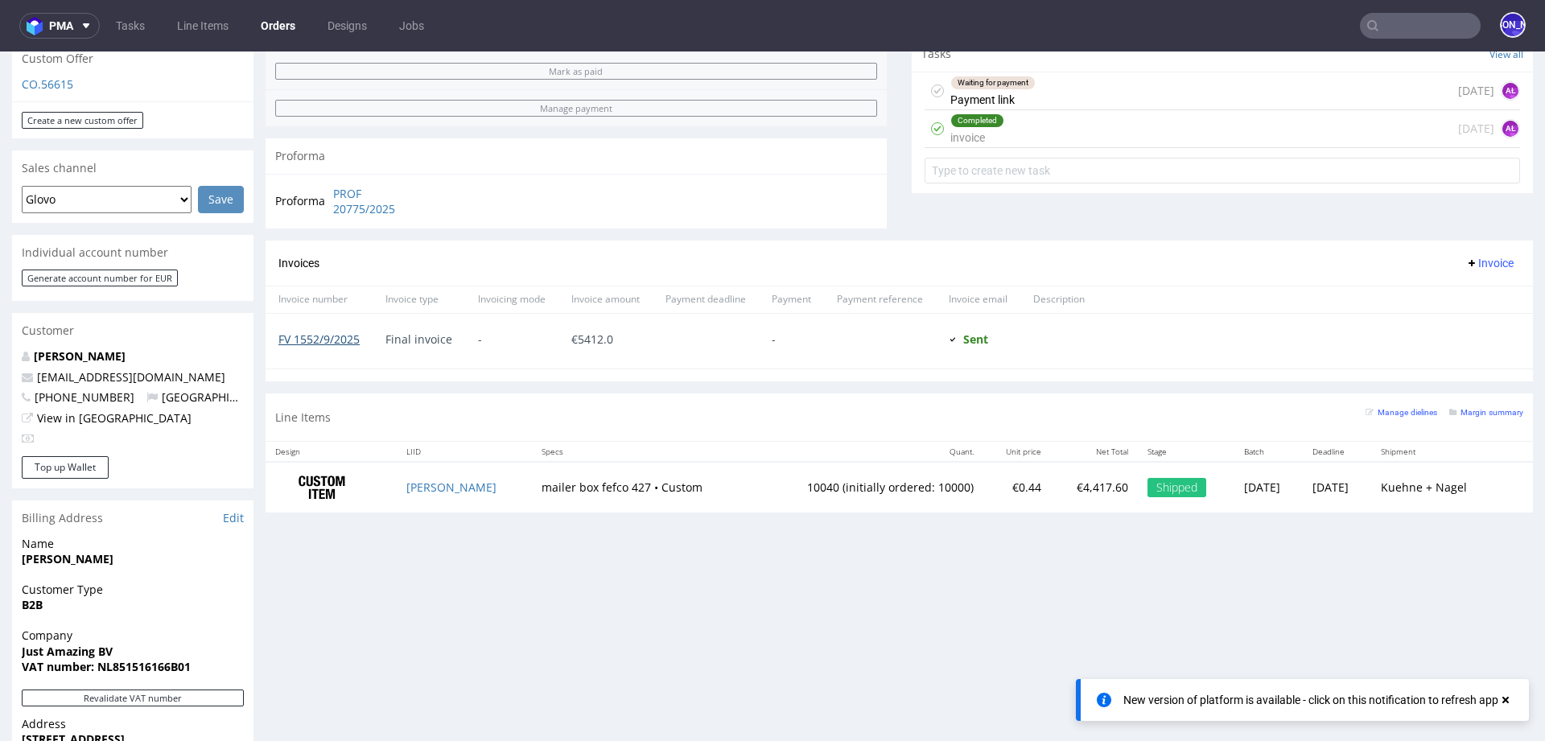
click at [303, 337] on link "FV 1552/9/2025" at bounding box center [318, 338] width 81 height 15
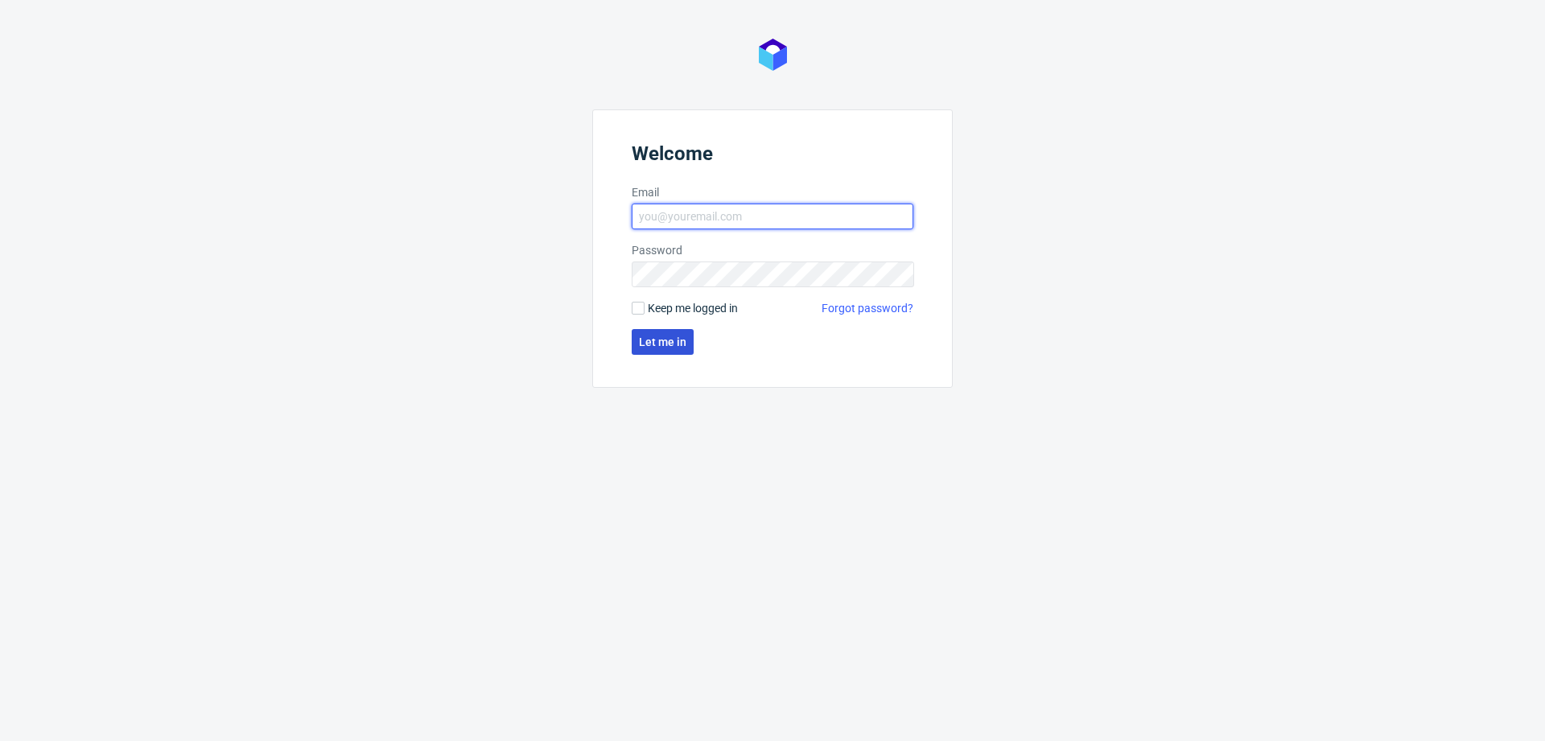
type input "[EMAIL_ADDRESS][DOMAIN_NAME]"
click at [653, 344] on span "Let me in" at bounding box center [662, 341] width 47 height 11
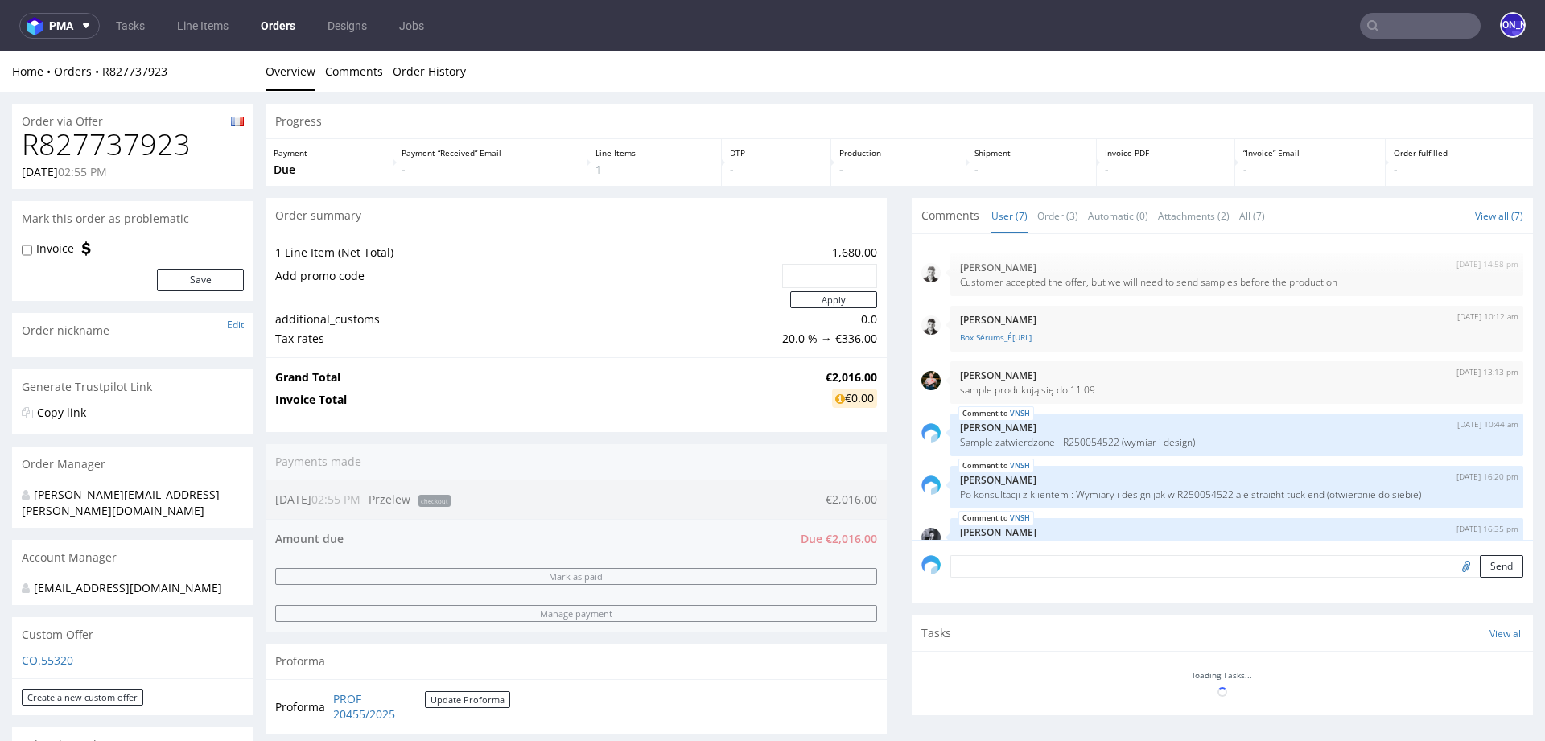
scroll to position [98, 0]
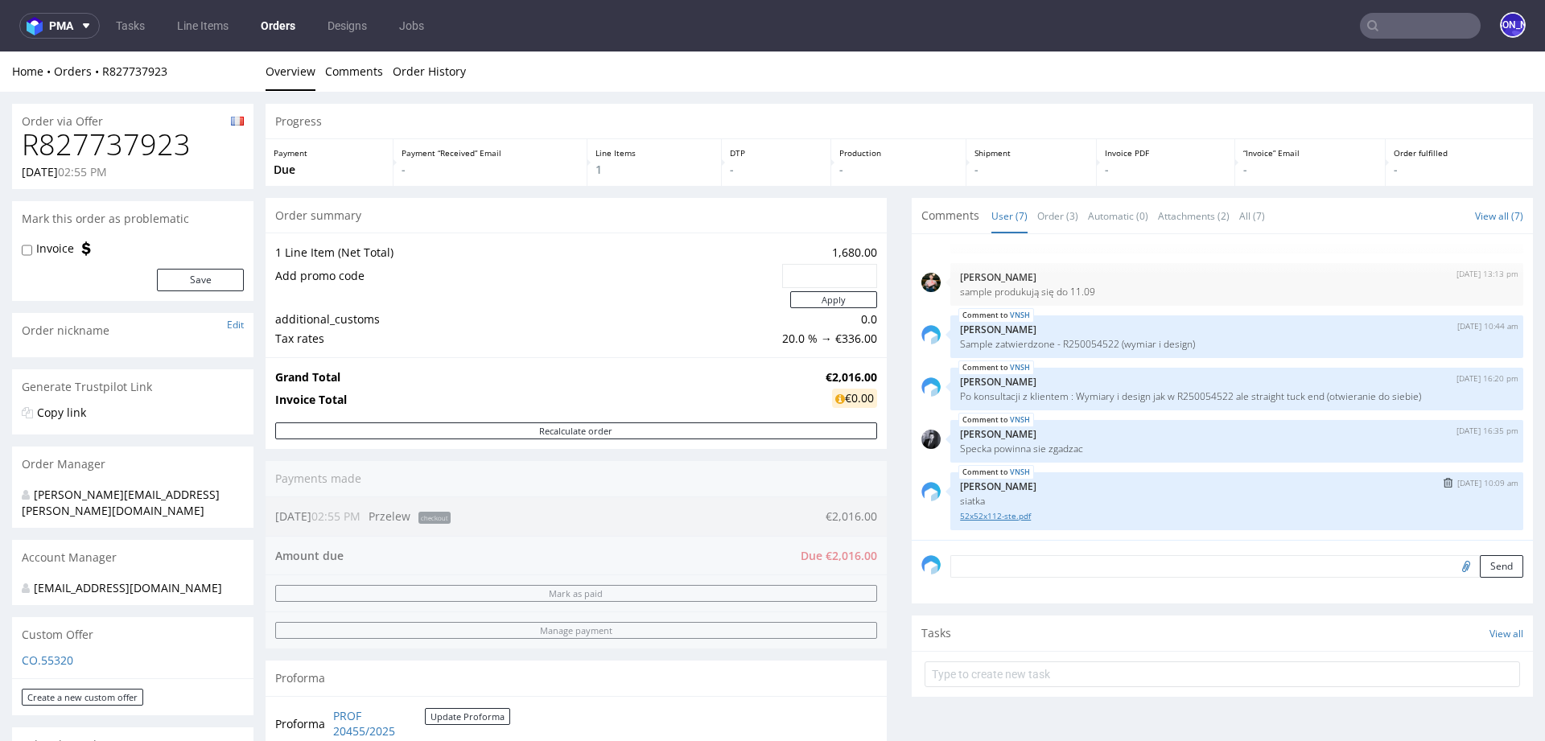
click at [1000, 517] on link "52x52x112-ste.pdf" at bounding box center [1237, 516] width 554 height 12
click at [1394, 27] on input "text" at bounding box center [1420, 26] width 121 height 26
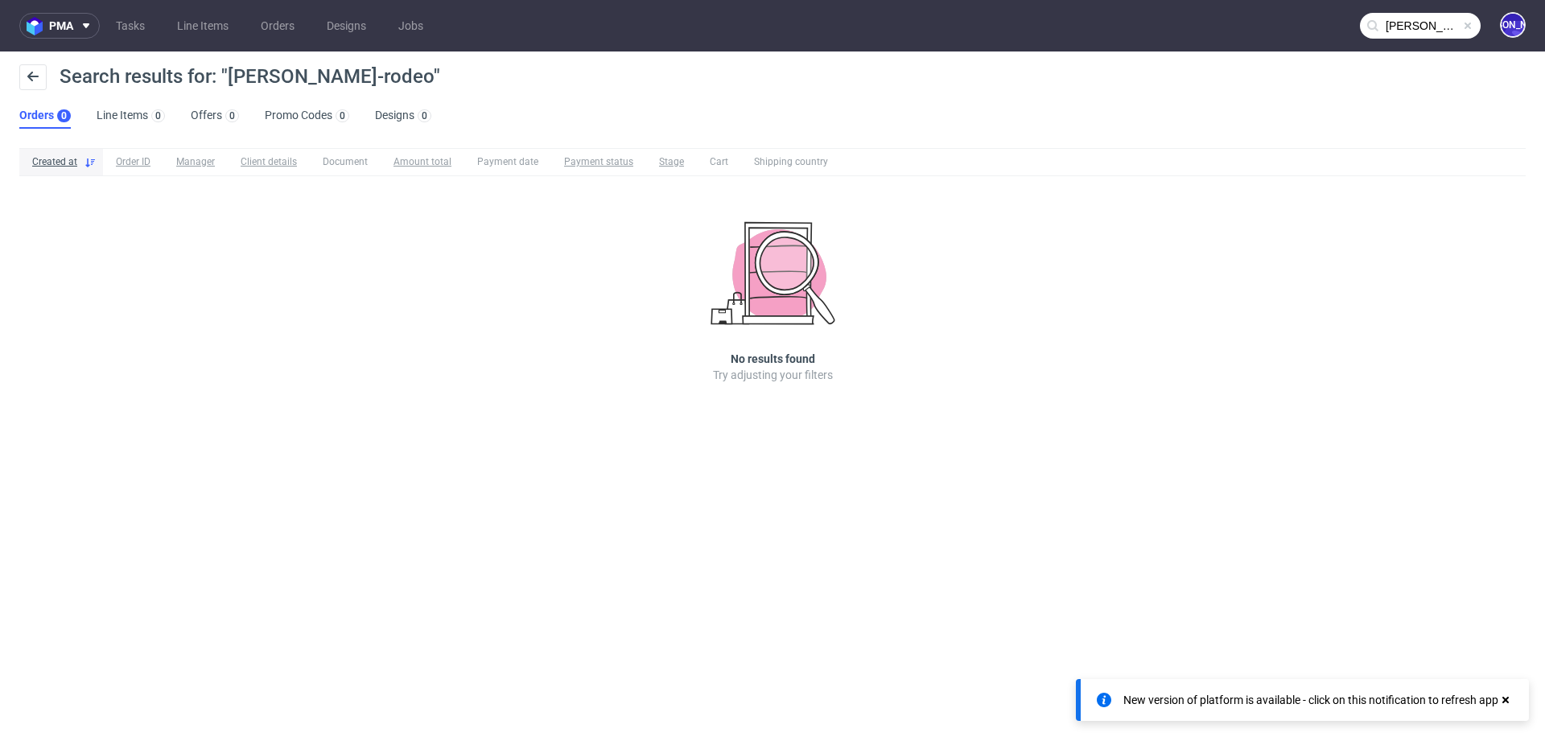
click at [1419, 25] on input "tom-rodeo" at bounding box center [1420, 26] width 121 height 26
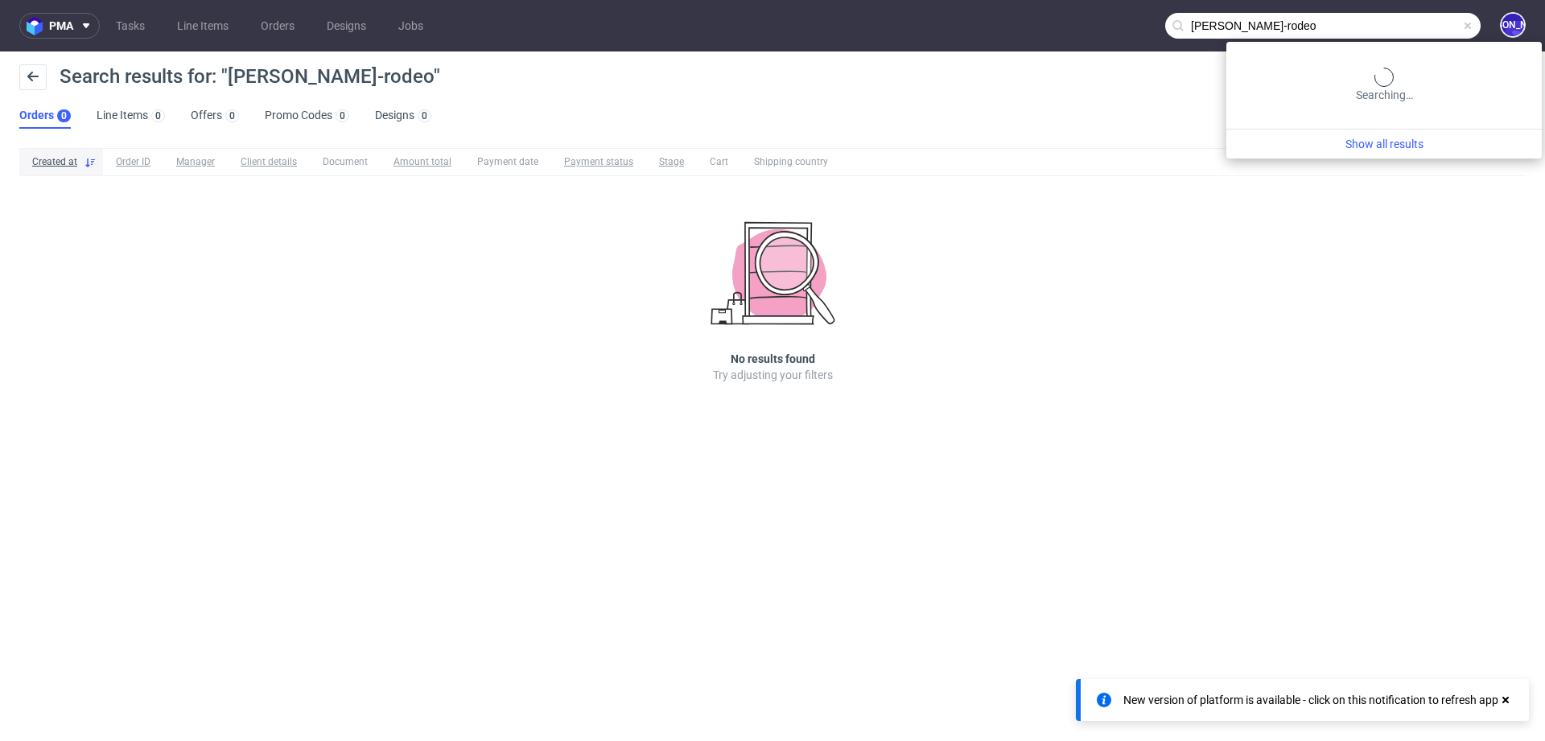
click at [1419, 25] on input "tom-rodeo" at bounding box center [1322, 26] width 315 height 26
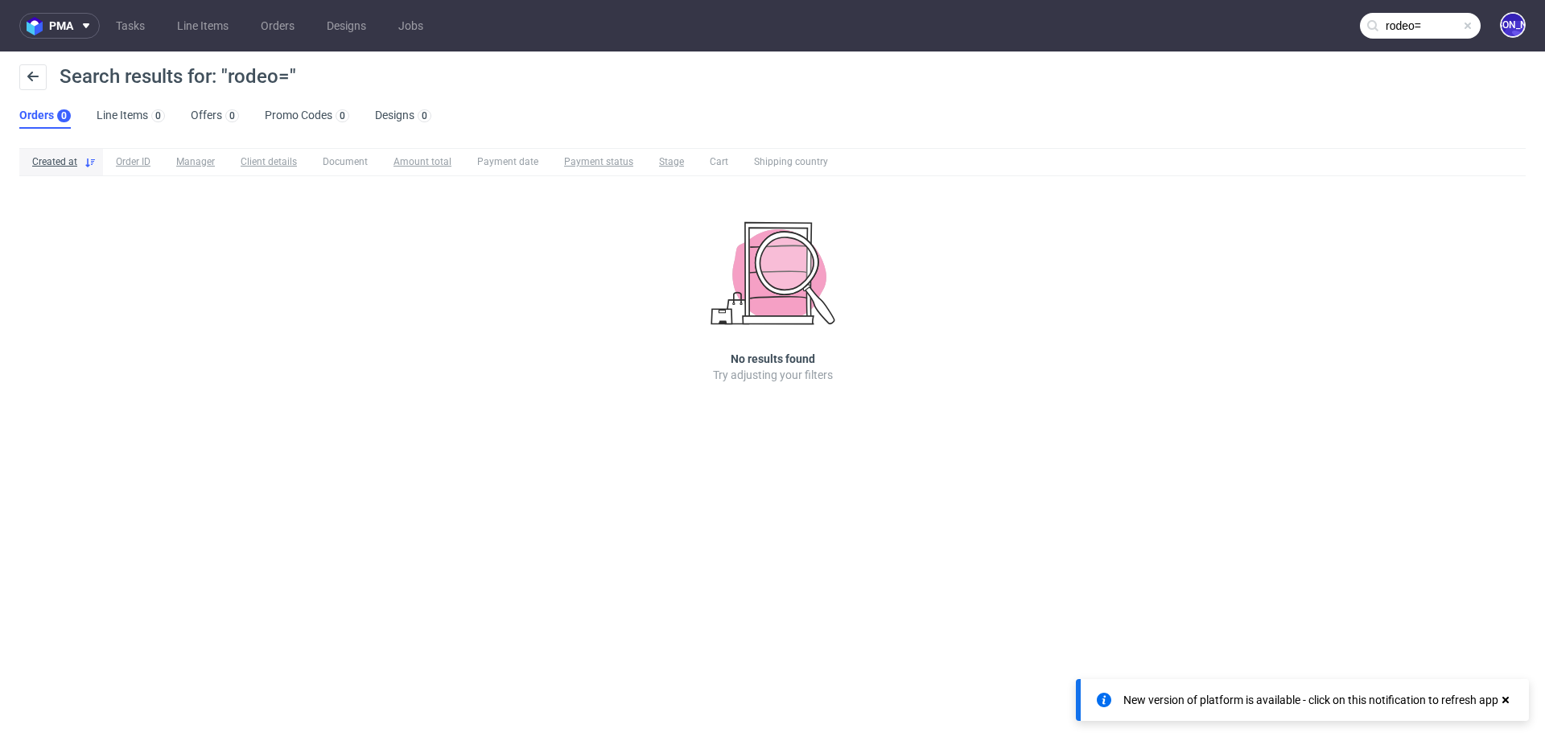
click at [1427, 21] on input "rodeo=" at bounding box center [1420, 26] width 121 height 26
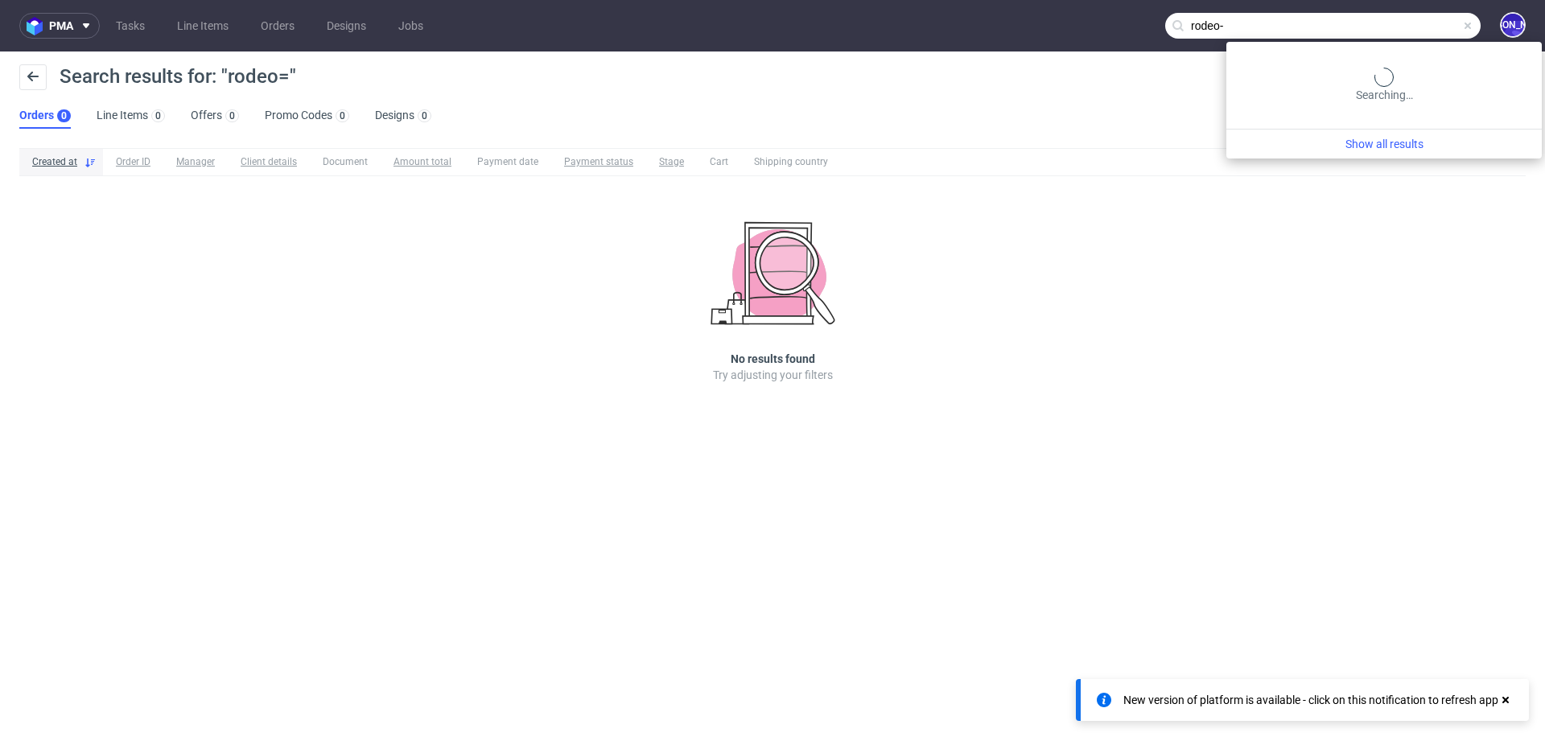
type input "rodeo-"
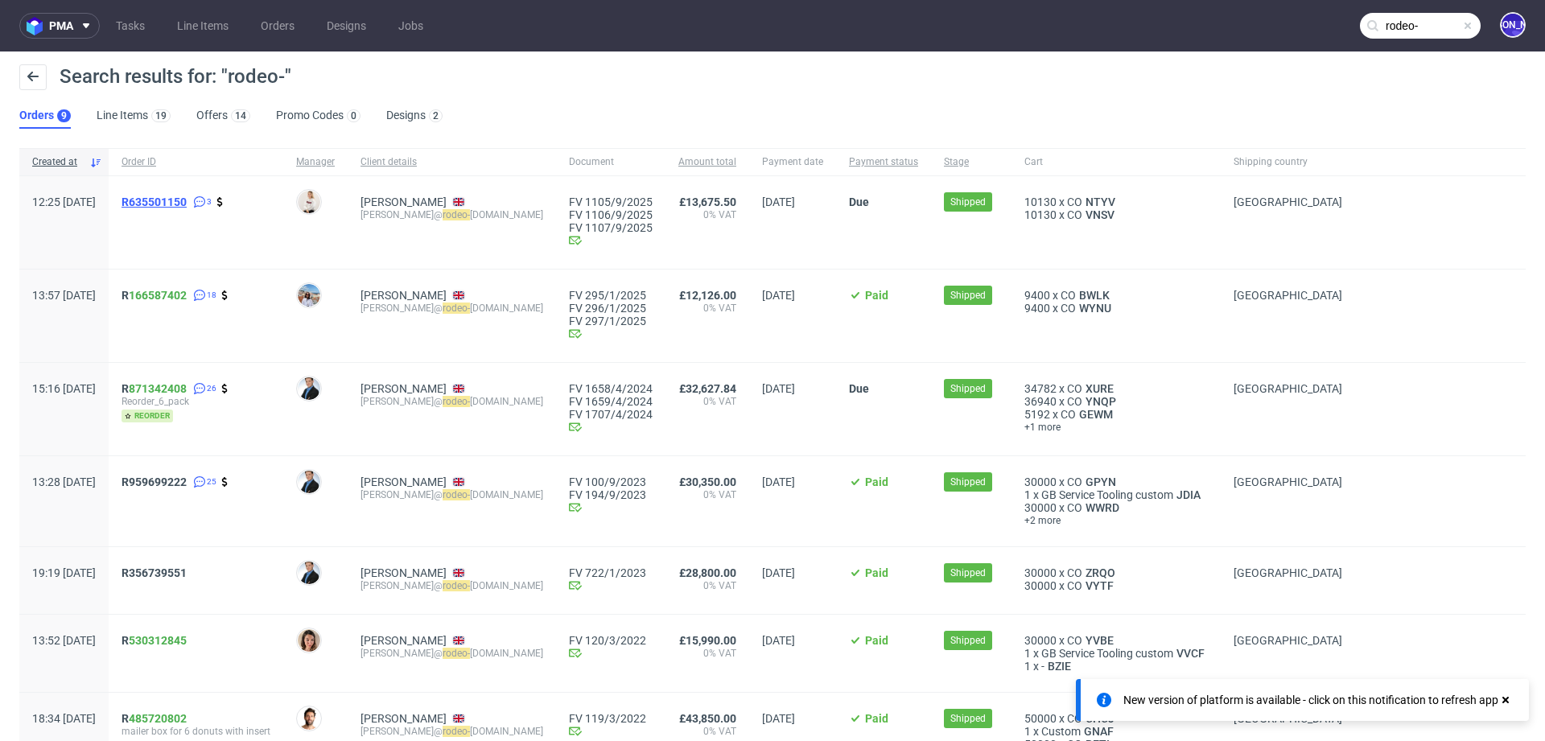
click at [187, 205] on span "R635501150" at bounding box center [153, 202] width 65 height 13
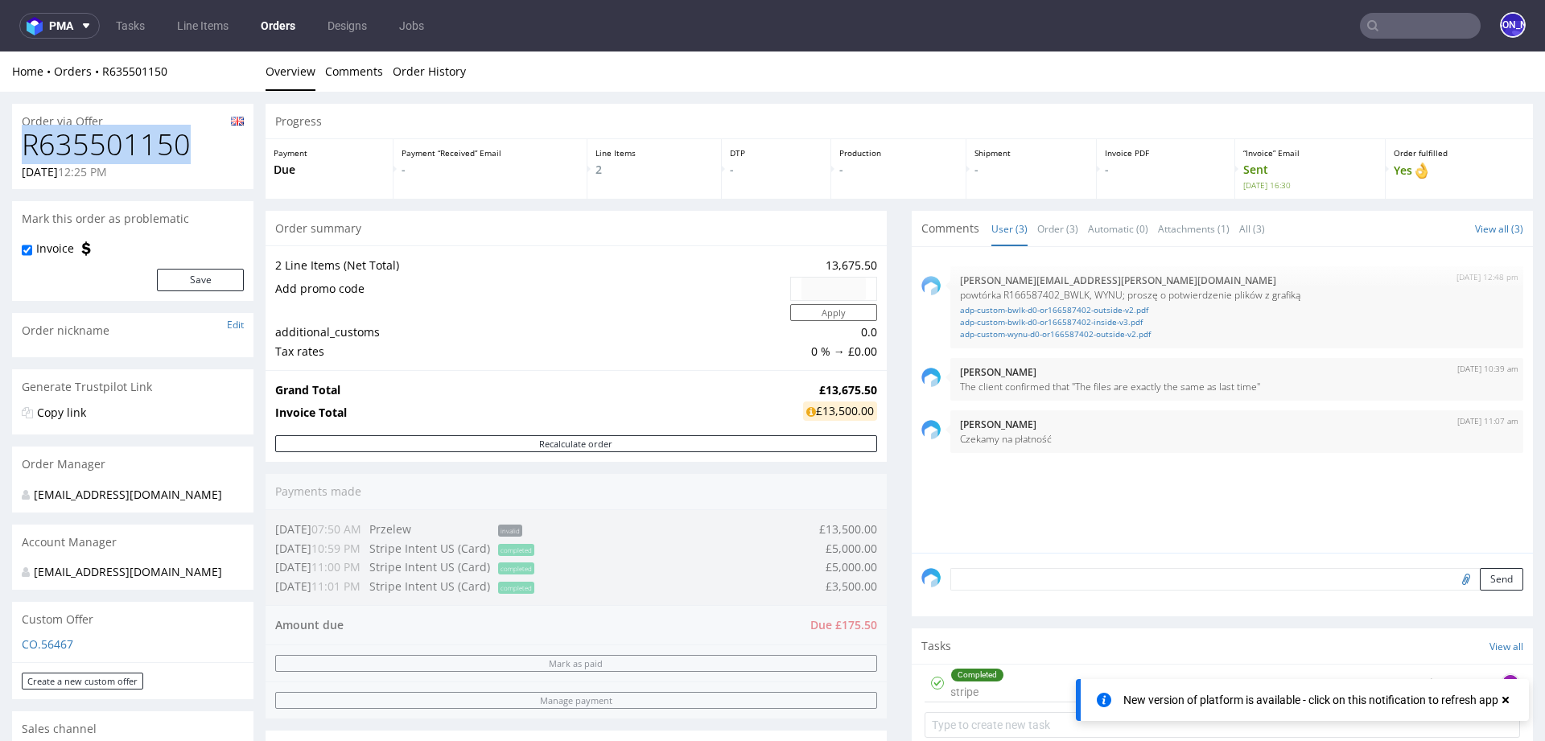
drag, startPoint x: 206, startPoint y: 143, endPoint x: 0, endPoint y: 142, distance: 206.0
copy h1 "R635501150"
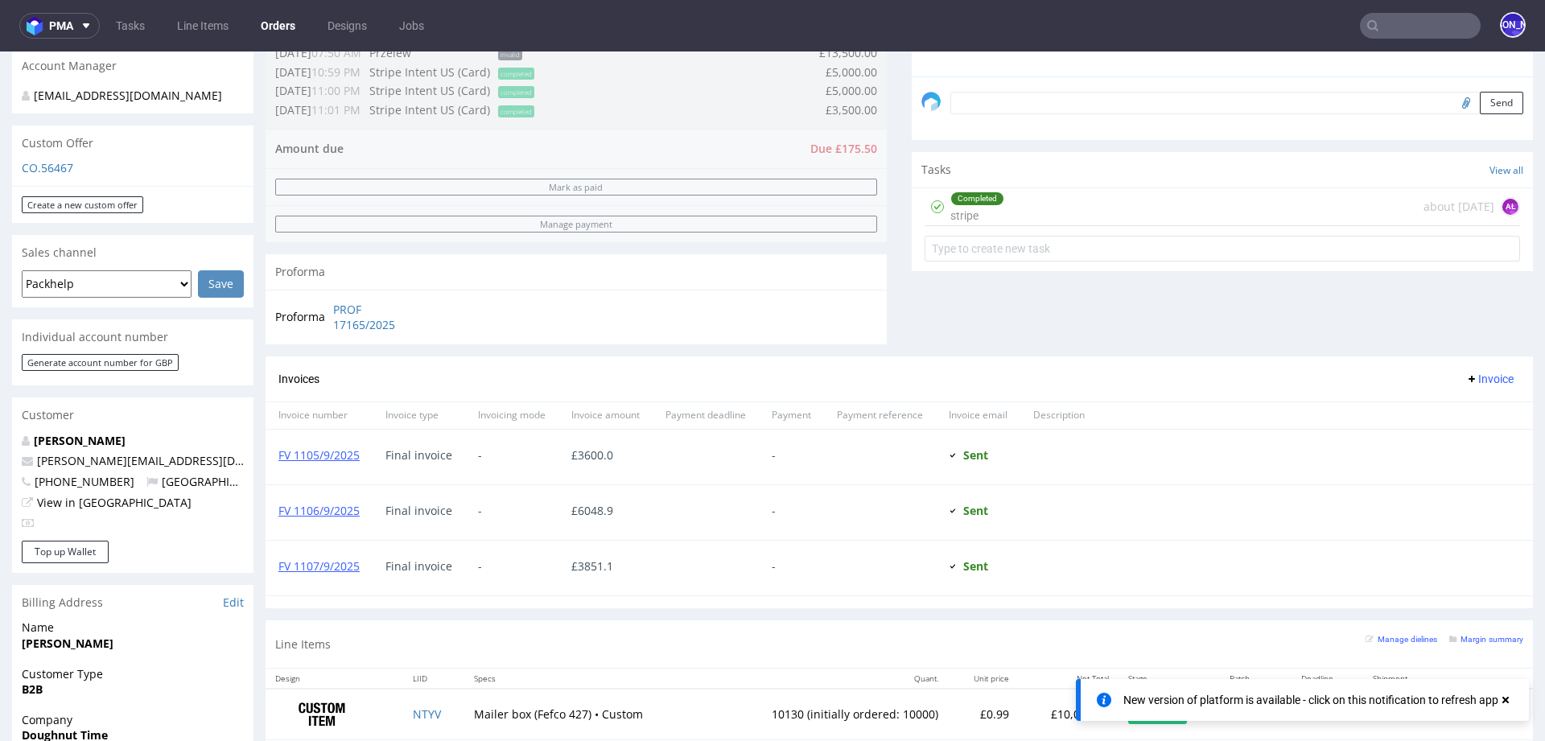
scroll to position [491, 0]
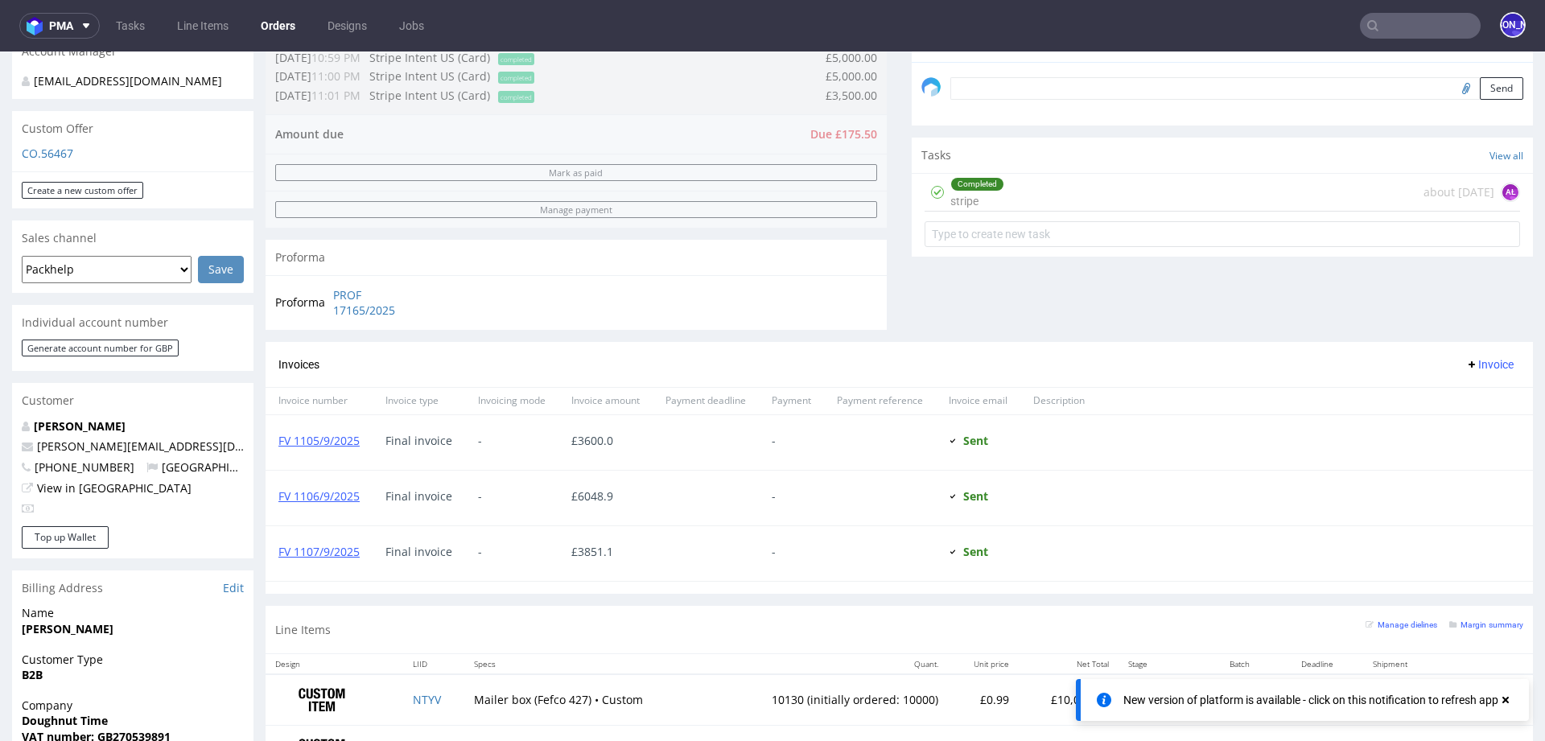
click at [80, 480] on p "View in [GEOGRAPHIC_DATA]" at bounding box center [133, 488] width 222 height 16
click at [80, 488] on link "View in [GEOGRAPHIC_DATA]" at bounding box center [114, 487] width 154 height 15
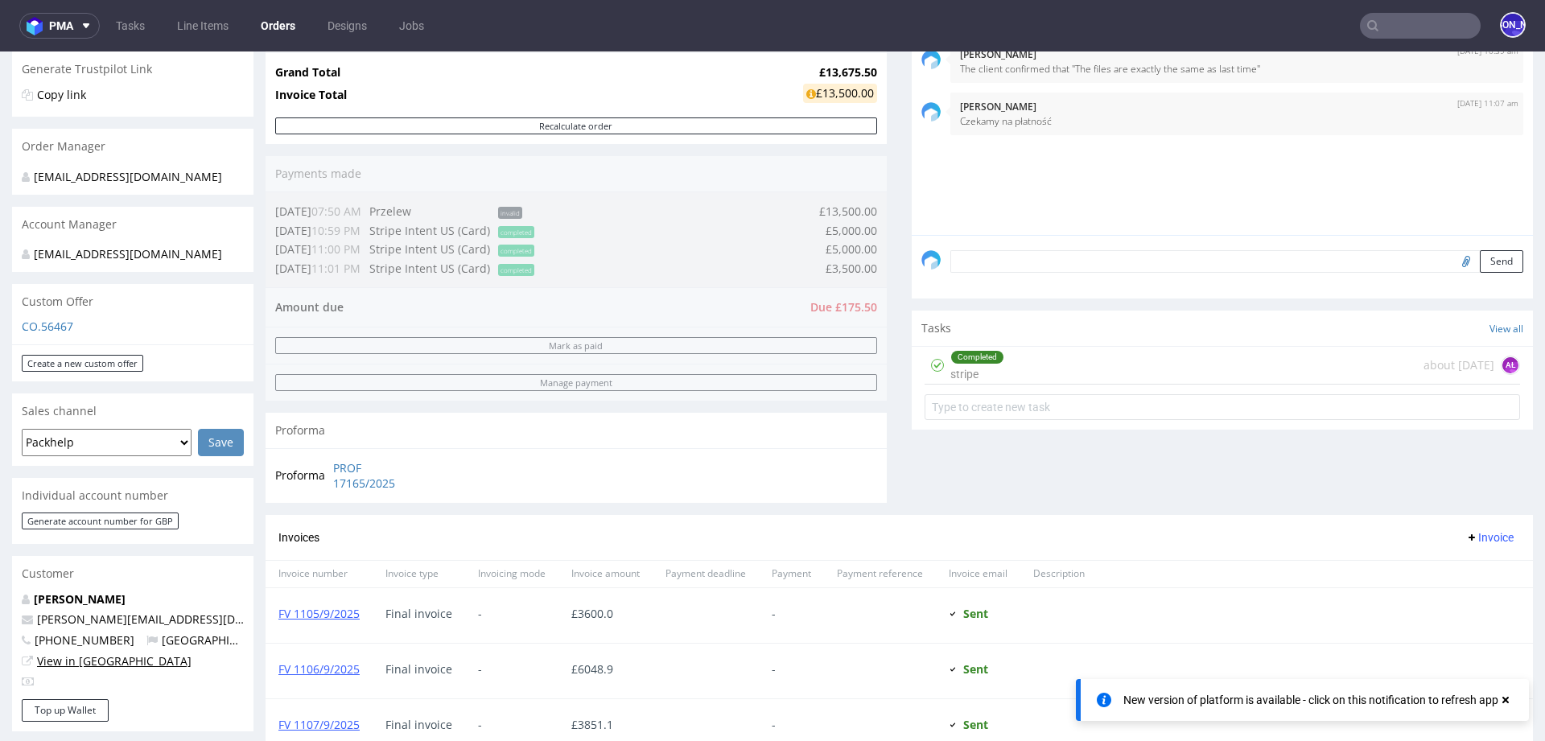
scroll to position [0, 0]
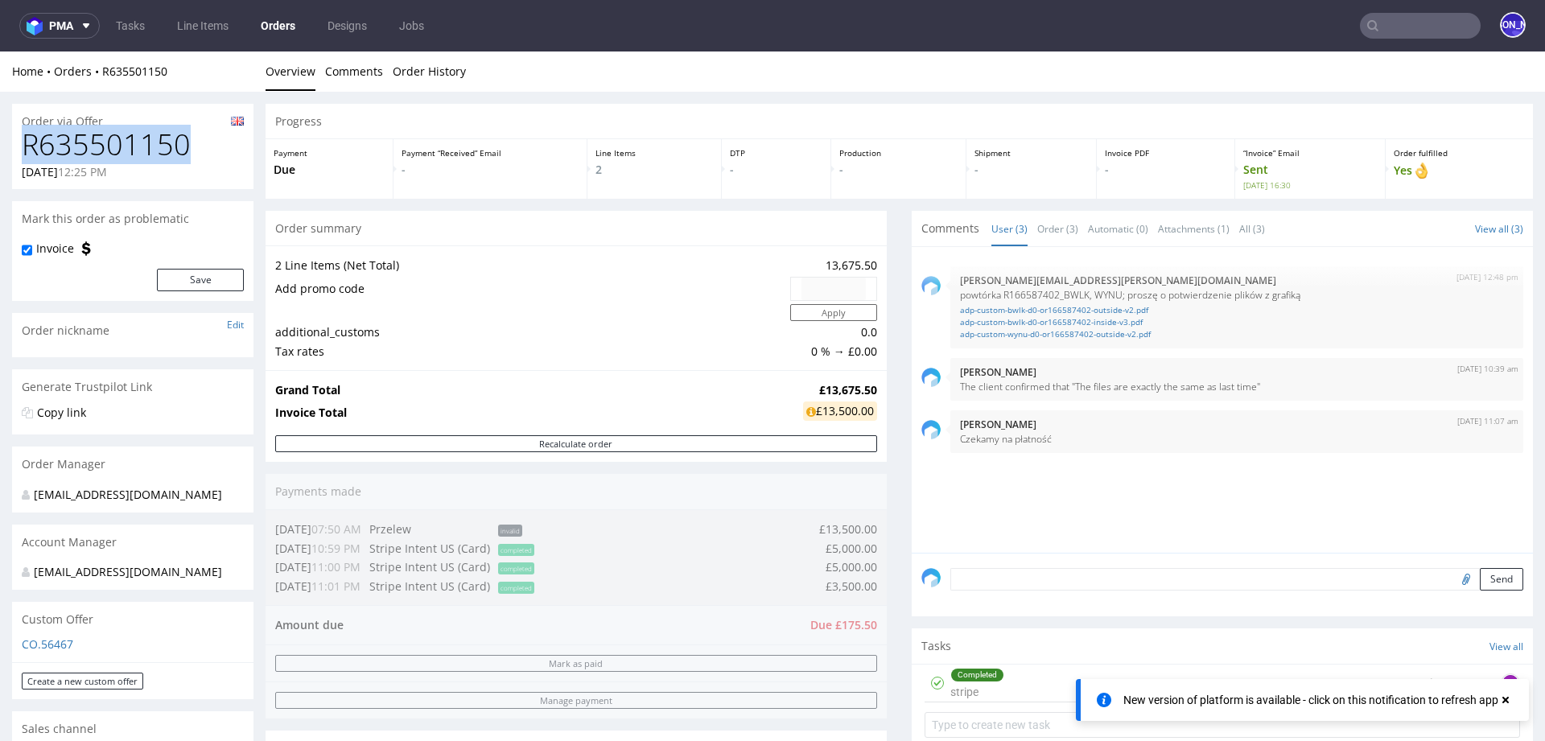
drag, startPoint x: 200, startPoint y: 149, endPoint x: 0, endPoint y: 149, distance: 199.5
copy h1 "R635501150"
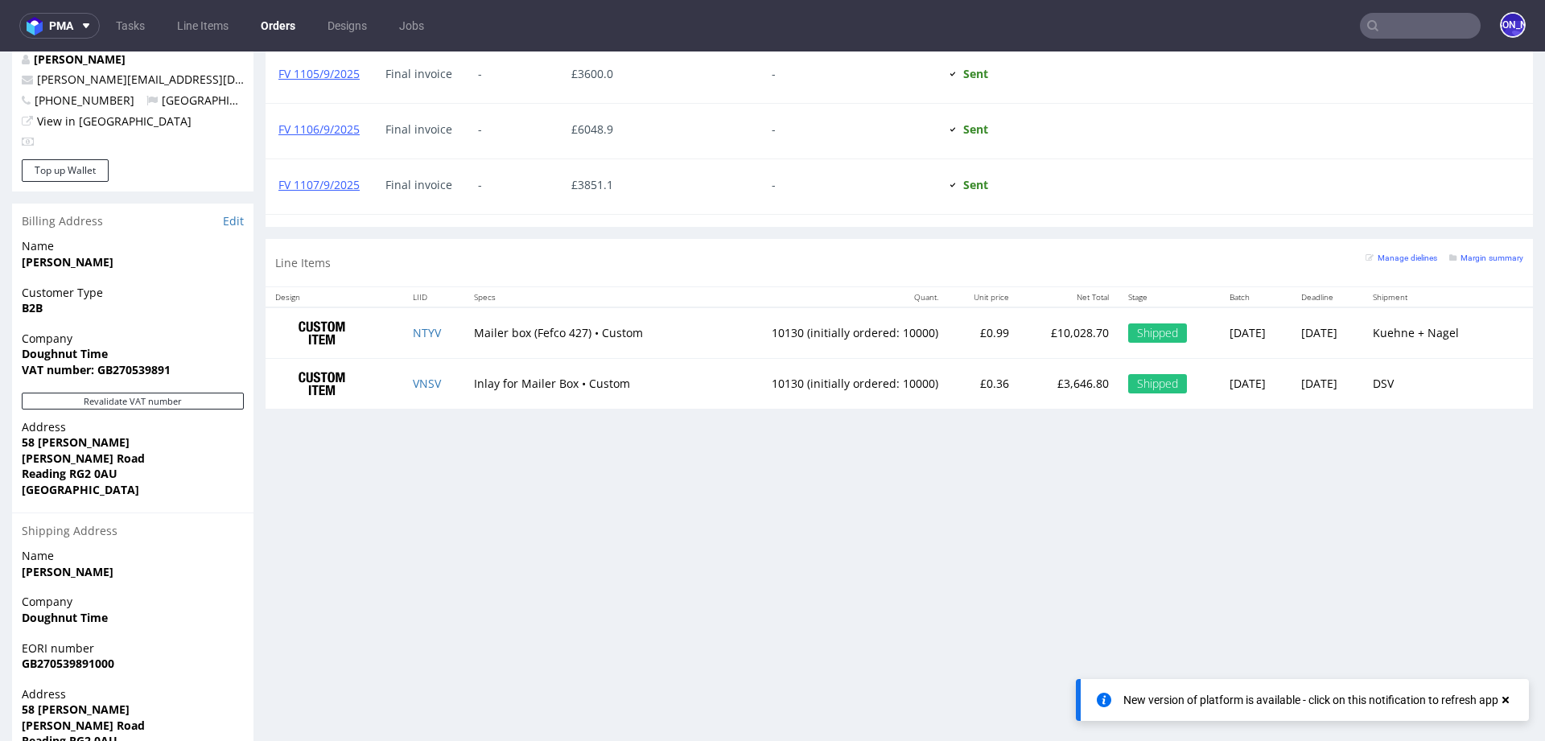
scroll to position [852, 0]
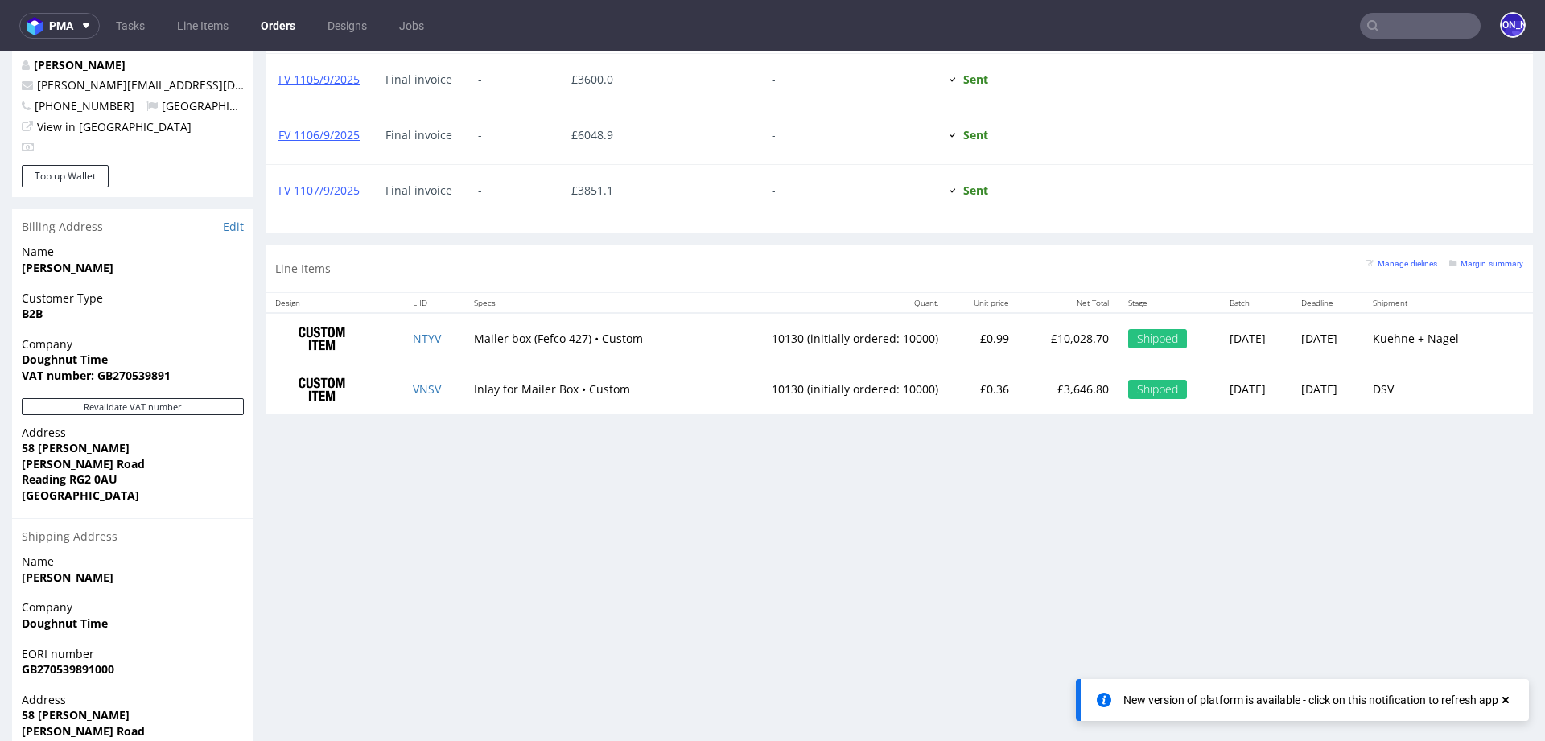
click at [441, 336] on td "NTYV" at bounding box center [433, 338] width 61 height 51
click at [440, 336] on td "NTYV" at bounding box center [433, 338] width 61 height 51
copy link "NTYV"
drag, startPoint x: 139, startPoint y: 277, endPoint x: 4, endPoint y: 277, distance: 135.2
click at [4, 277] on div "Order via Offer R635501150 13.08.2025 12:25 PM Mark this order as problematic I…" at bounding box center [772, 34] width 1545 height 1588
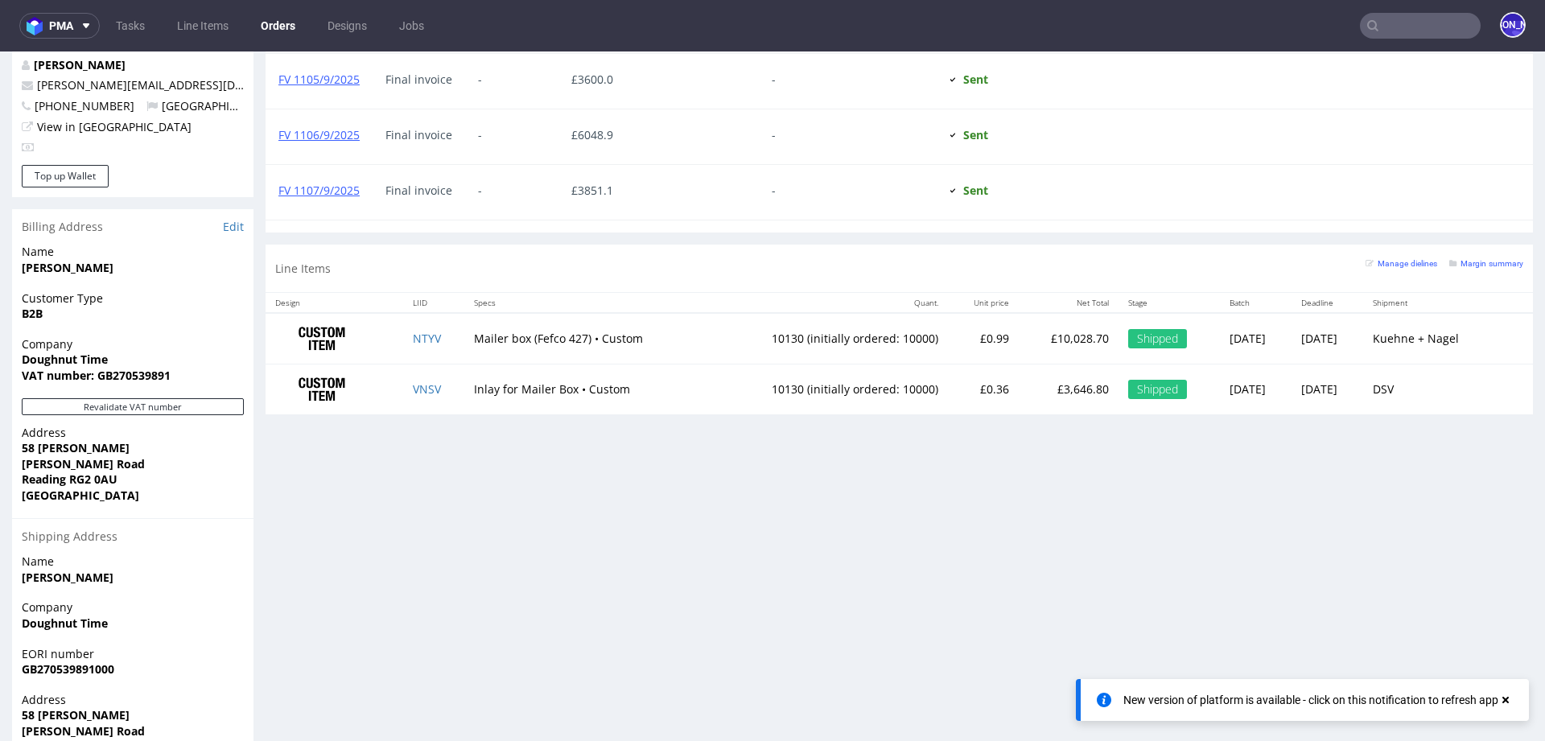
drag, startPoint x: 124, startPoint y: 270, endPoint x: 19, endPoint y: 268, distance: 105.4
click at [19, 268] on div "Name Thomas Anderson" at bounding box center [132, 267] width 241 height 46
copy strong "Thomas Anderson"
click at [1413, 16] on input "text" at bounding box center [1420, 26] width 121 height 26
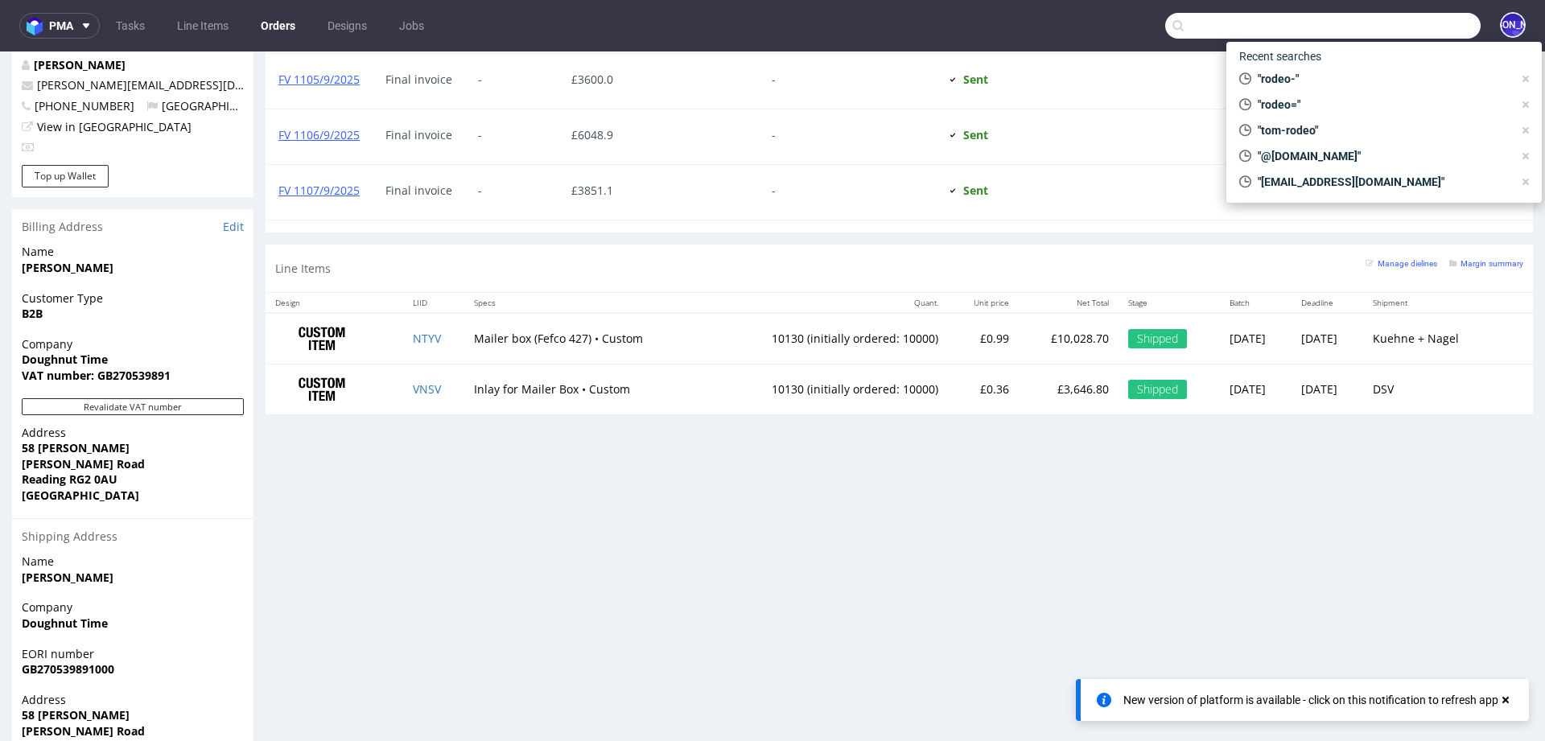
paste input "Thomas Anderson"
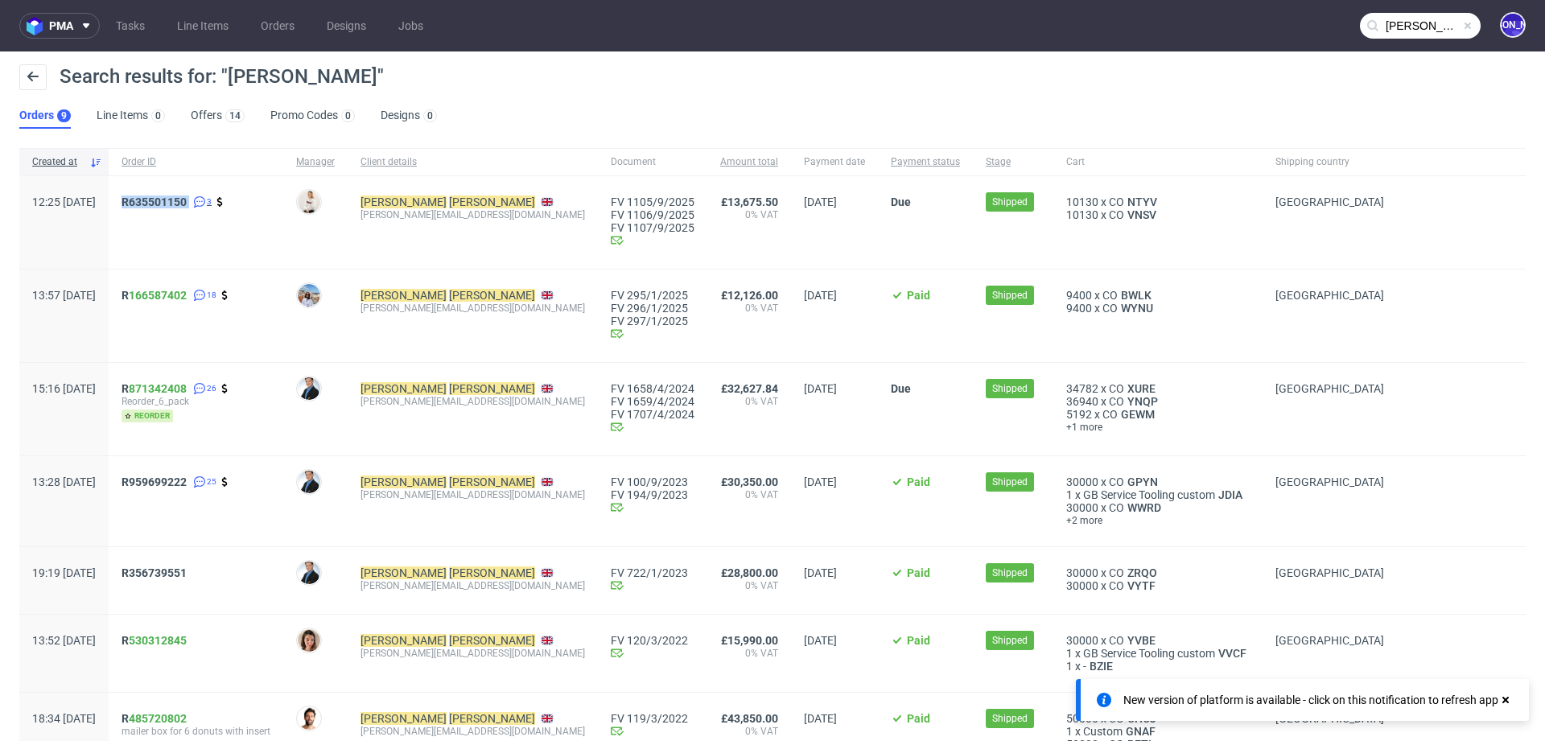
drag, startPoint x: 167, startPoint y: 199, endPoint x: 239, endPoint y: 199, distance: 72.4
click at [239, 199] on div "R635501150 3" at bounding box center [196, 222] width 175 height 93
copy div "R635501150"
click at [1396, 23] on input "Thomas Anderson" at bounding box center [1420, 26] width 121 height 26
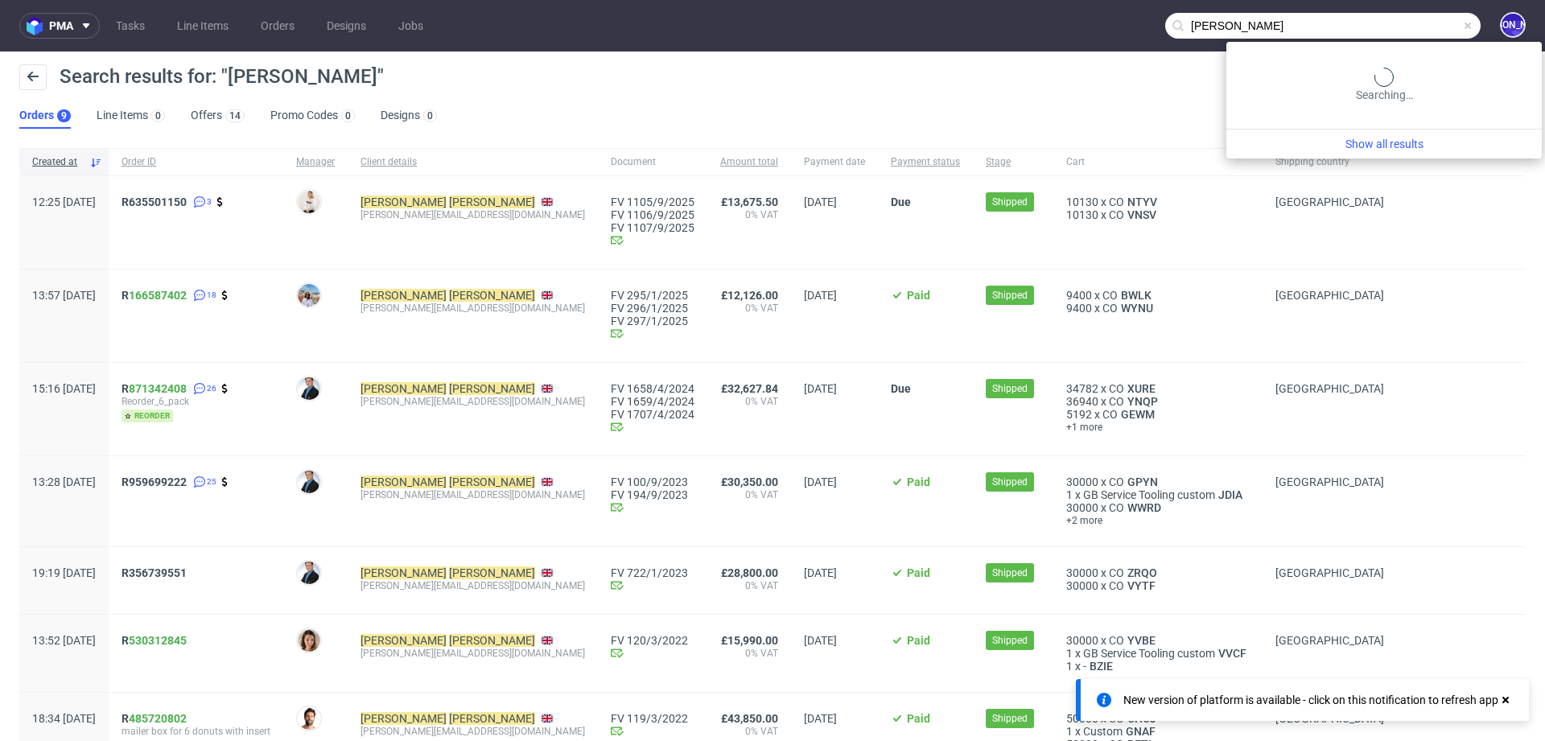
click at [1396, 23] on input "Thomas Anderson" at bounding box center [1322, 26] width 315 height 26
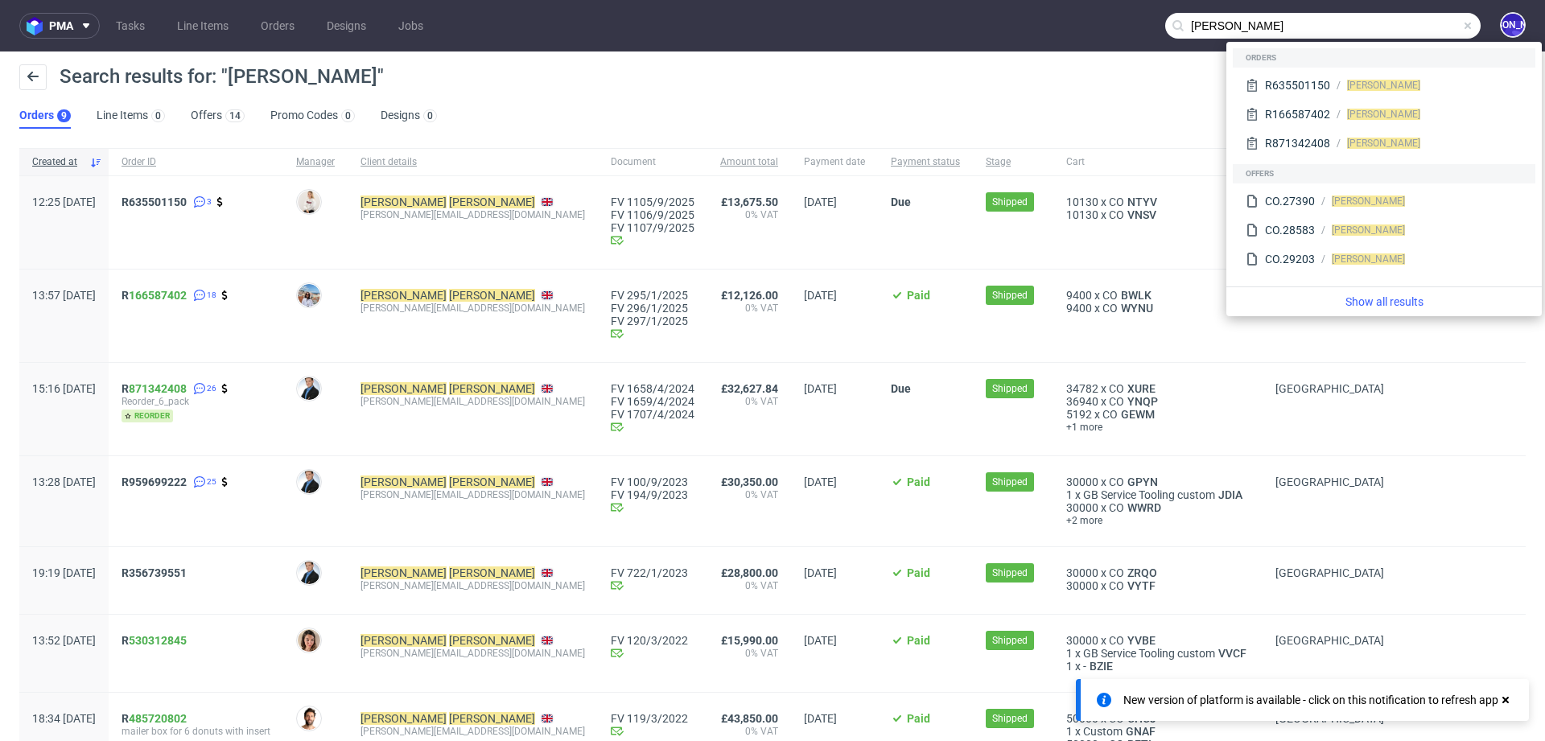
paste input "@justamazingbv.com"
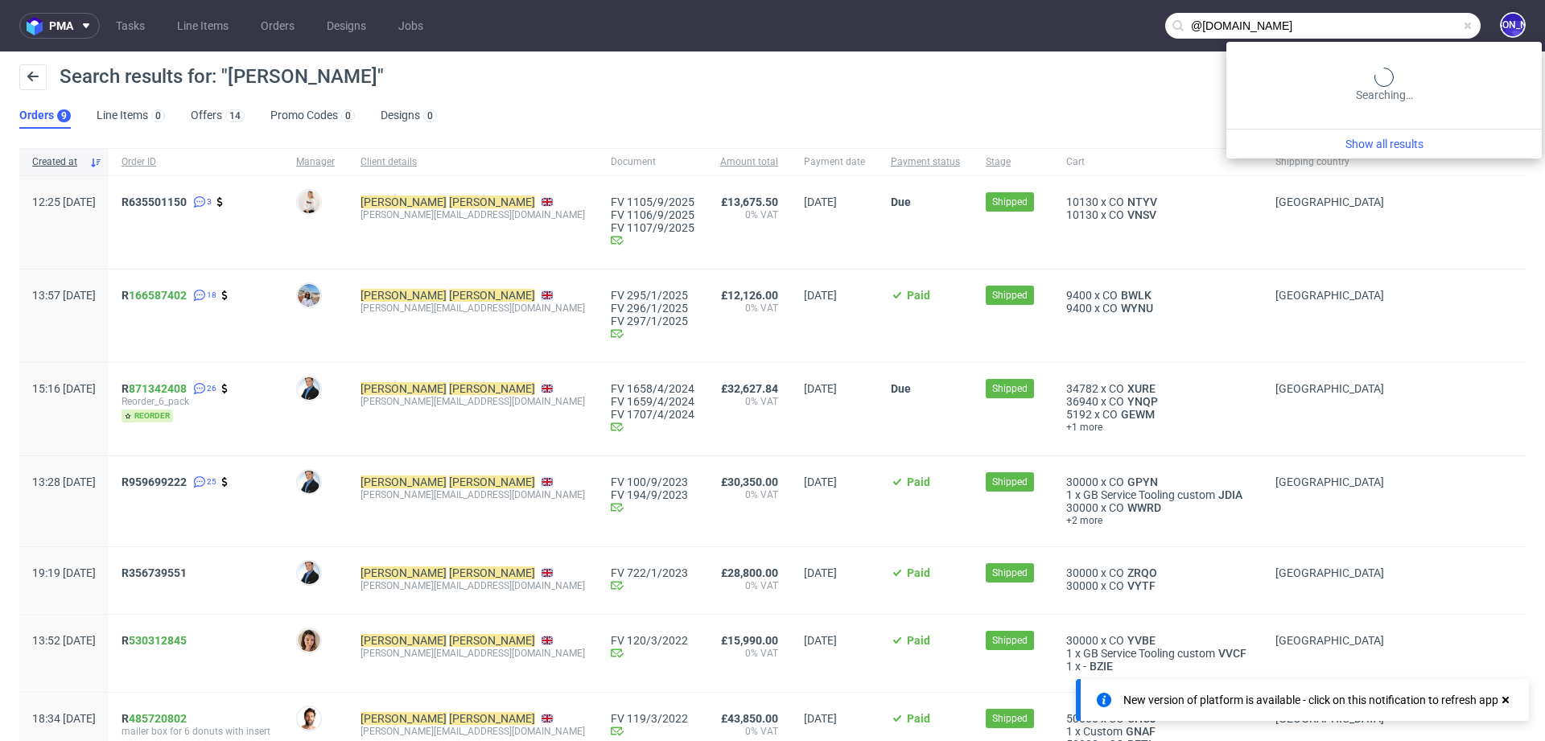
type input "@justamazingbv.com"
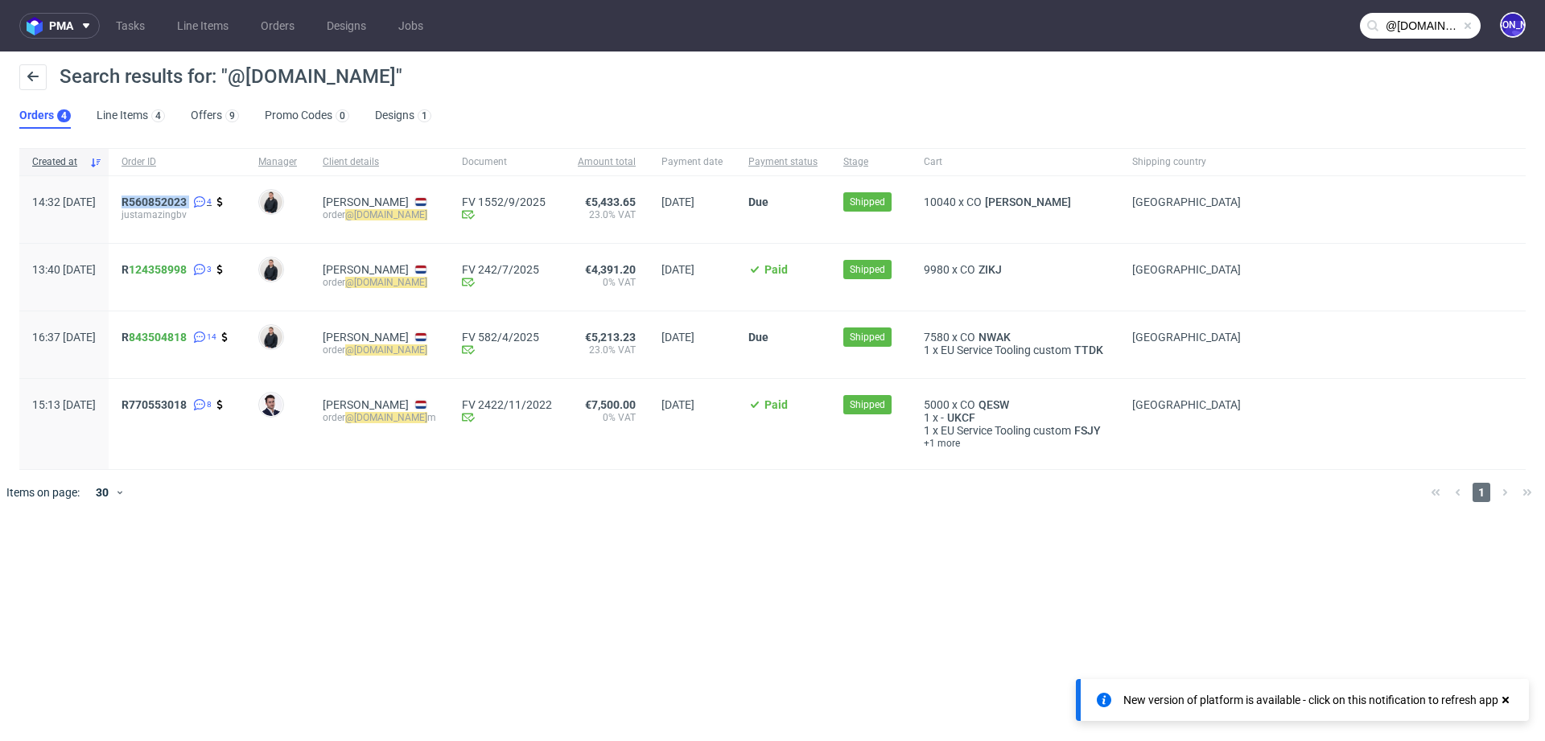
drag, startPoint x: 161, startPoint y: 198, endPoint x: 241, endPoint y: 204, distance: 79.9
click at [241, 204] on div "R560852023 4 justamazingbv" at bounding box center [177, 209] width 137 height 67
copy div "R560852023"
click at [187, 200] on span "R560852023" at bounding box center [153, 202] width 65 height 13
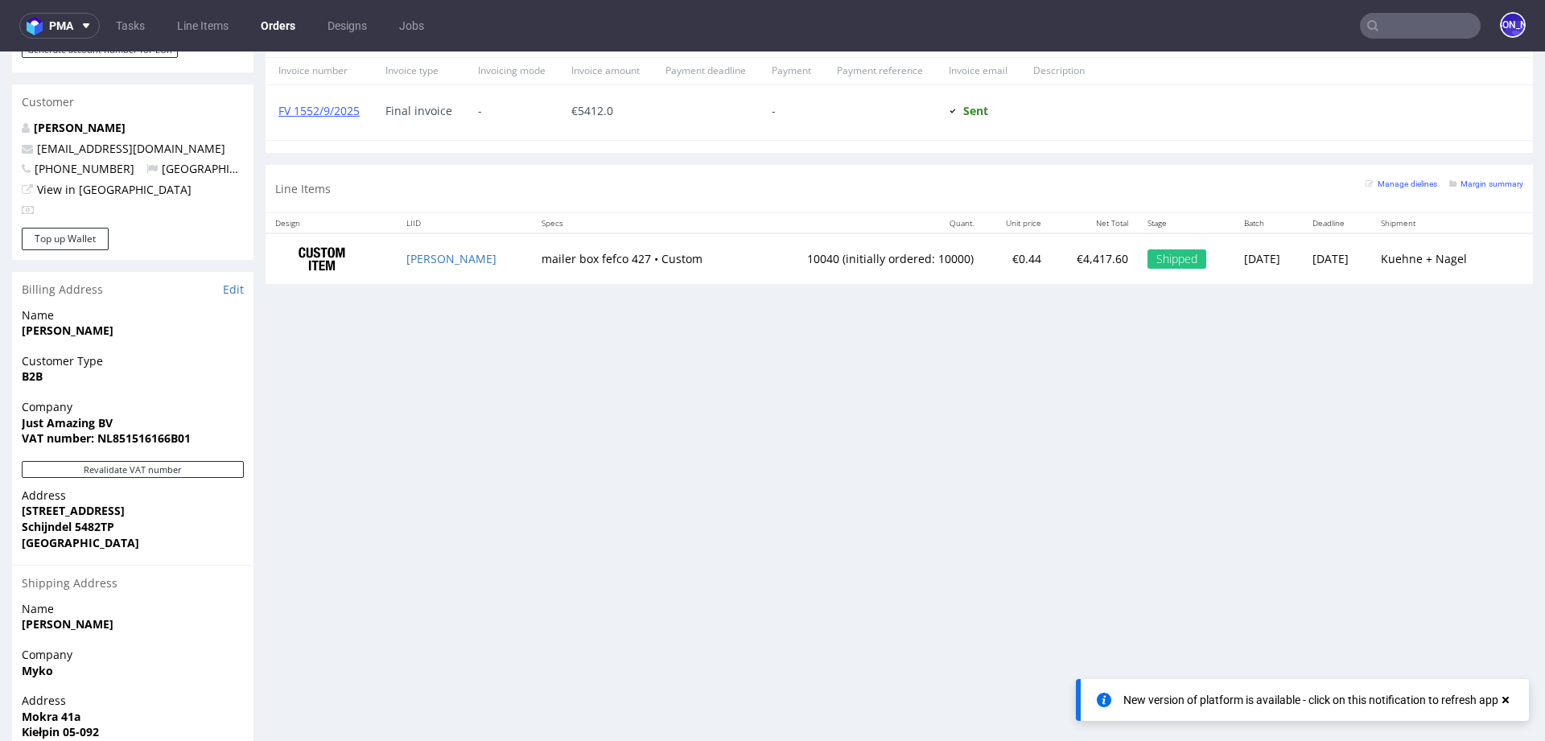
scroll to position [815, 0]
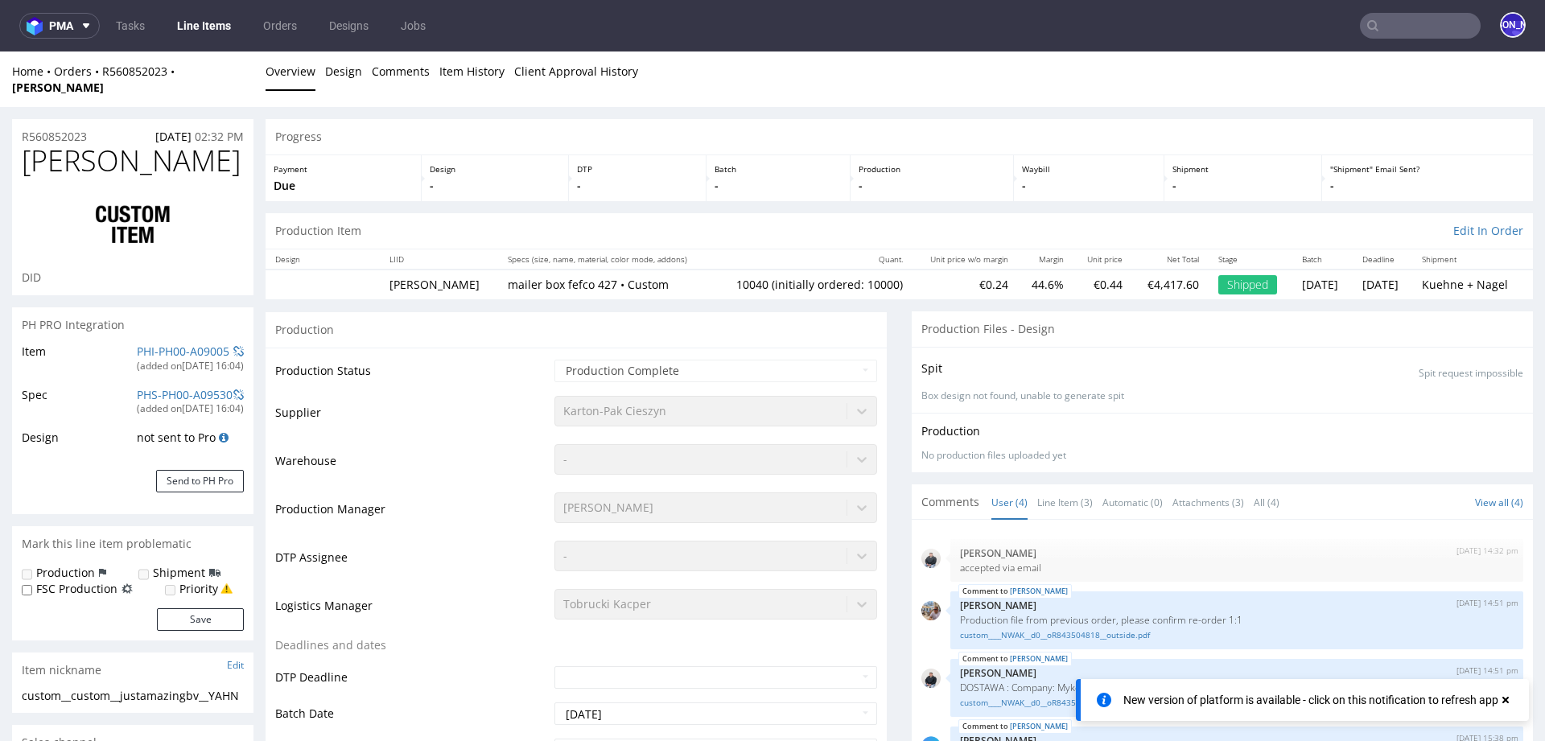
select select "in_progress"
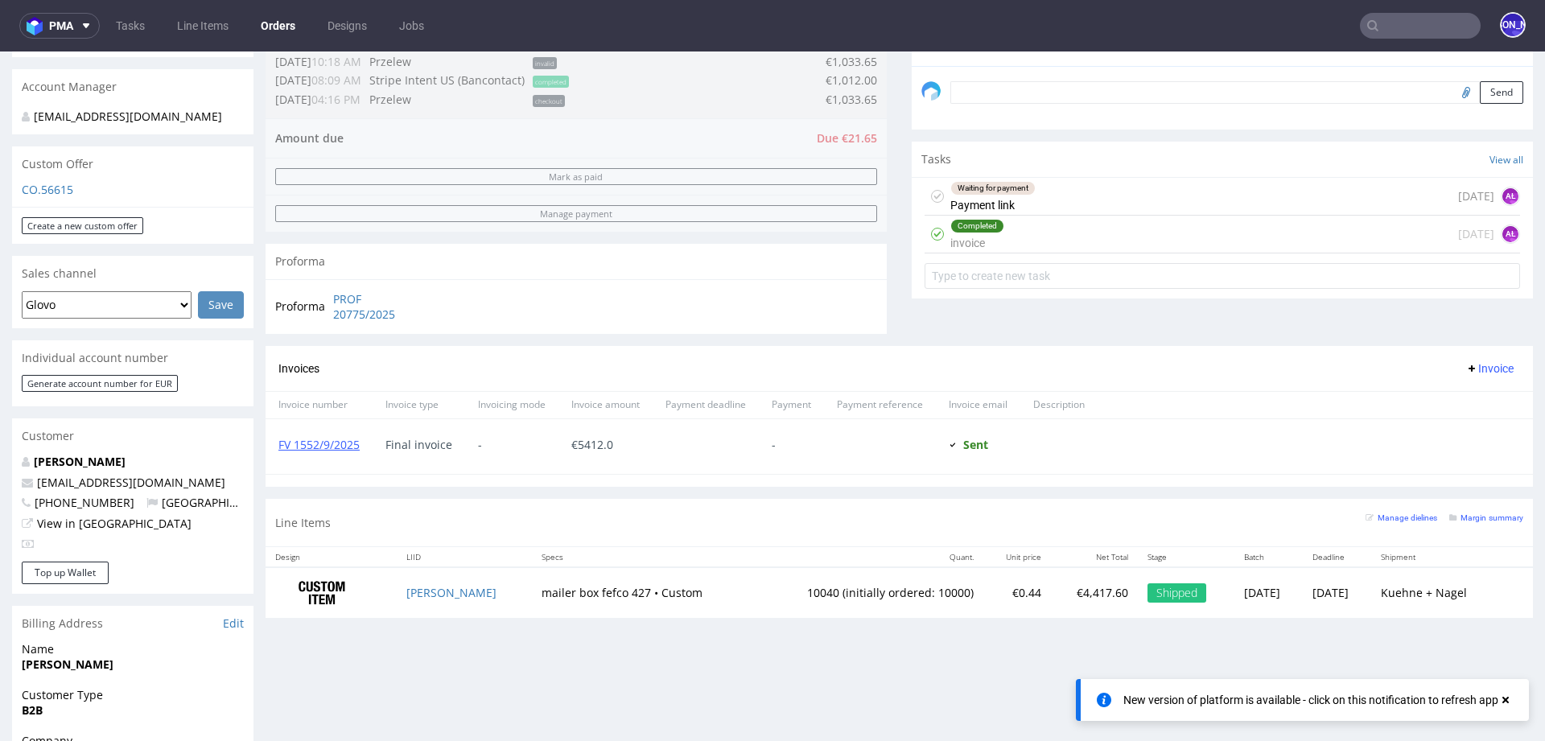
scroll to position [517, 0]
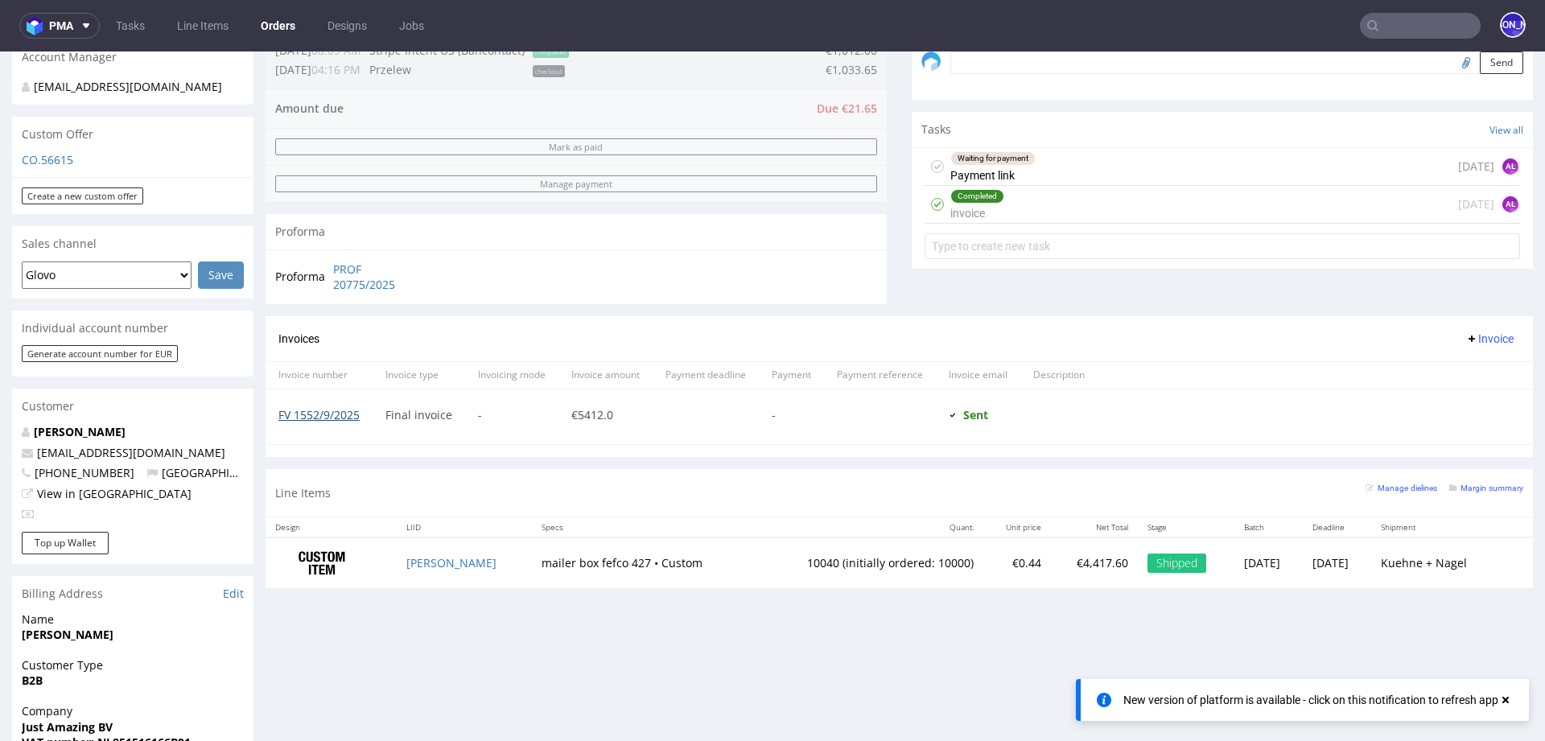
click at [337, 413] on link "FV 1552/9/2025" at bounding box center [318, 414] width 81 height 15
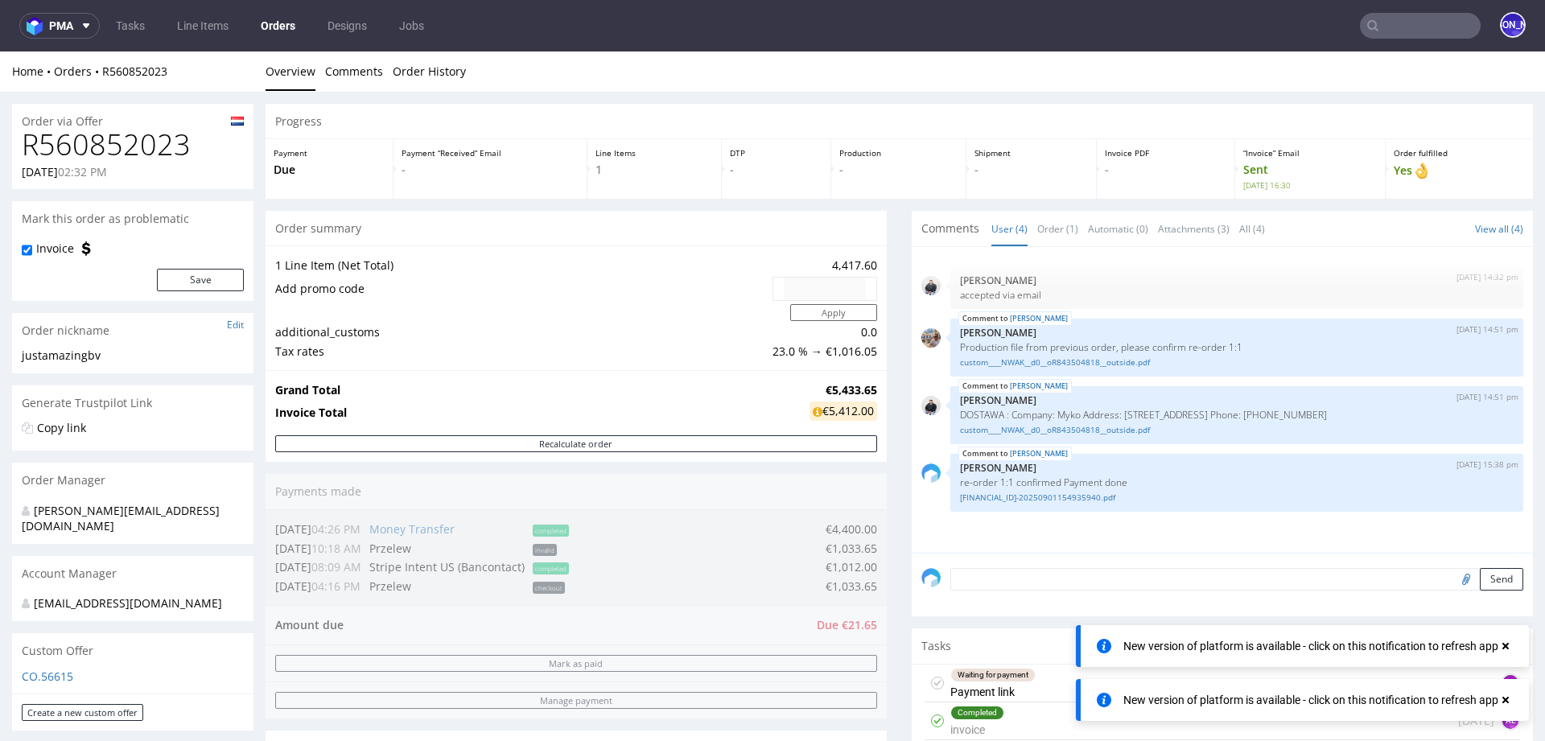
click at [1377, 23] on input "text" at bounding box center [1420, 26] width 121 height 26
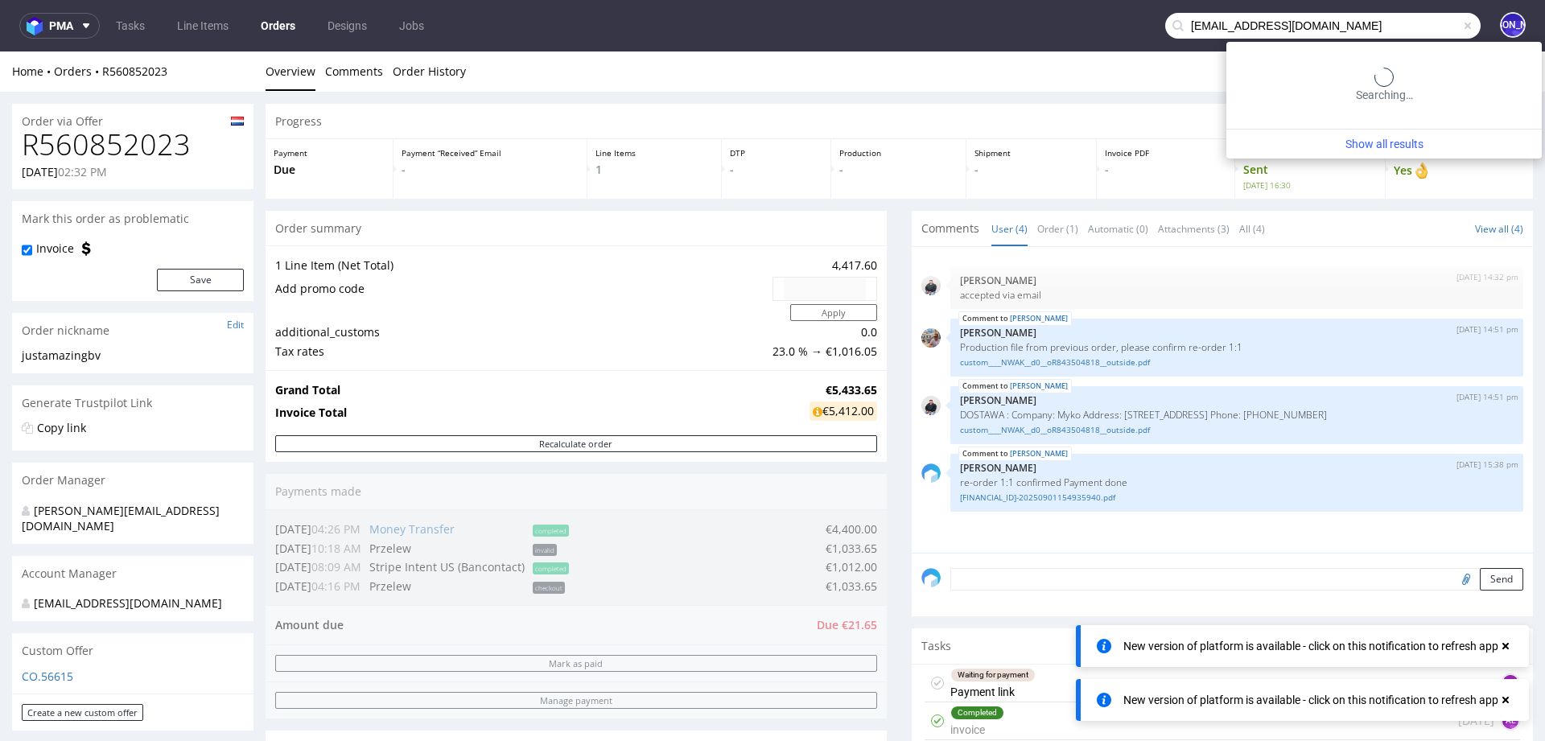
type input "[EMAIL_ADDRESS][DOMAIN_NAME]"
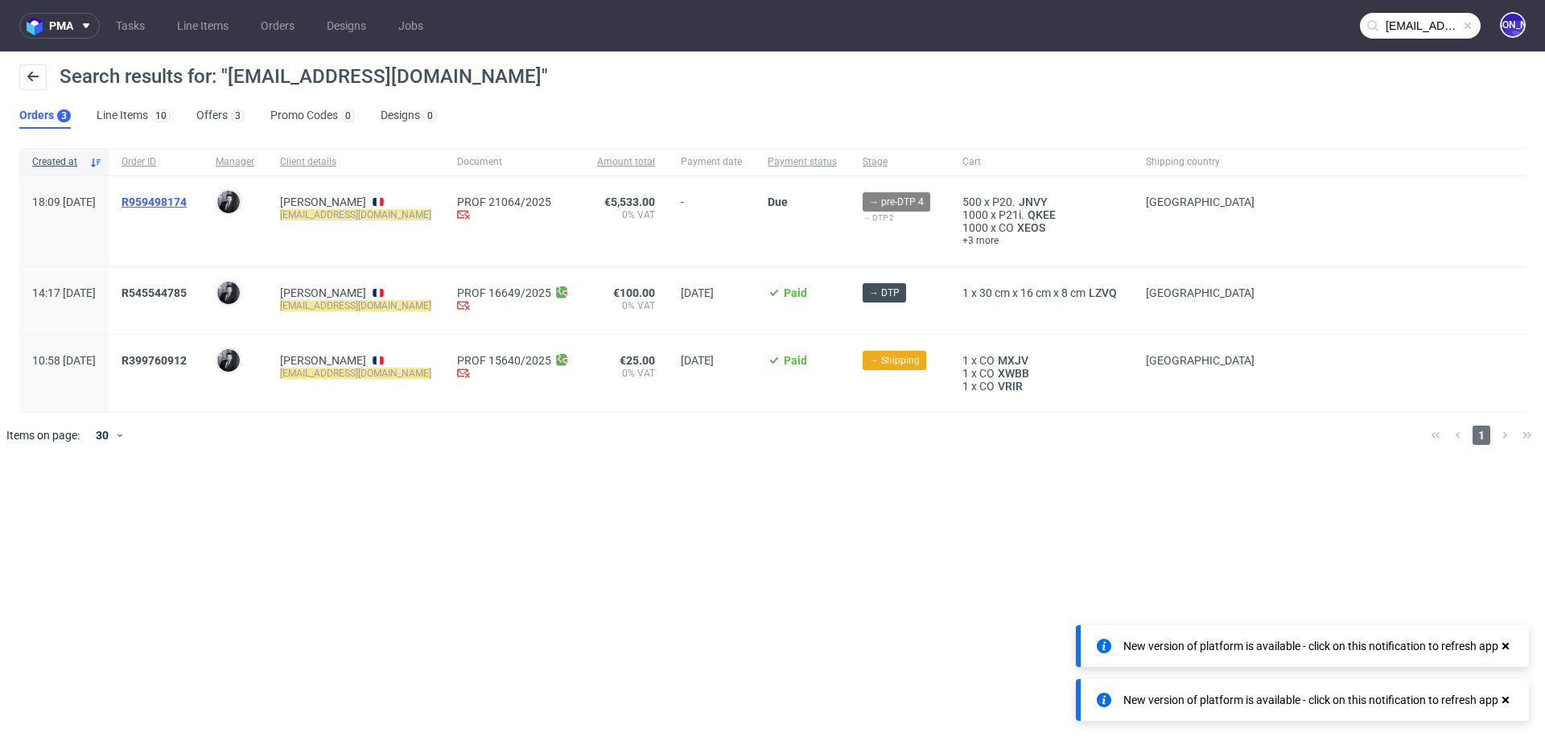
click at [177, 200] on span "R959498174" at bounding box center [153, 202] width 65 height 13
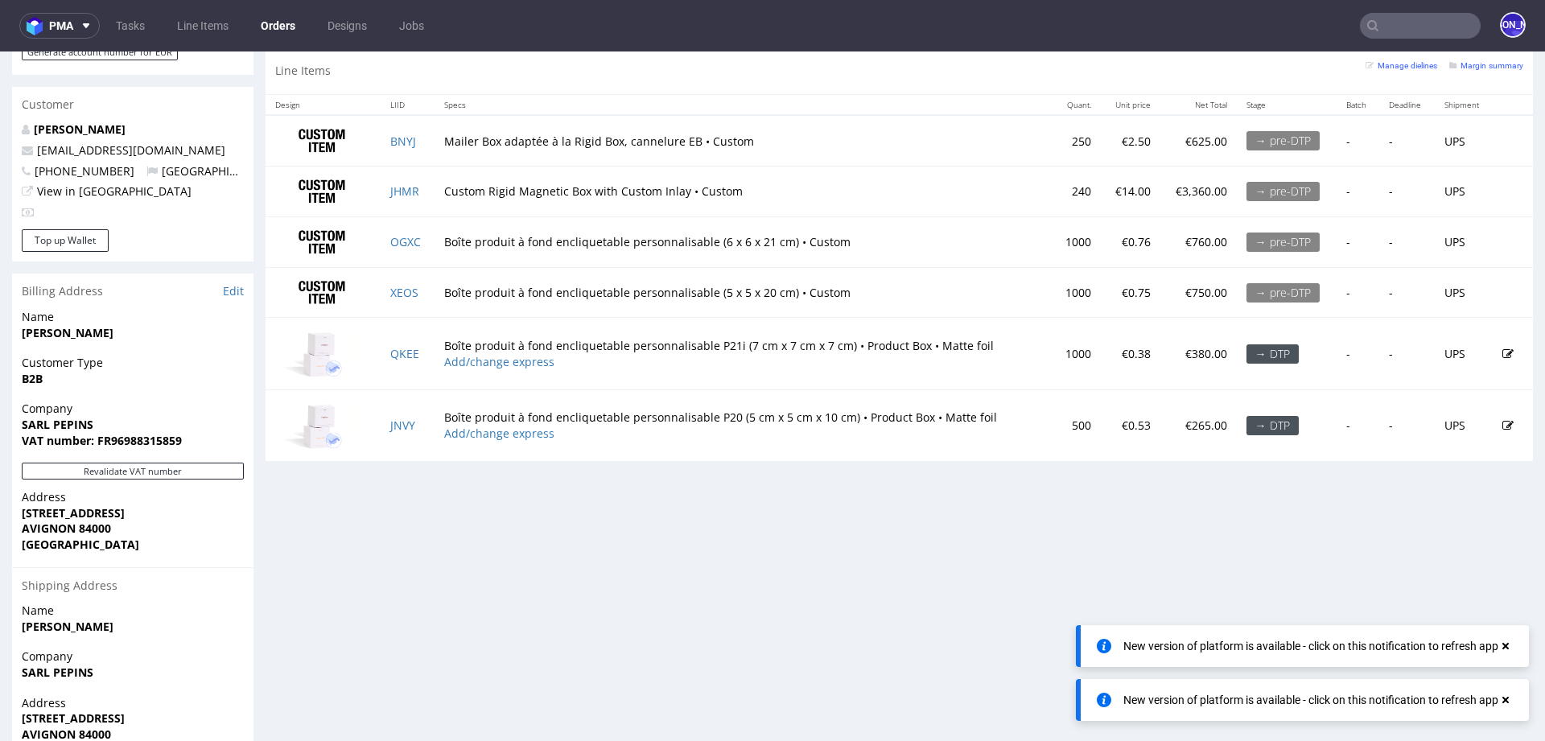
scroll to position [791, 0]
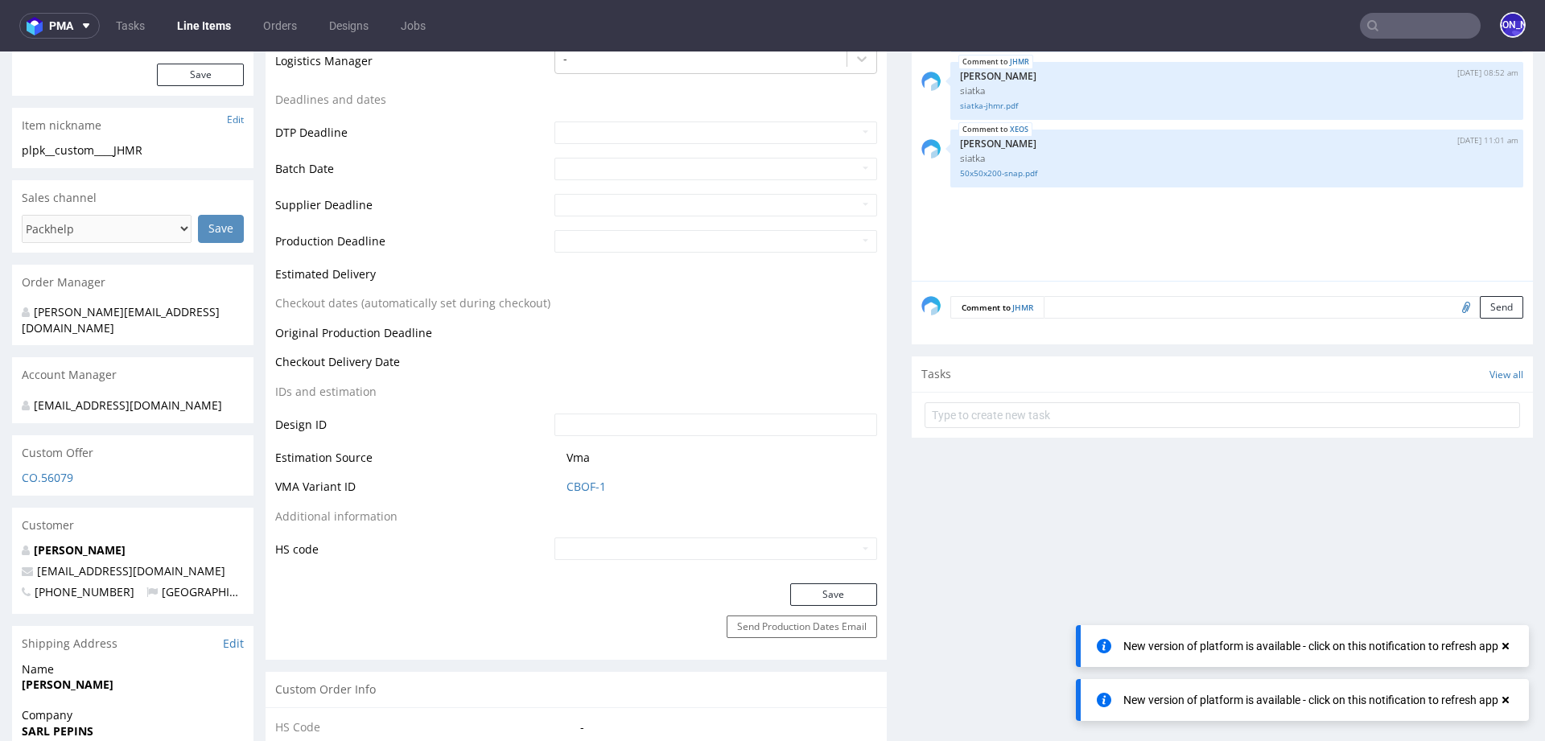
scroll to position [525, 0]
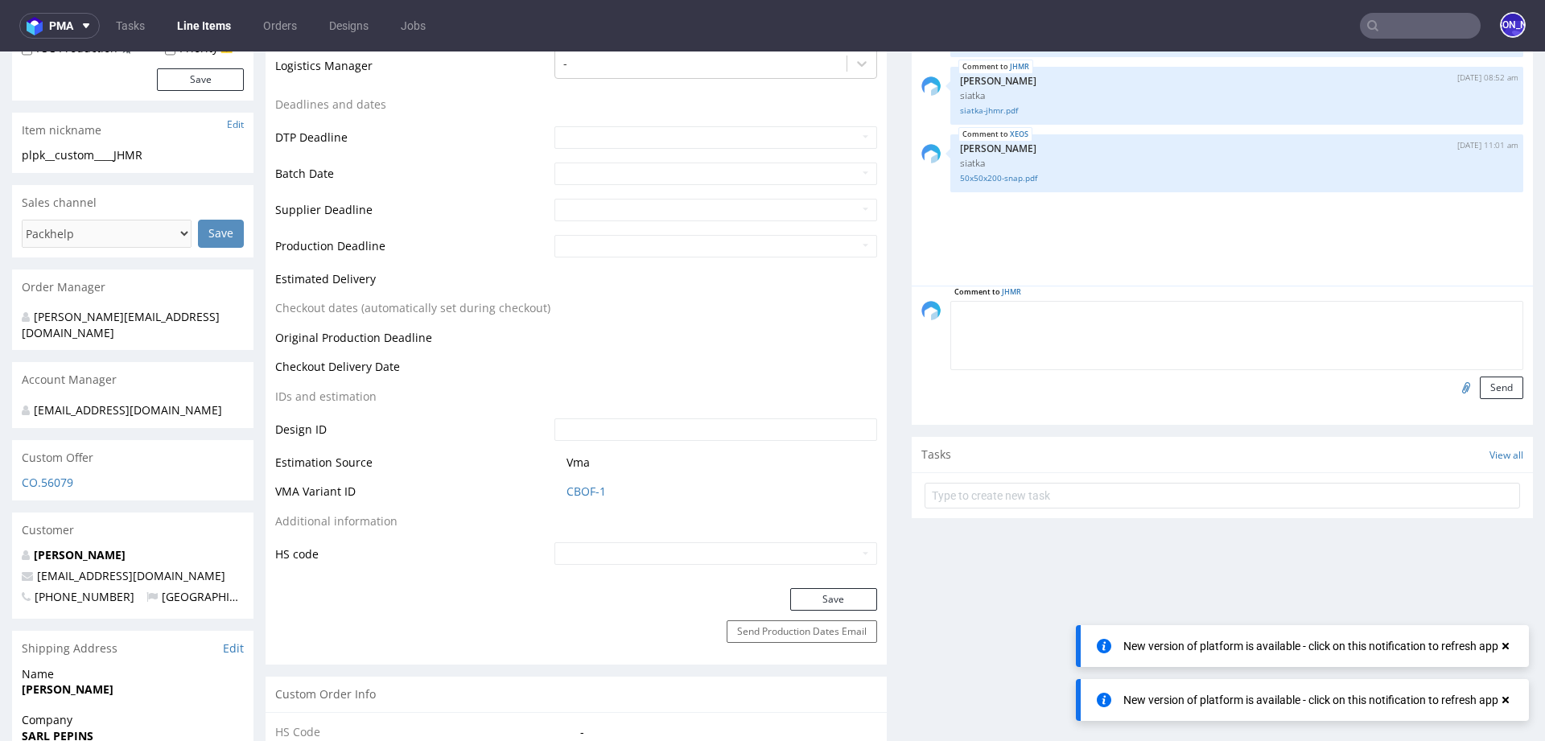
click at [1070, 307] on textarea at bounding box center [1236, 335] width 573 height 69
type textarea "Design od klienta"
click at [1452, 384] on input "file" at bounding box center [1463, 387] width 23 height 21
type input "C:\fakepath\Image 03-10-2025 à 09.58.jpg"
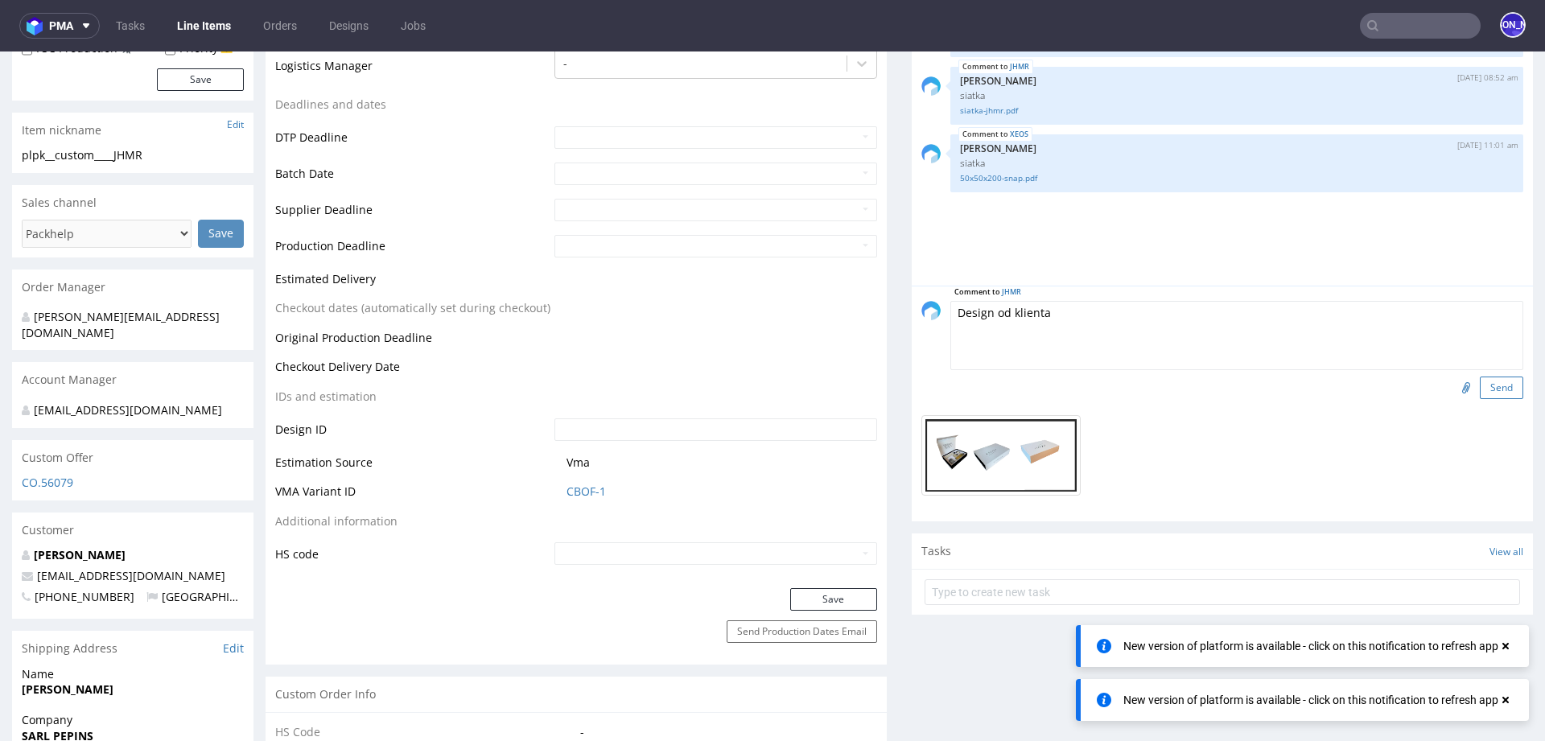
click at [1492, 378] on button "Send" at bounding box center [1501, 388] width 43 height 23
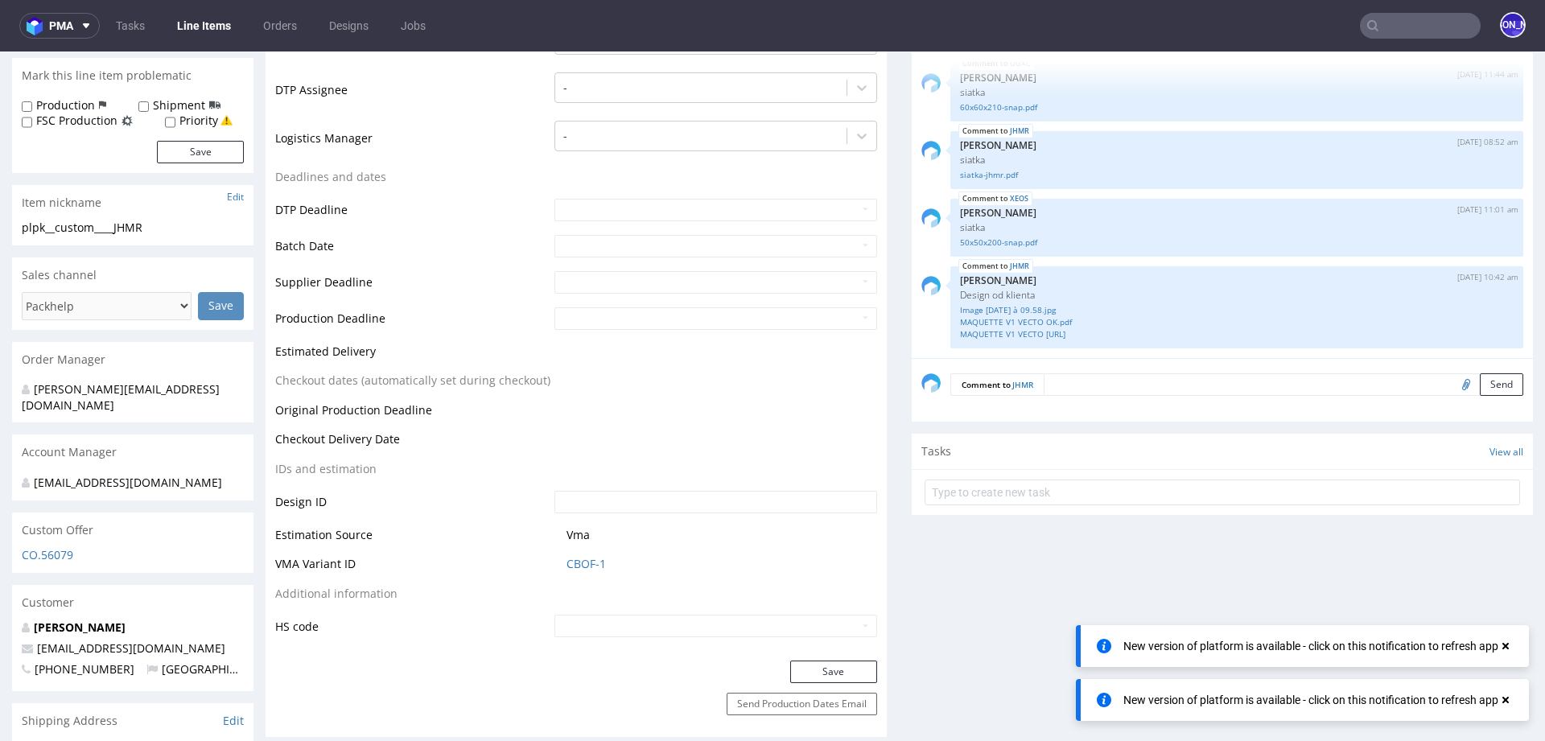
scroll to position [433, 0]
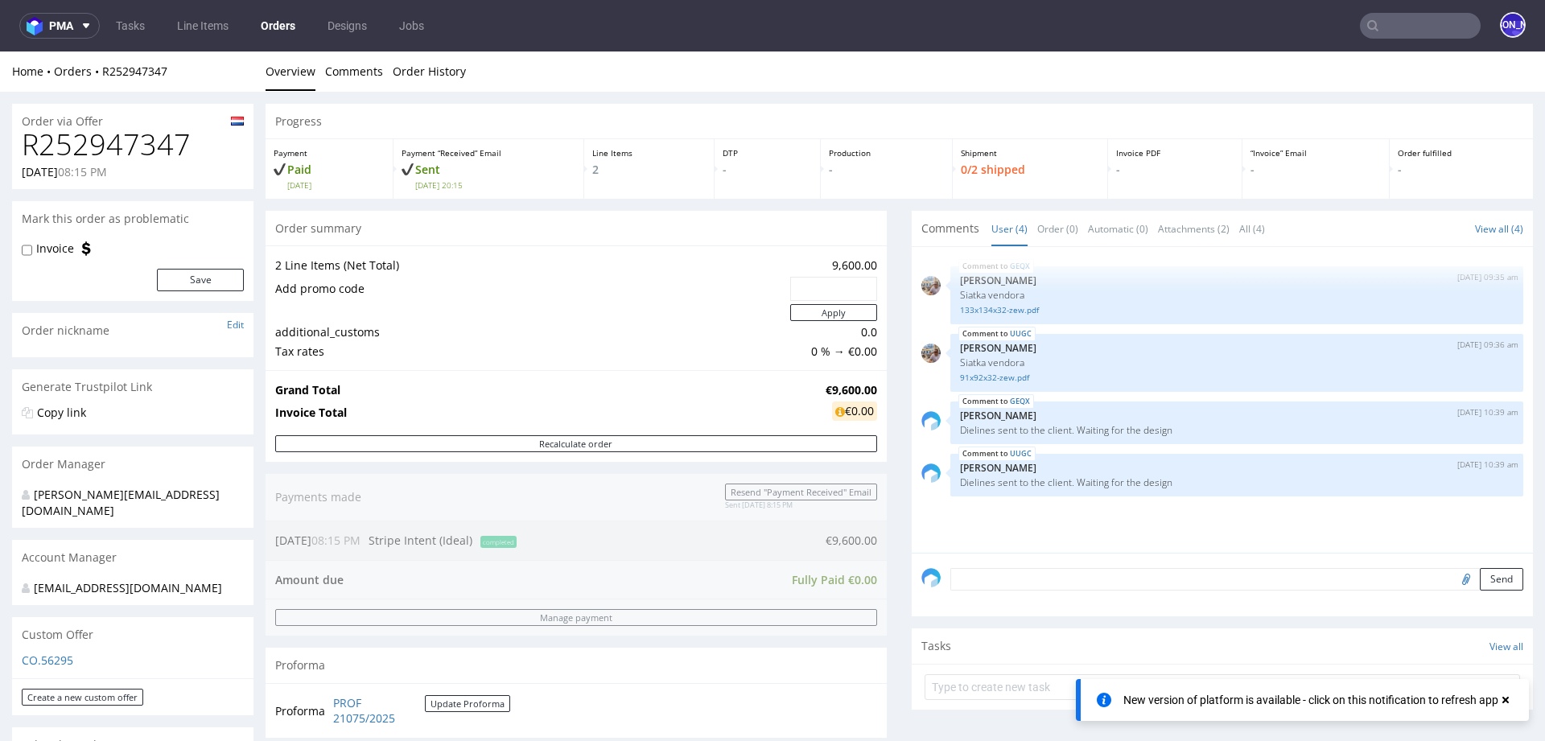
click at [1392, 25] on input "text" at bounding box center [1420, 26] width 121 height 26
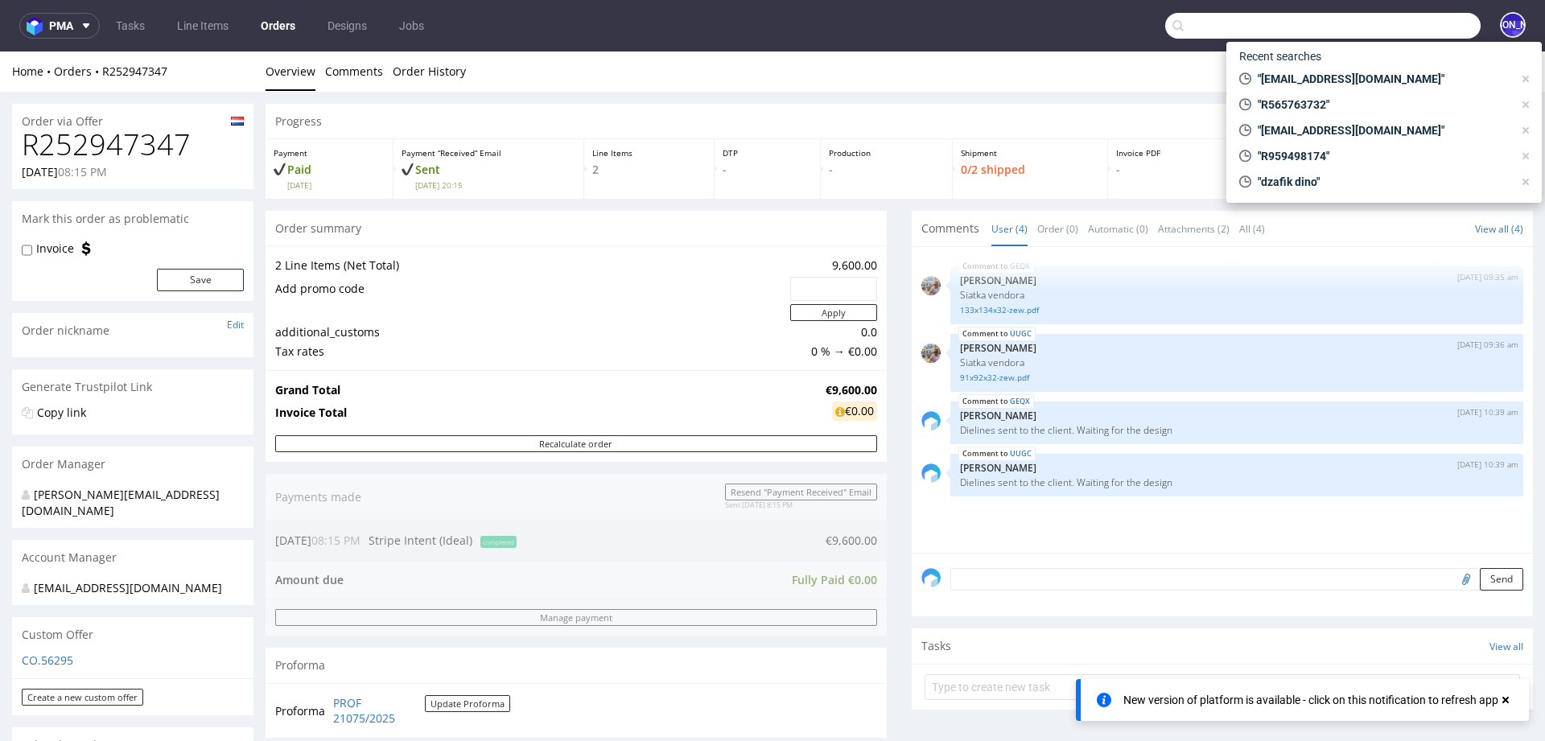
paste input "[EMAIL_ADDRESS][DOMAIN_NAME]"
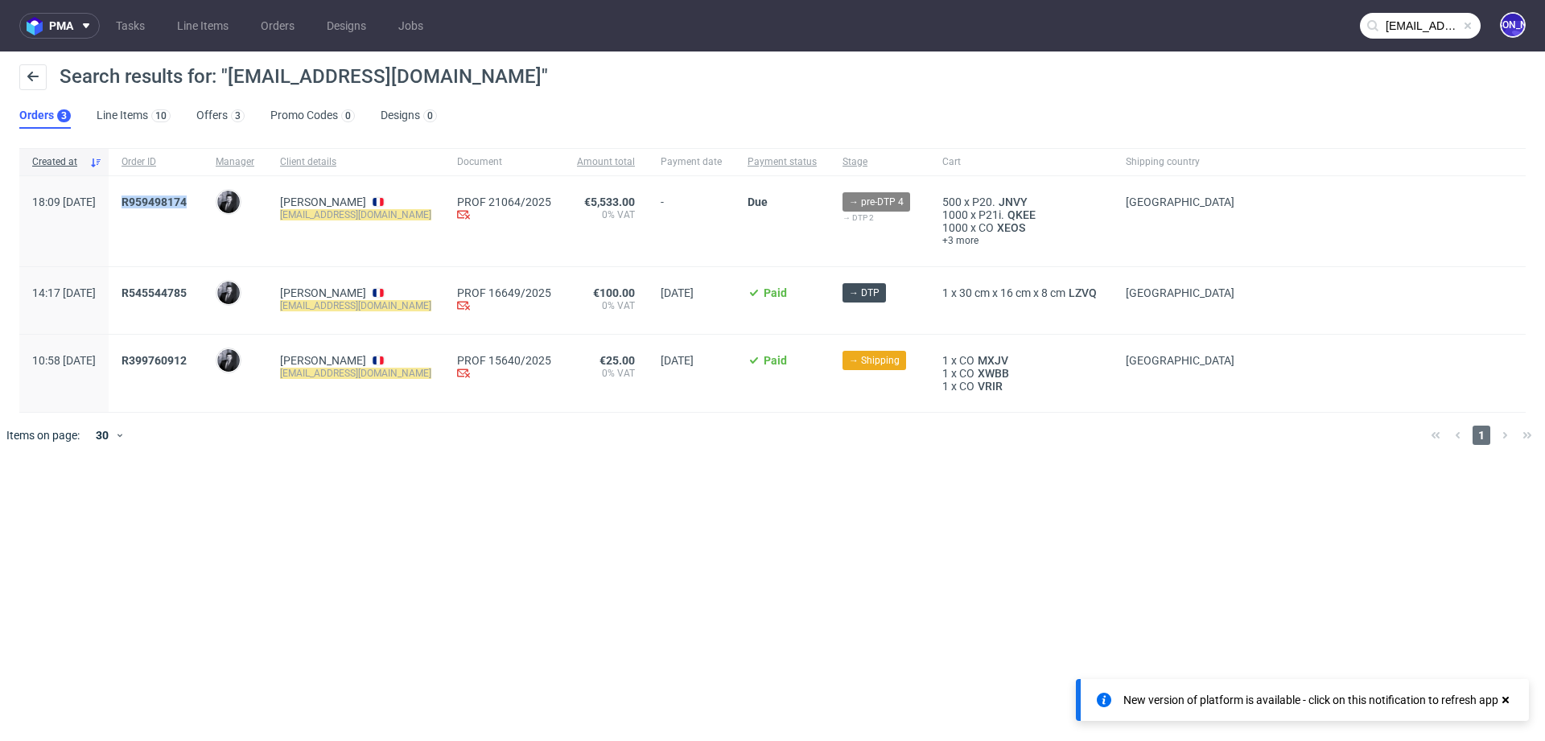
drag, startPoint x: 241, startPoint y: 200, endPoint x: 158, endPoint y: 200, distance: 82.9
click at [158, 200] on div "R959498174" at bounding box center [156, 221] width 94 height 90
copy span "R959498174"
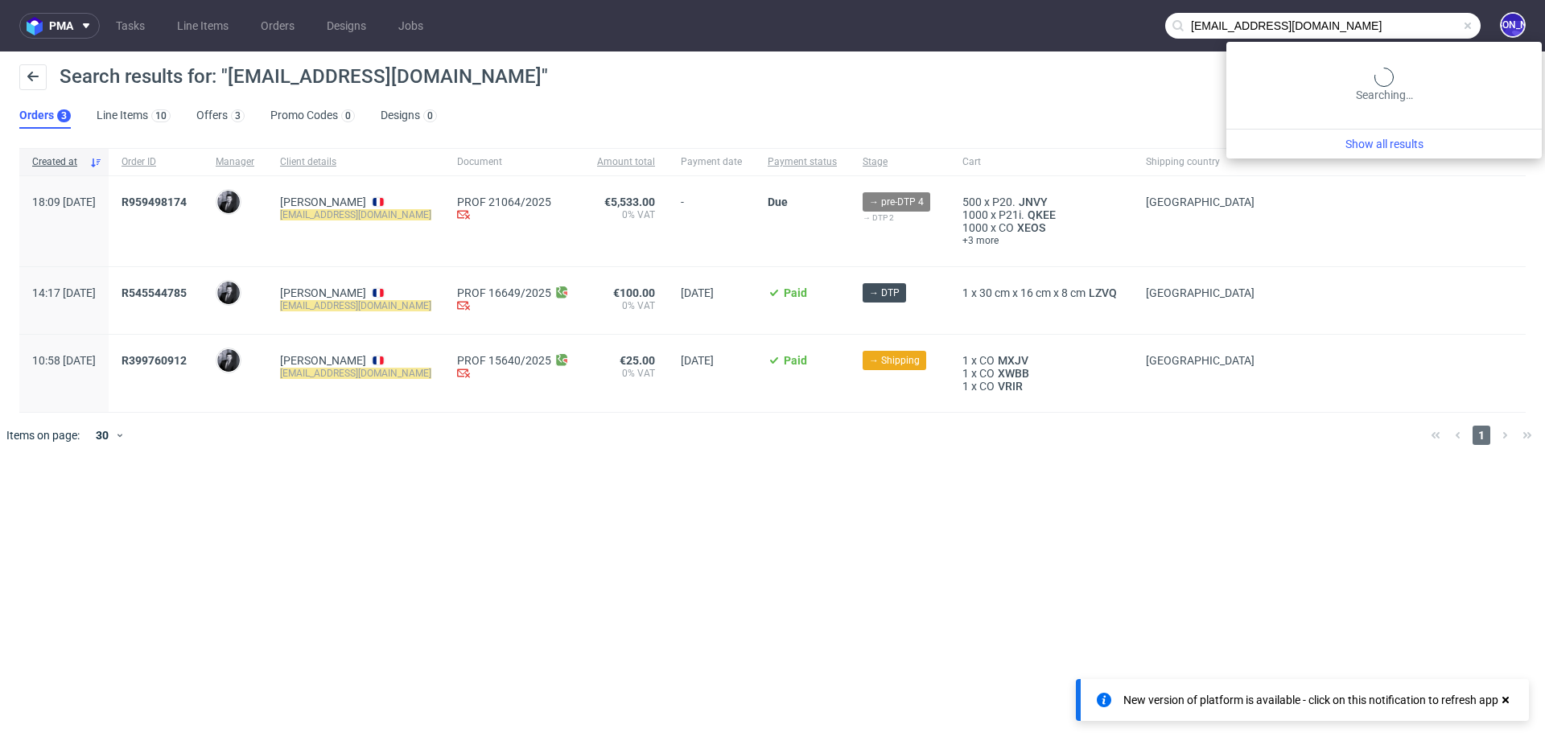
click at [1418, 28] on input "care@pepins.fr" at bounding box center [1322, 26] width 315 height 26
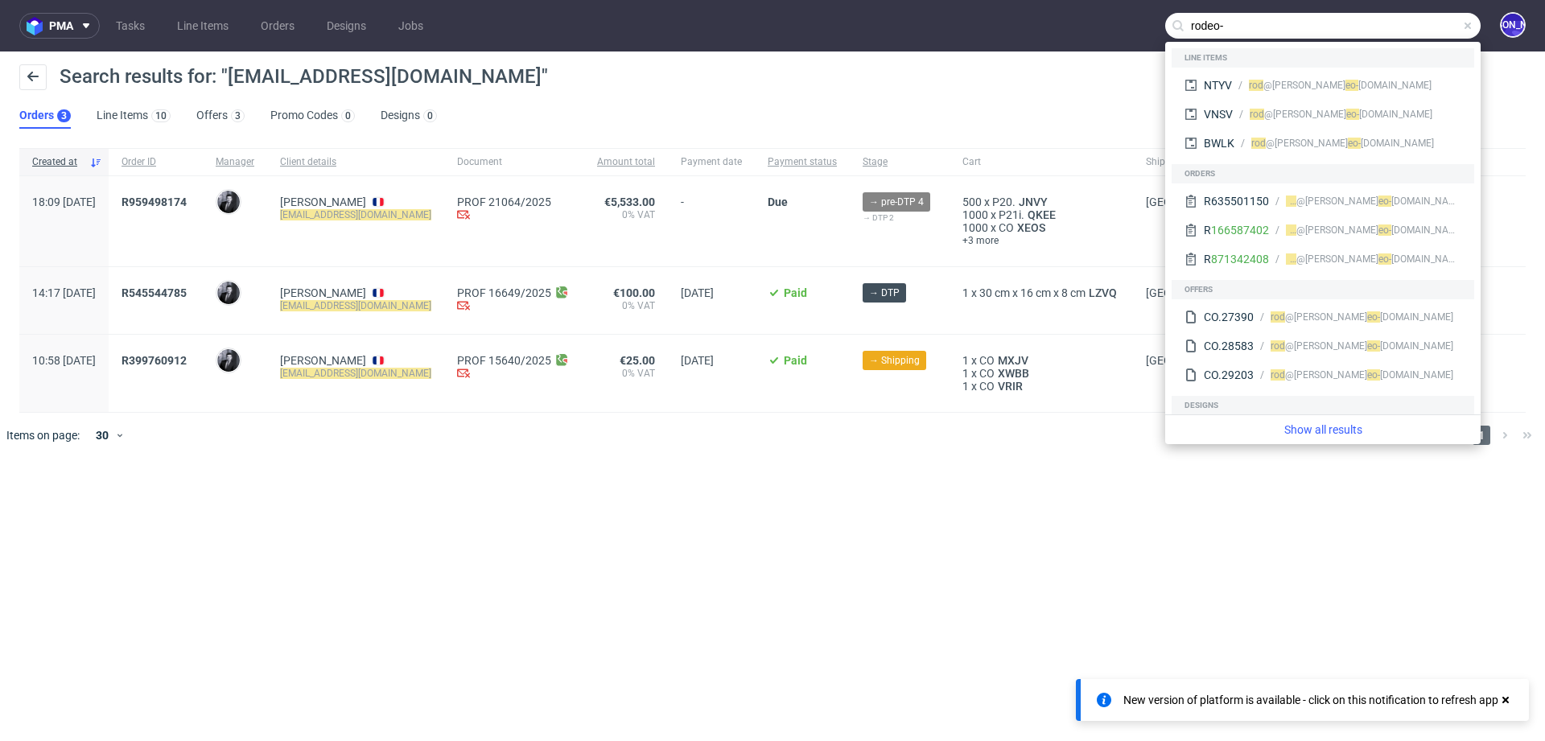
type input "rodeo-"
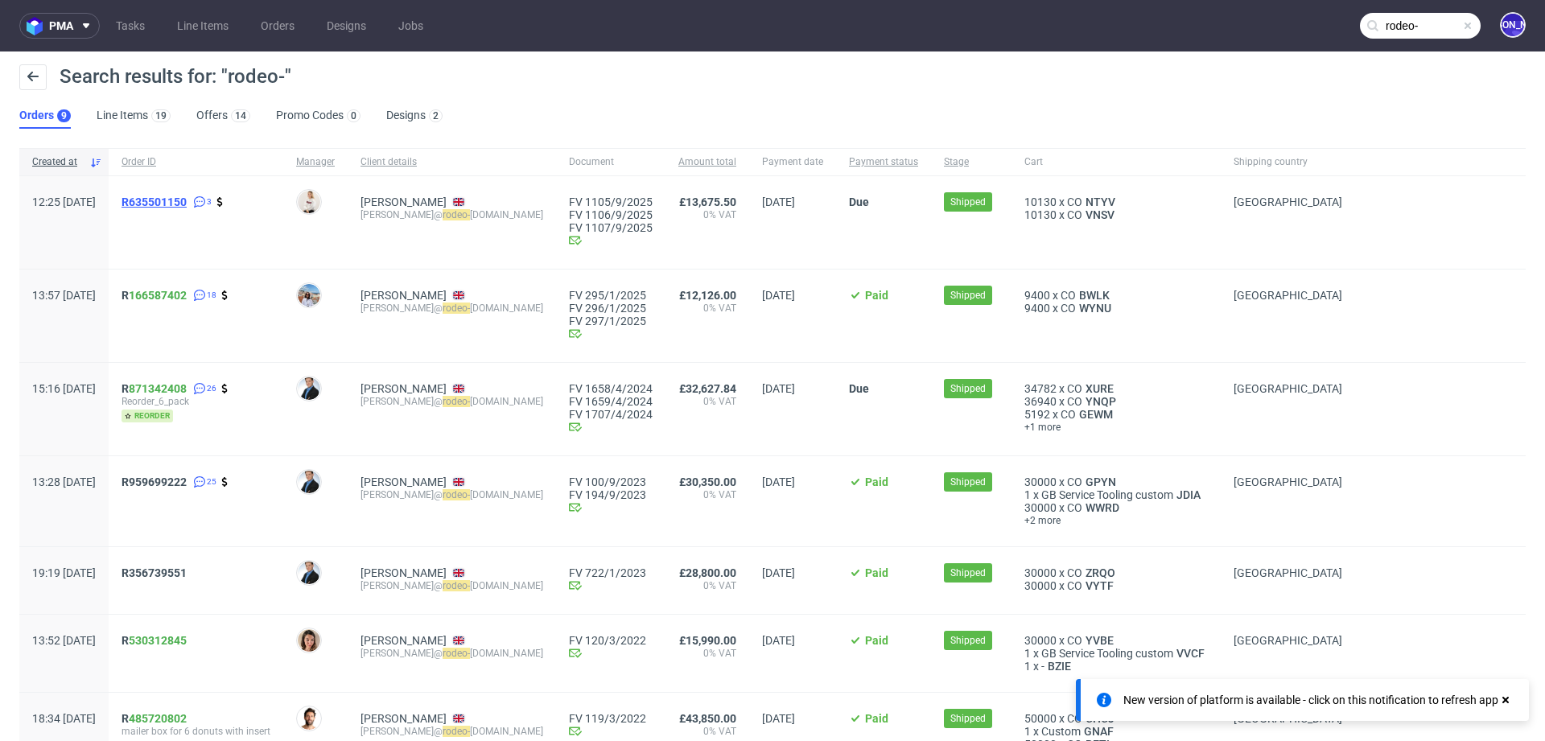
click at [187, 198] on span "R635501150" at bounding box center [153, 202] width 65 height 13
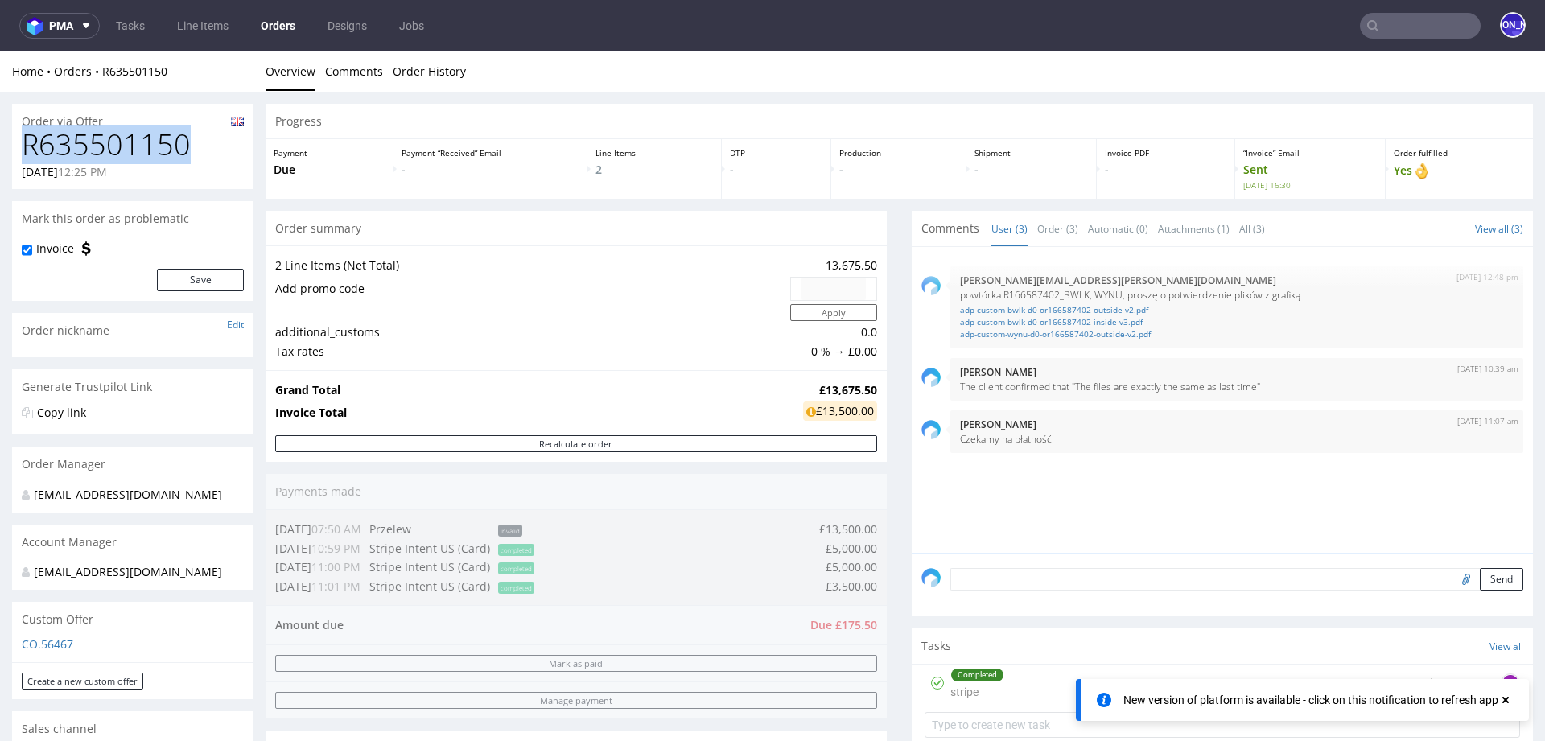
drag, startPoint x: 197, startPoint y: 146, endPoint x: 0, endPoint y: 147, distance: 197.1
copy h1 "R635501150"
click at [1396, 14] on input "text" at bounding box center [1420, 26] width 121 height 26
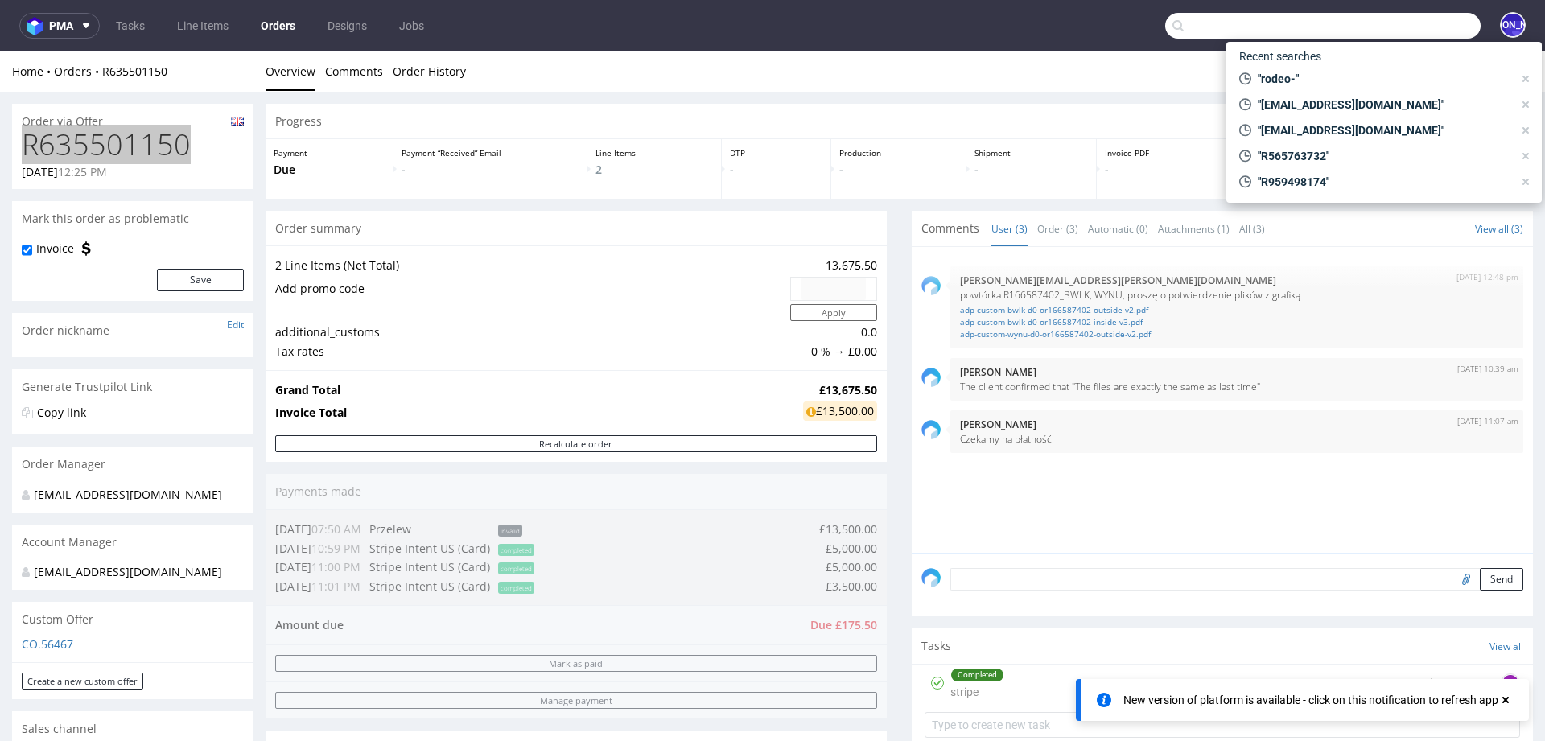
paste input "https://packhelp.slack.com/archives/C018NPFLV3R/p1759317807172359"
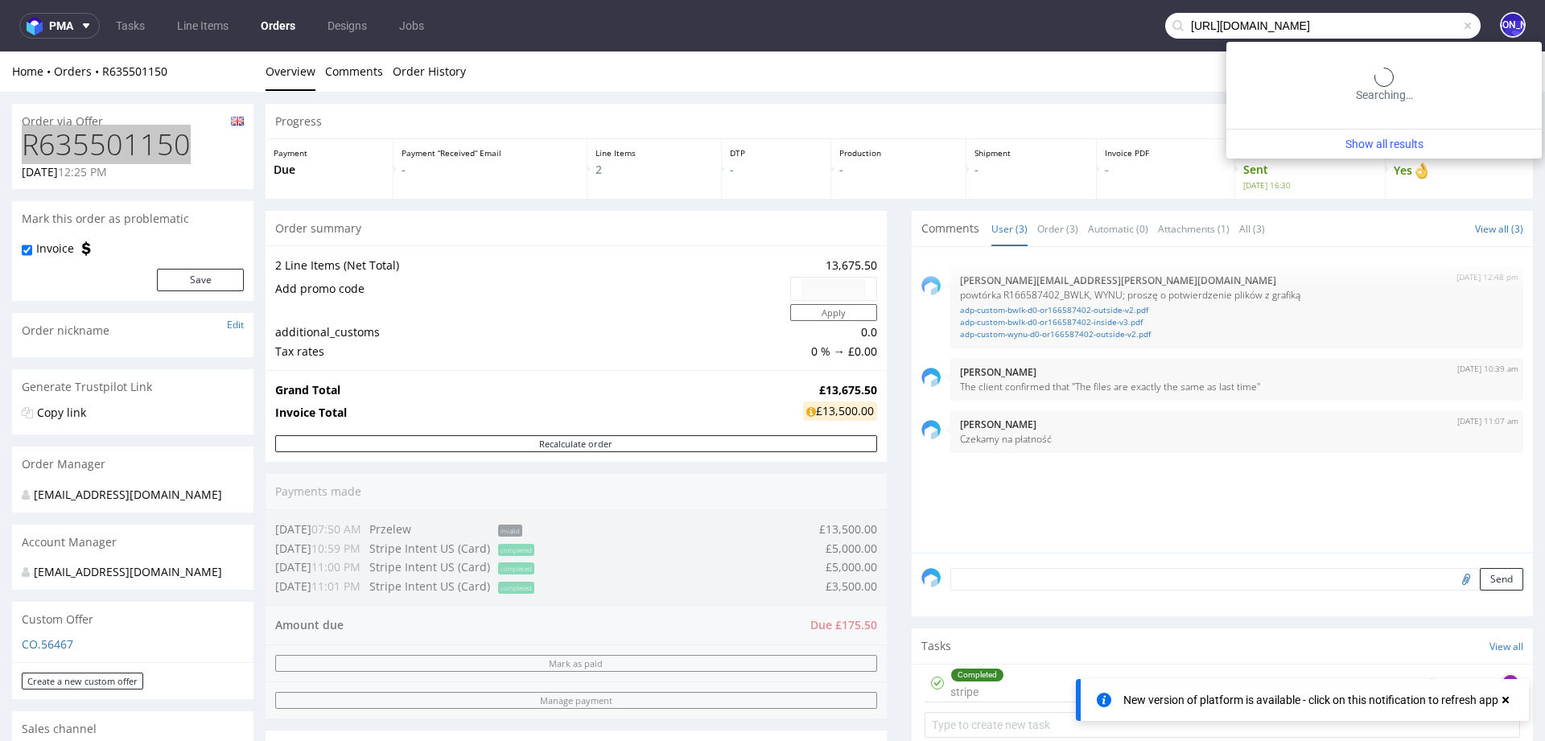
type input "https://packhelp.slack.com/archives/C018NPFLV3R/p1759317807172359"
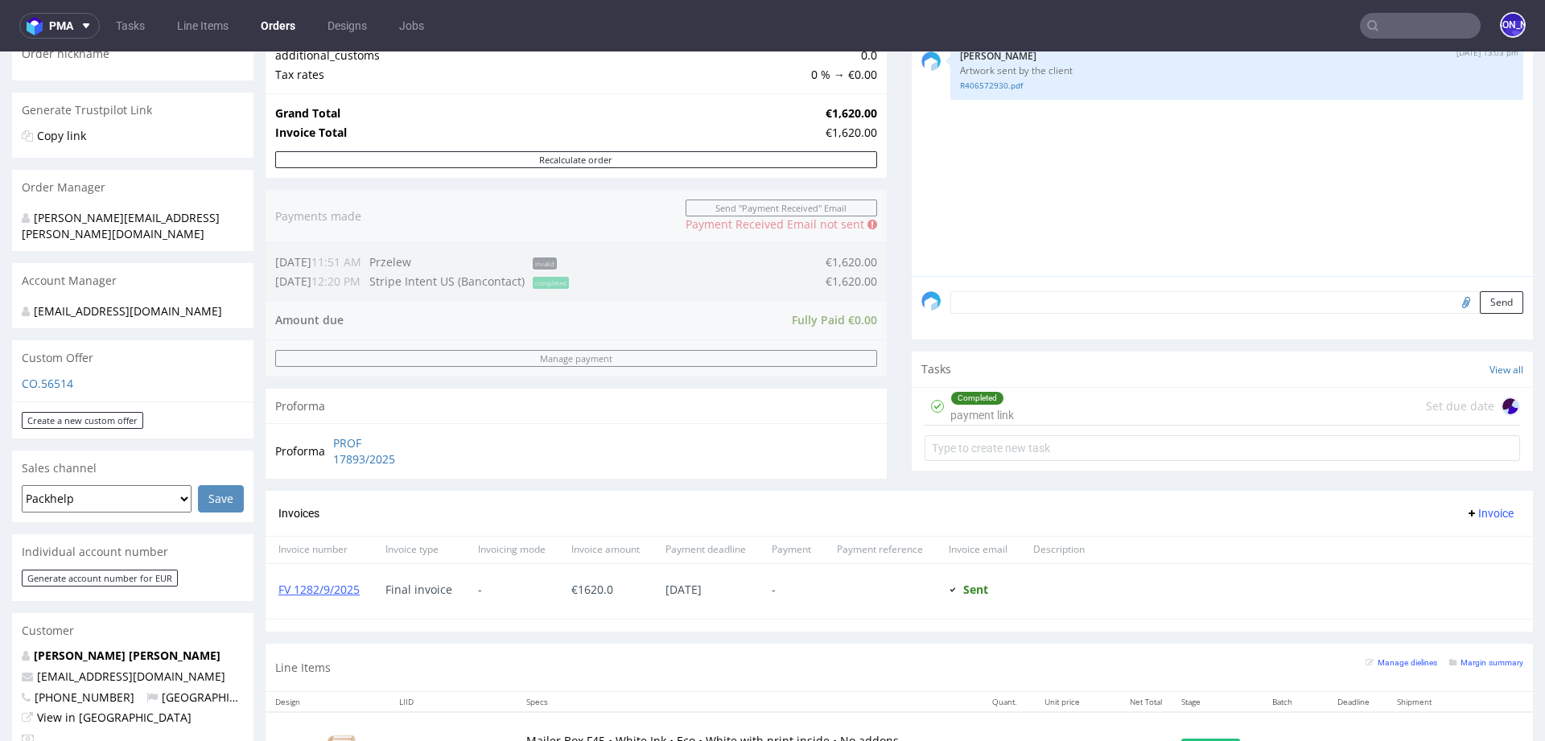
scroll to position [868, 0]
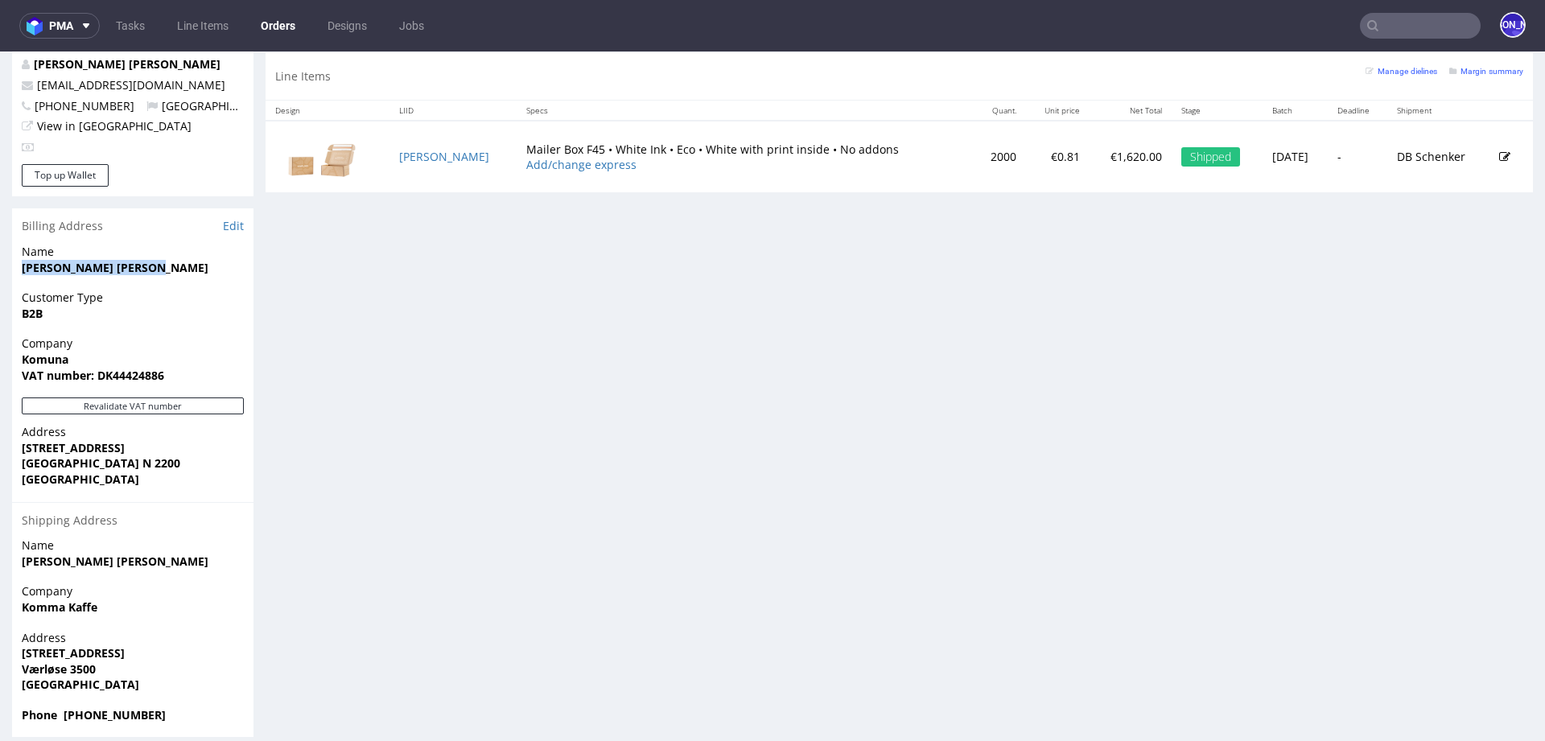
drag, startPoint x: 161, startPoint y: 253, endPoint x: 5, endPoint y: 253, distance: 156.1
copy strong "[PERSON_NAME] [PERSON_NAME]"
click at [1424, 23] on input "text" at bounding box center [1420, 26] width 121 height 26
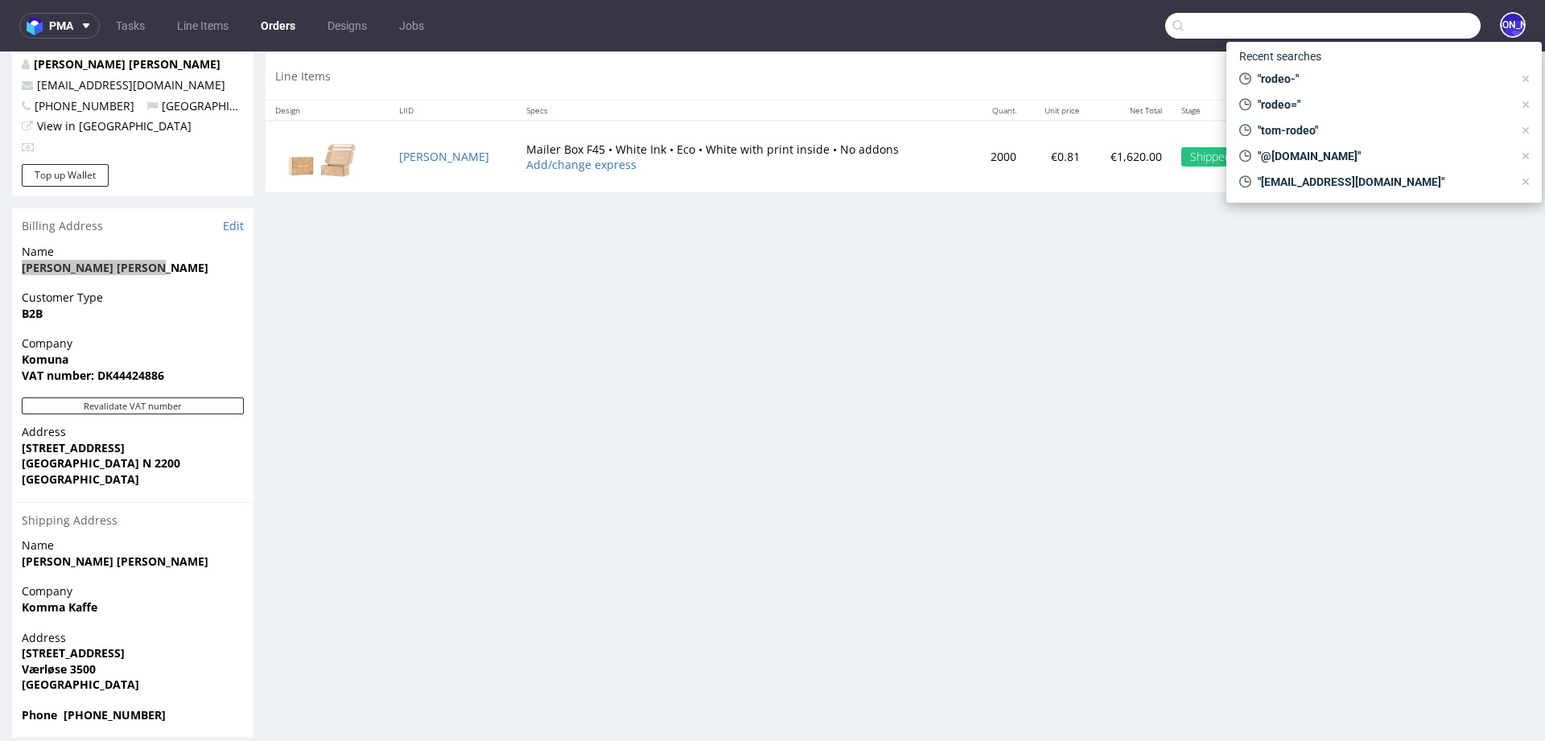
paste input "[PERSON_NAME] [PERSON_NAME]"
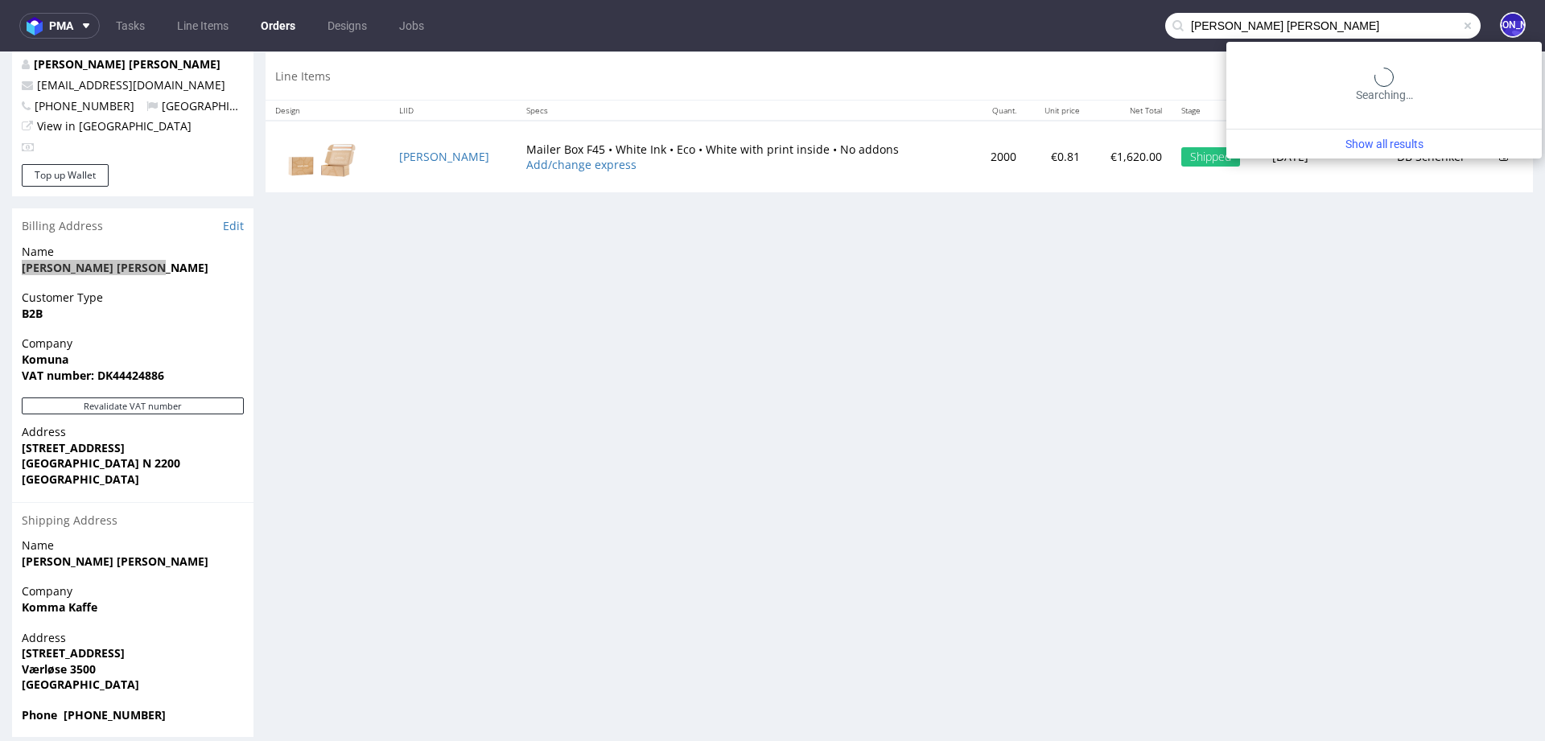
type input "[PERSON_NAME] [PERSON_NAME]"
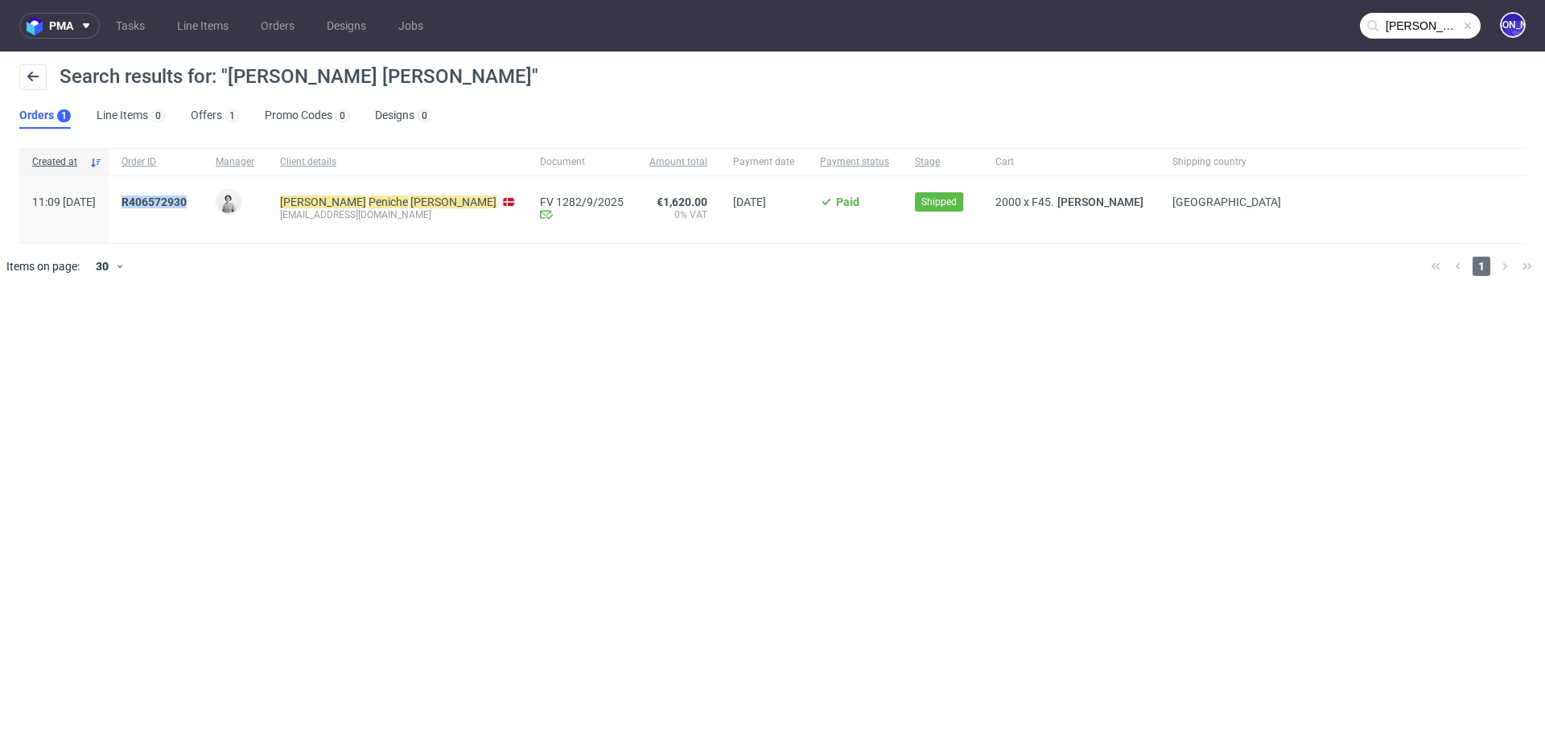
drag, startPoint x: 241, startPoint y: 204, endPoint x: 159, endPoint y: 201, distance: 81.3
click at [159, 201] on div "R406572930" at bounding box center [156, 209] width 94 height 67
copy span "R406572930"
